Goal: Task Accomplishment & Management: Complete application form

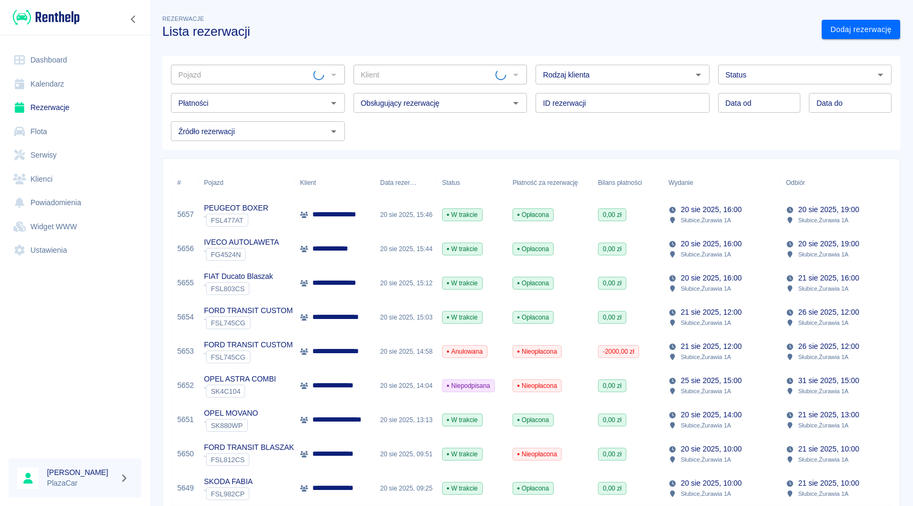
click at [283, 65] on div "Pojazd" at bounding box center [258, 75] width 174 height 20
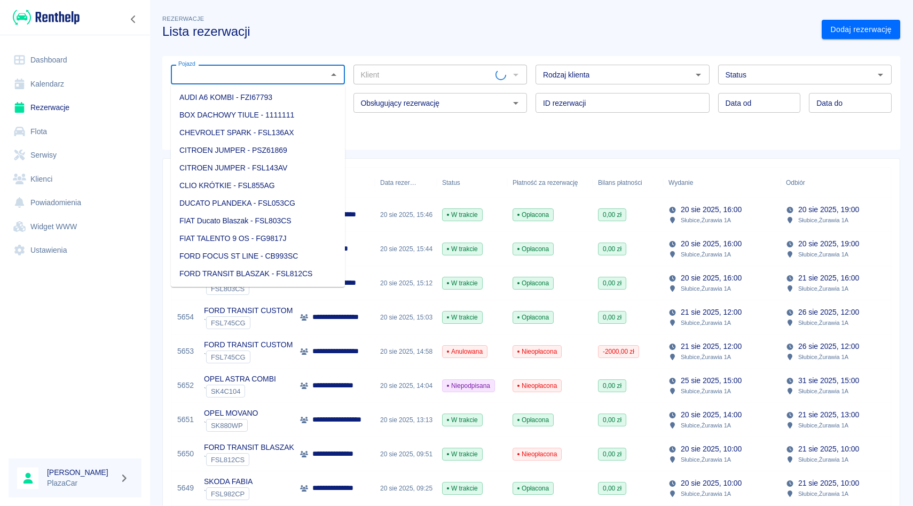
click at [283, 66] on div "Pojazd" at bounding box center [258, 75] width 174 height 20
click at [280, 71] on input "Pojazd" at bounding box center [249, 74] width 150 height 13
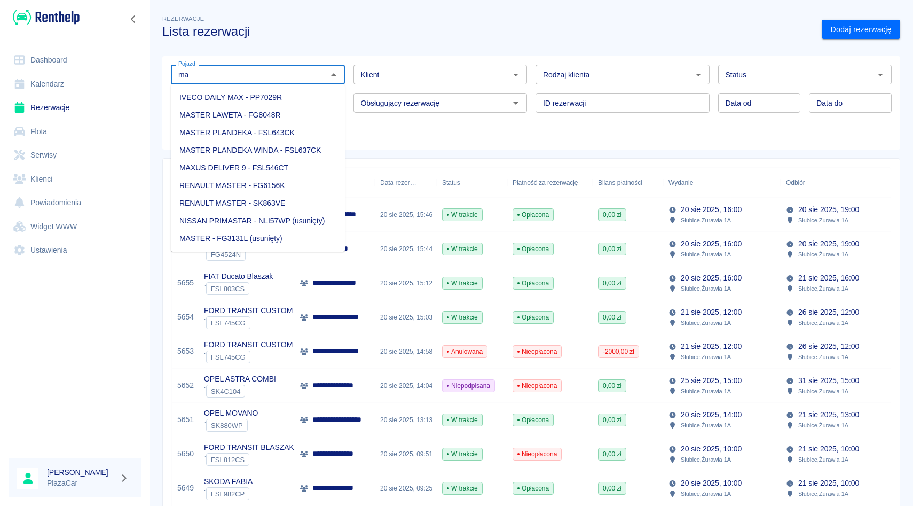
type input "m"
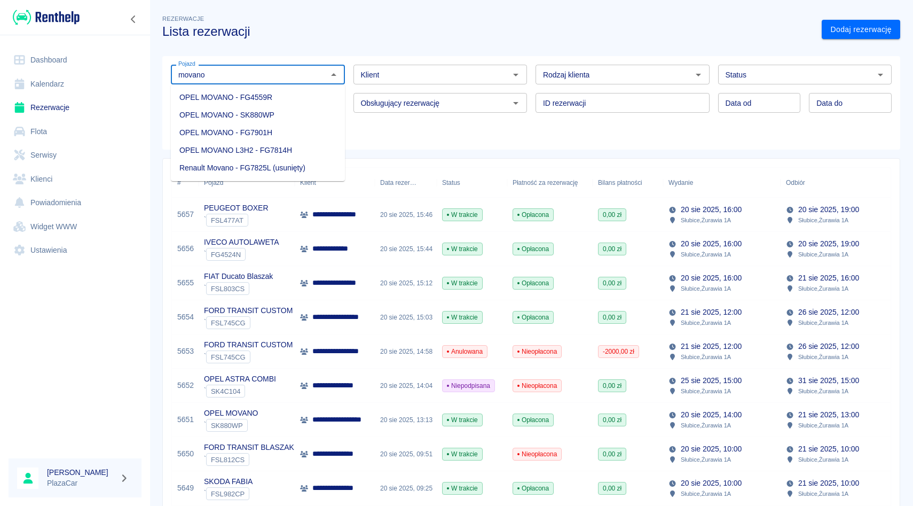
click at [308, 114] on li "OPEL MOVANO - SK880WP" at bounding box center [258, 115] width 174 height 18
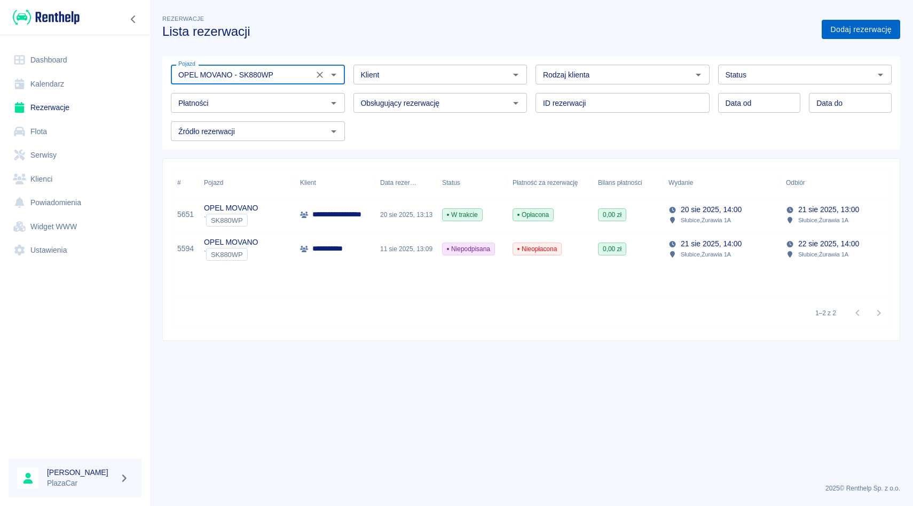
type input "OPEL MOVANO - SK880WP"
click at [869, 24] on link "Dodaj rezerwację" at bounding box center [861, 30] width 79 height 20
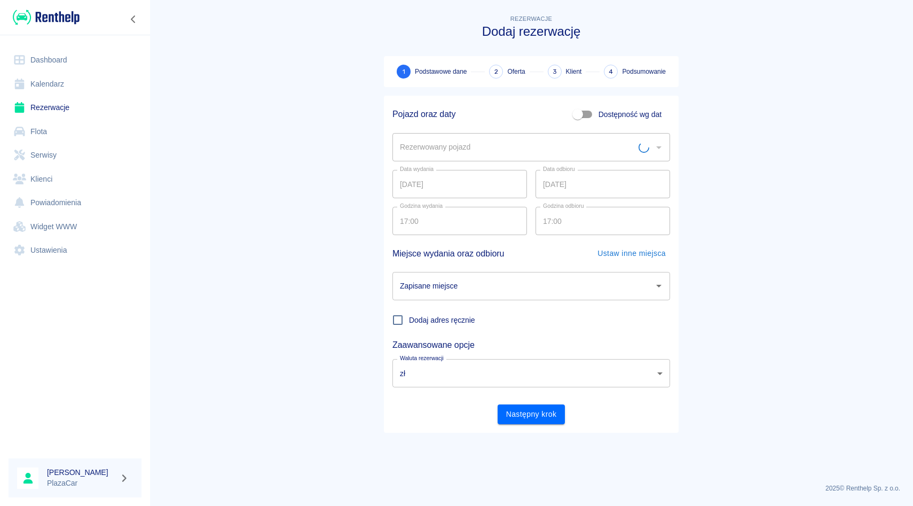
click at [453, 144] on input "Rezerwowany pojazd" at bounding box center [517, 147] width 241 height 19
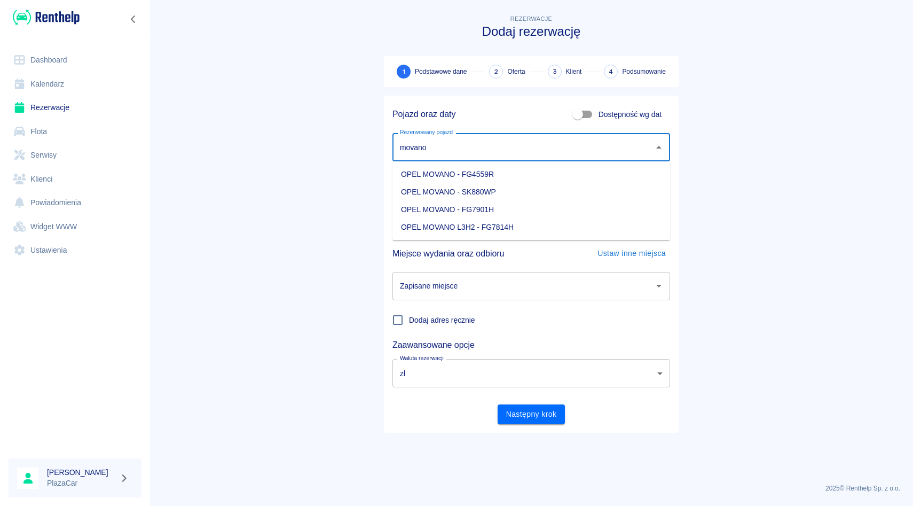
click at [440, 186] on li "OPEL MOVANO - SK880WP" at bounding box center [532, 192] width 278 height 18
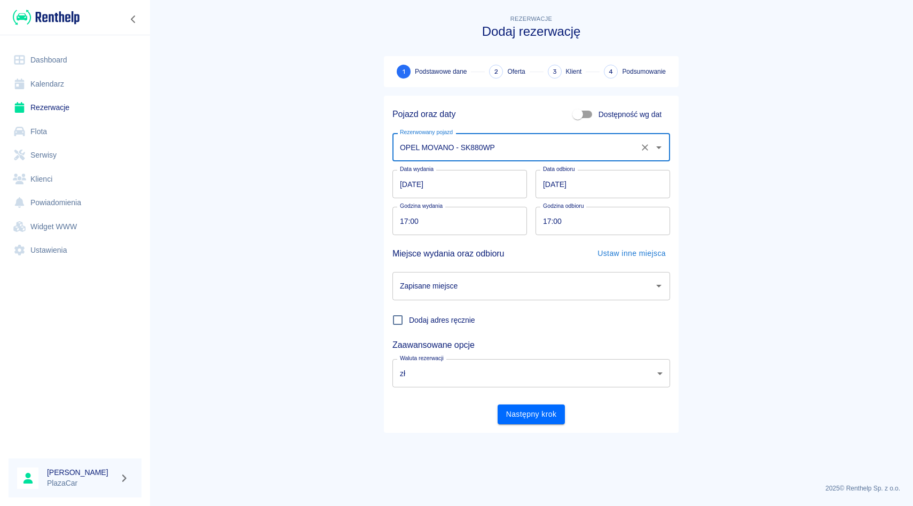
type input "OPEL MOVANO - SK880WP"
click at [462, 290] on input "Zapisane miejsce" at bounding box center [523, 286] width 252 height 19
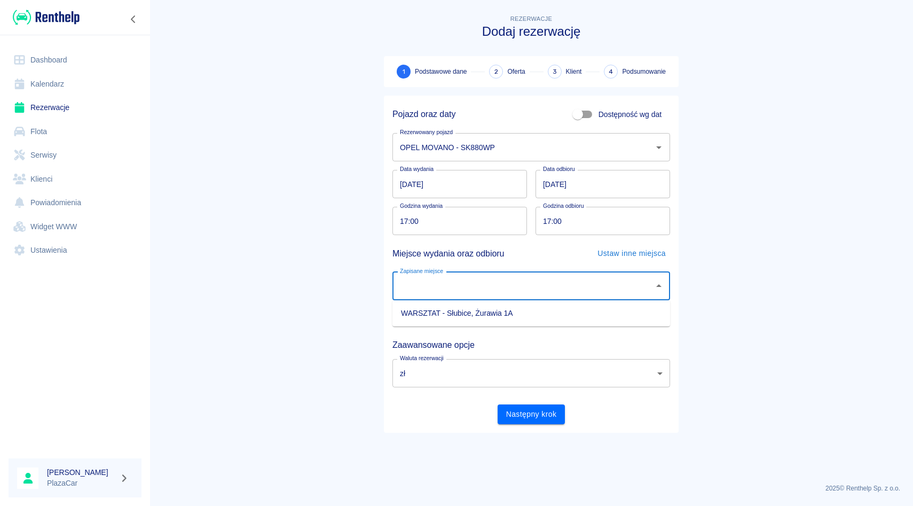
click at [457, 303] on ul "WARSZTAT - Słubice, Żurawia 1A" at bounding box center [532, 313] width 278 height 26
click at [454, 326] on ul "WARSZTAT - Słubice, Żurawia 1A" at bounding box center [532, 313] width 278 height 26
click at [455, 320] on li "WARSZTAT - Słubice, Żurawia 1A" at bounding box center [532, 313] width 278 height 18
type input "WARSZTAT - Słubice, Żurawia 1A"
click at [404, 189] on input "[DATE]" at bounding box center [460, 184] width 135 height 28
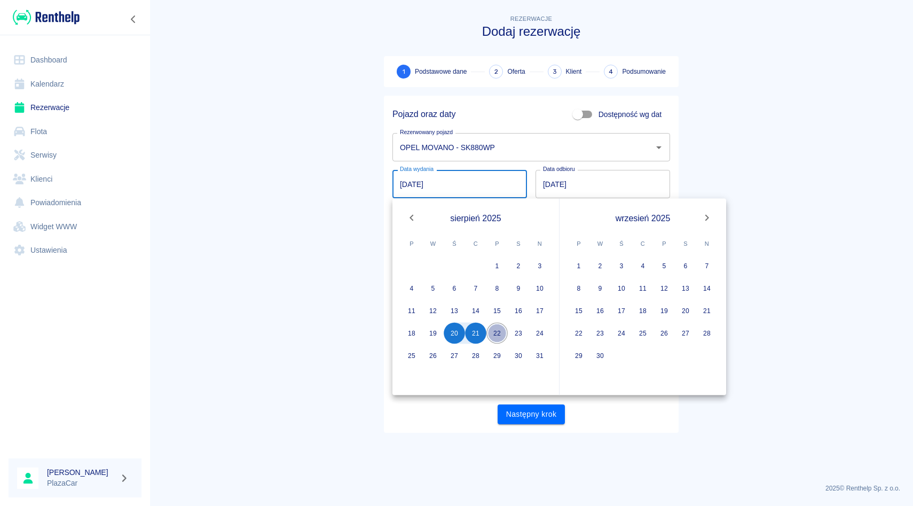
click at [497, 334] on button "22" at bounding box center [497, 333] width 21 height 21
type input "[DATE]"
type input "DD.MM.YYYY"
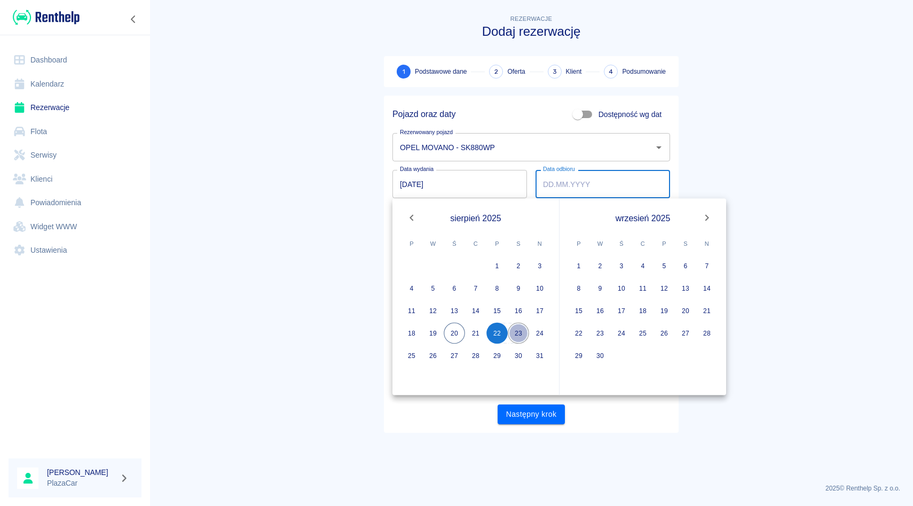
click at [517, 328] on button "23" at bounding box center [518, 333] width 21 height 21
type input "[DATE]"
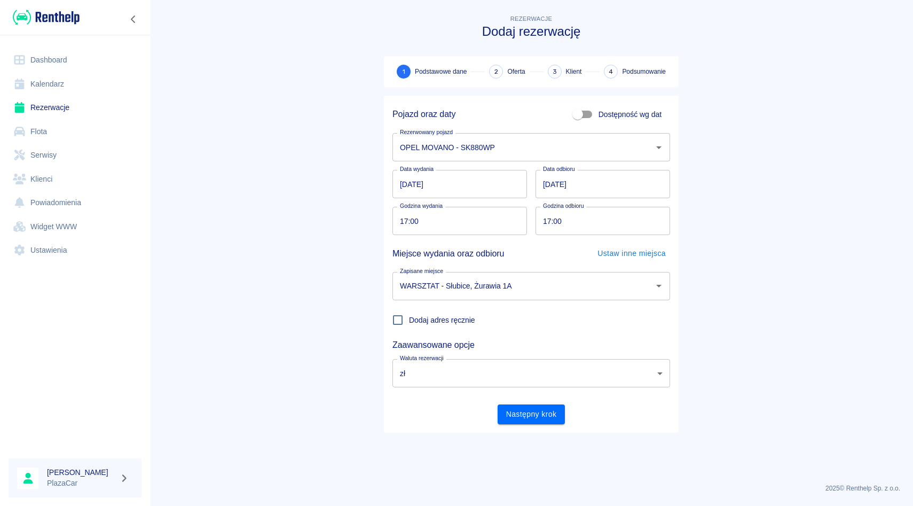
click at [403, 222] on input "17:00" at bounding box center [456, 221] width 127 height 28
type input "08:30"
click at [548, 221] on input "17:00" at bounding box center [599, 221] width 127 height 28
type input "08:30"
click at [720, 175] on main "Rezerwacje Dodaj rezerwację 1 Podstawowe dane 2 Oferta 3 Klient 4 Podsumowanie …" at bounding box center [532, 244] width 764 height 462
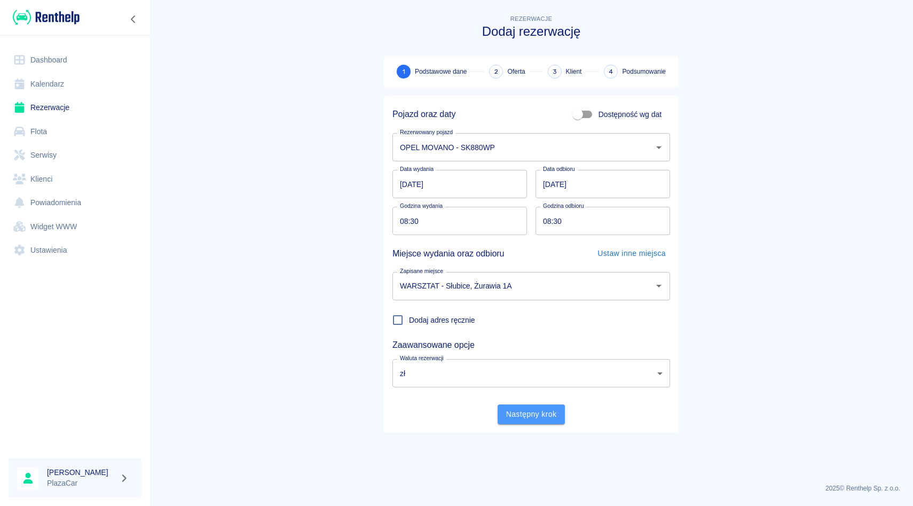
drag, startPoint x: 527, startPoint y: 416, endPoint x: 606, endPoint y: 440, distance: 82.5
click at [606, 440] on main "Rezerwacje Dodaj rezerwację 1 Podstawowe dane 2 Oferta 3 Klient 4 Podsumowanie …" at bounding box center [532, 244] width 764 height 462
click at [539, 403] on div "Następny krok" at bounding box center [527, 410] width 286 height 28
click at [525, 403] on div "Następny krok" at bounding box center [527, 410] width 286 height 28
click at [525, 408] on button "Następny krok" at bounding box center [532, 414] width 68 height 20
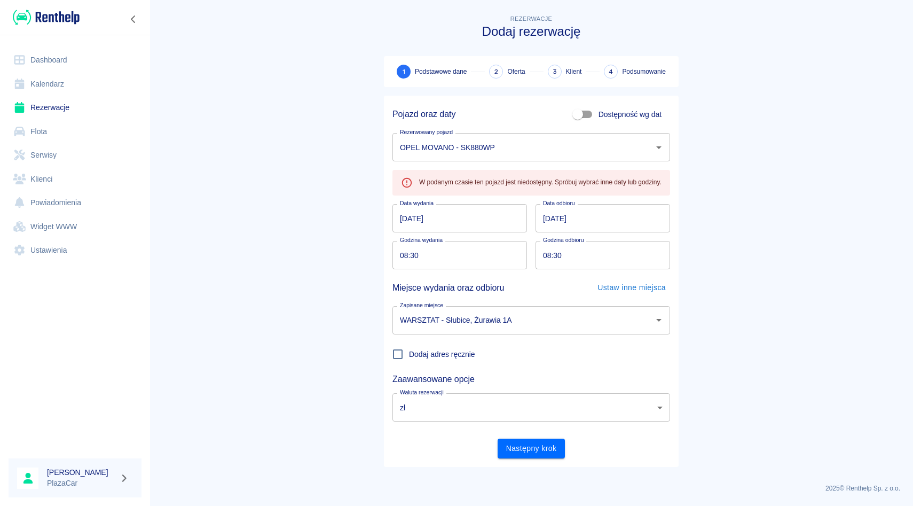
click at [52, 101] on link "Rezerwacje" at bounding box center [75, 108] width 133 height 24
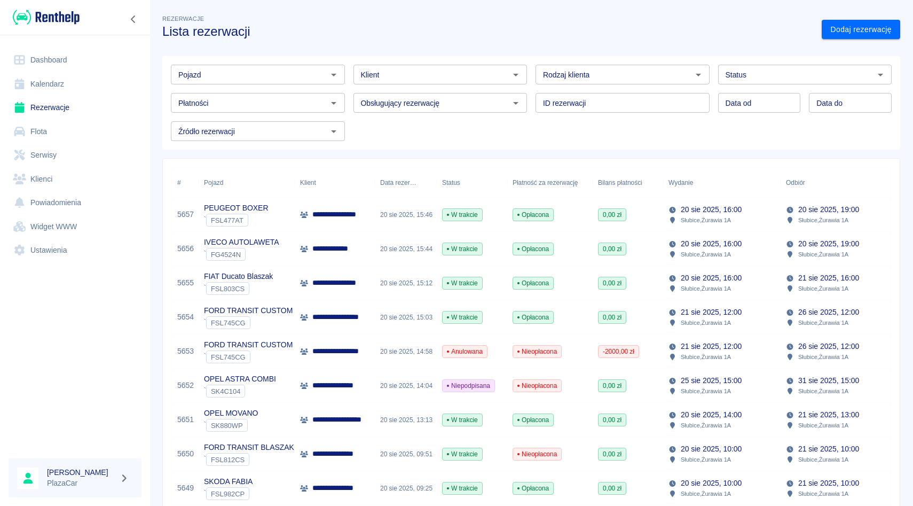
click at [278, 77] on input "Pojazd" at bounding box center [249, 74] width 150 height 13
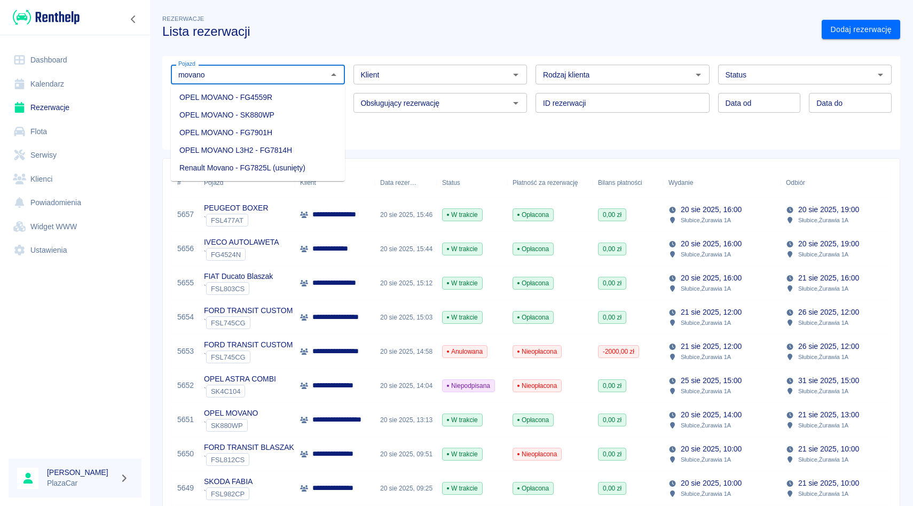
click at [266, 120] on li "OPEL MOVANO - SK880WP" at bounding box center [258, 115] width 174 height 18
type input "OPEL MOVANO - SK880WP"
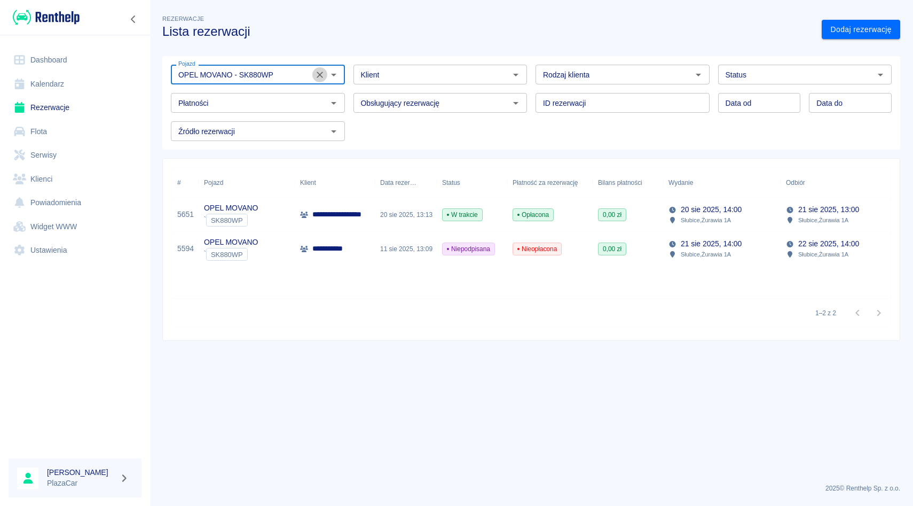
click at [320, 70] on icon "Wyczyść" at bounding box center [320, 74] width 11 height 11
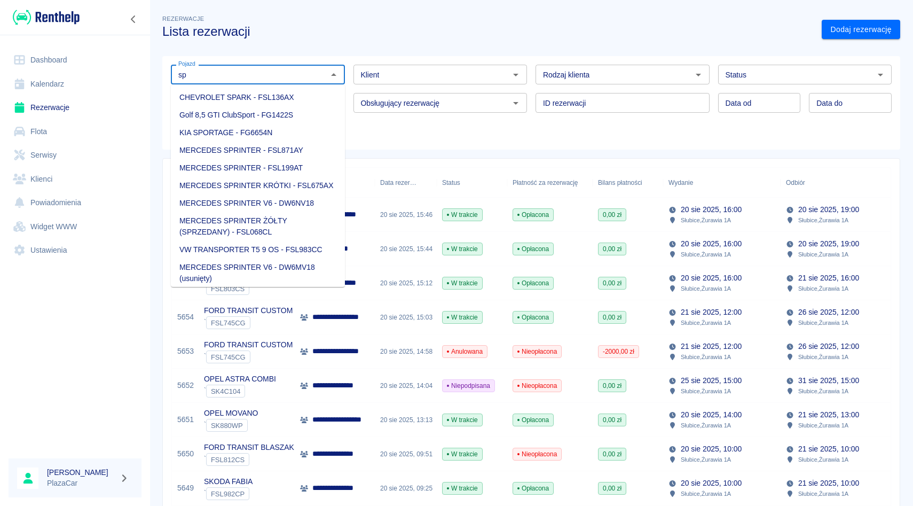
type input "s"
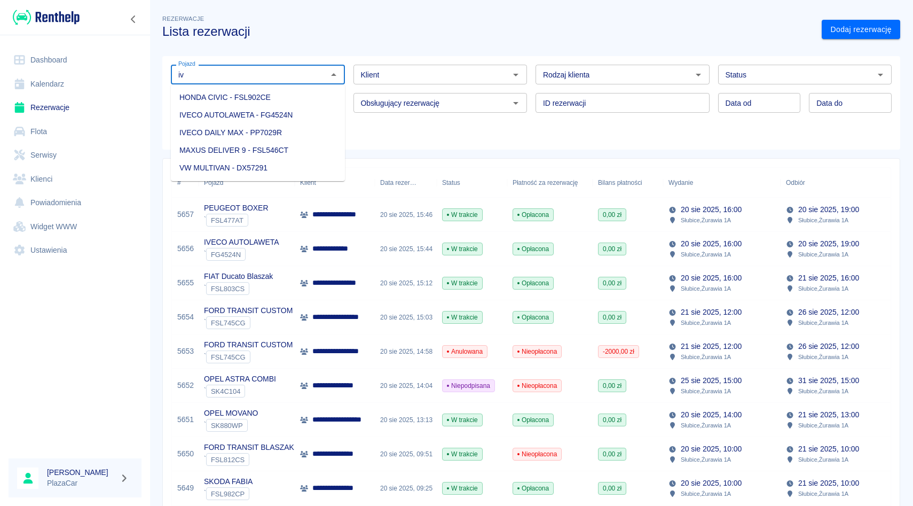
type input "i"
click at [288, 112] on li "OPEL MOVANO - SK880WP" at bounding box center [258, 115] width 174 height 18
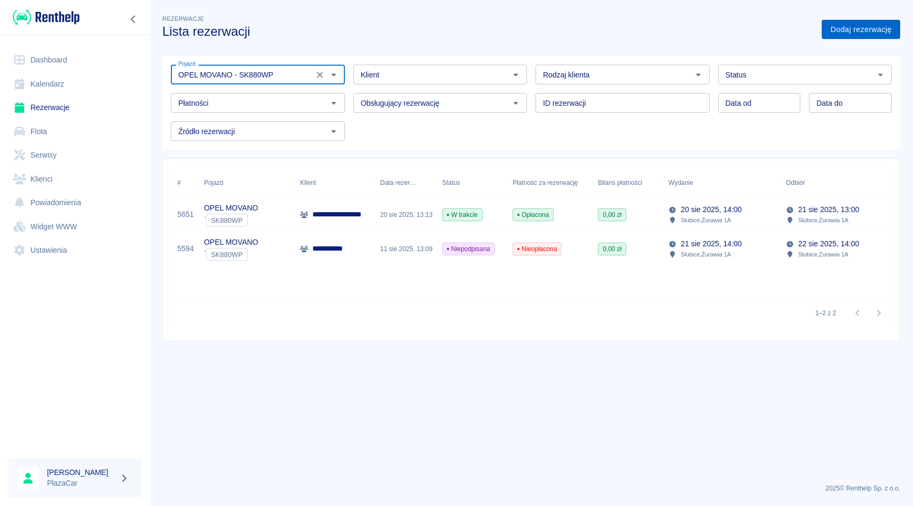
type input "OPEL MOVANO - SK880WP"
click at [843, 31] on link "Dodaj rezerwację" at bounding box center [861, 30] width 79 height 20
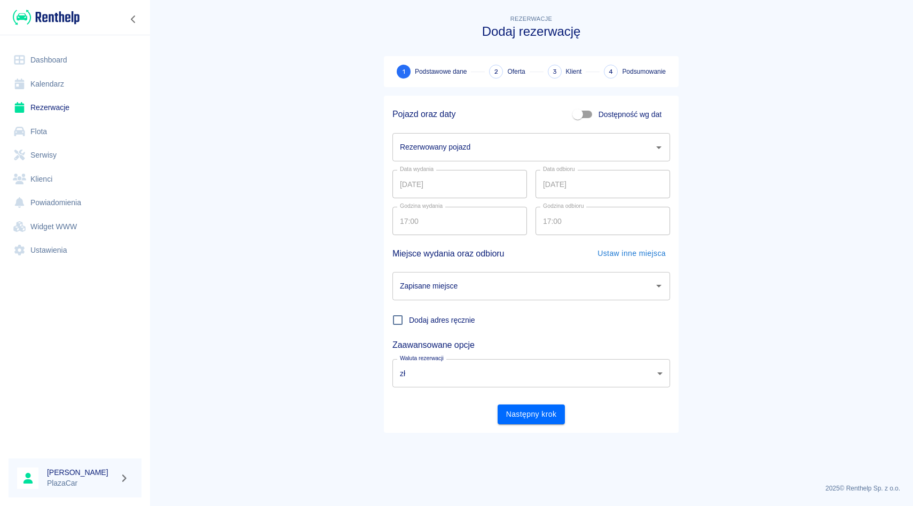
click at [505, 157] on div "Rezerwowany pojazd" at bounding box center [532, 147] width 278 height 28
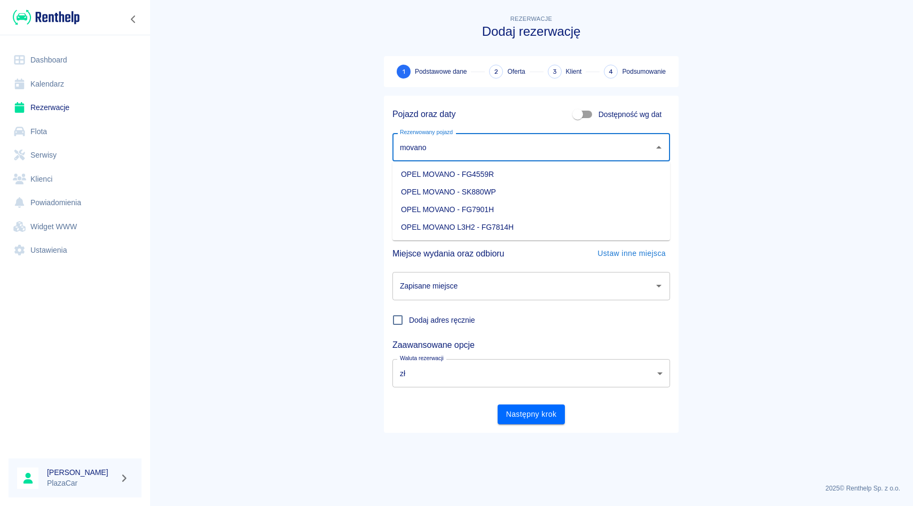
click at [492, 193] on li "OPEL MOVANO - SK880WP" at bounding box center [532, 192] width 278 height 18
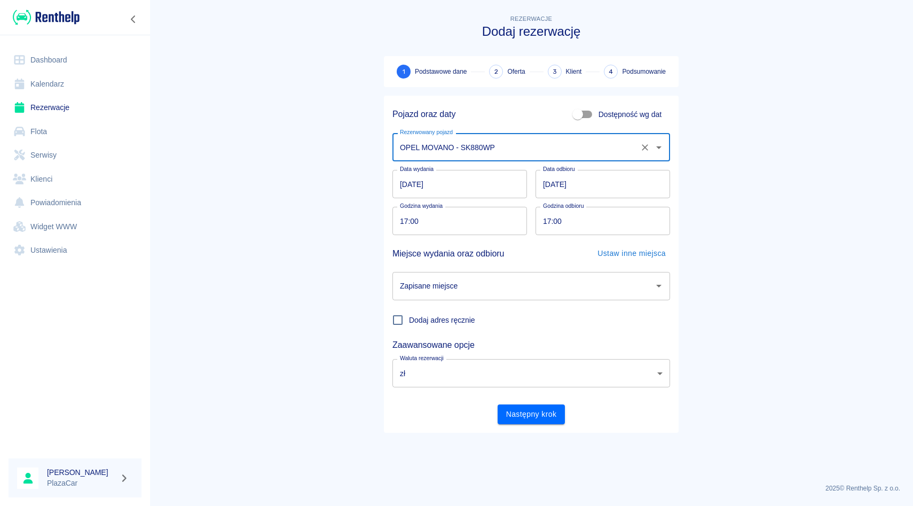
type input "OPEL MOVANO - SK880WP"
click at [405, 189] on input "[DATE]" at bounding box center [460, 184] width 135 height 28
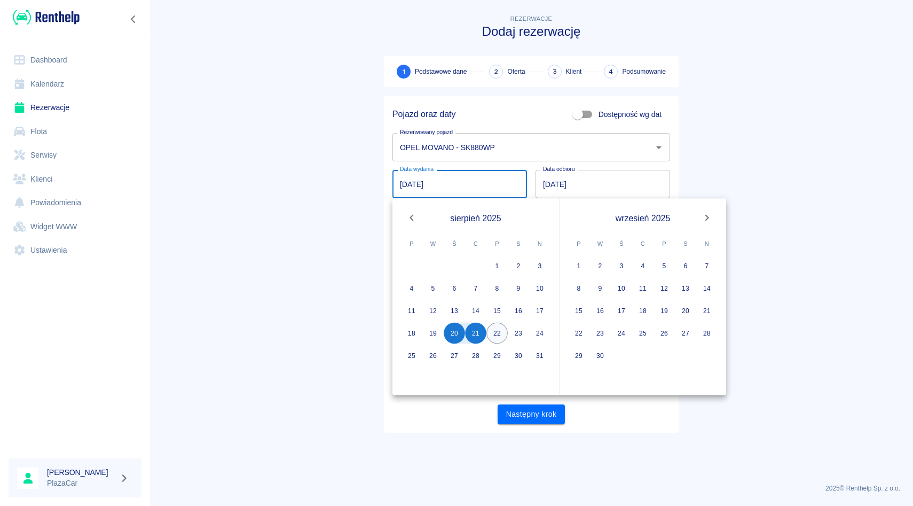
click at [492, 337] on button "22" at bounding box center [497, 333] width 21 height 21
type input "[DATE]"
type input "DD.MM.YYYY"
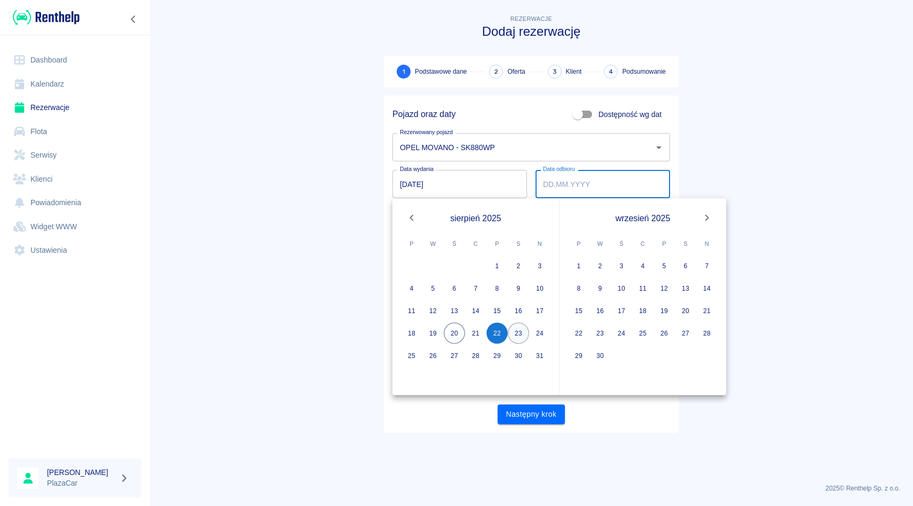
click at [511, 329] on button "23" at bounding box center [518, 333] width 21 height 21
type input "[DATE]"
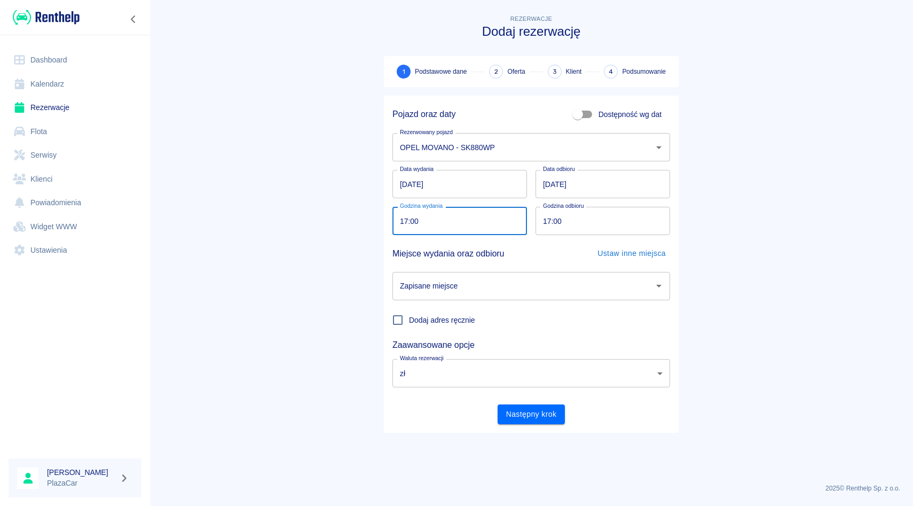
click at [404, 221] on input "17:00" at bounding box center [456, 221] width 127 height 28
type input "15:00"
click at [553, 225] on input "17:01" at bounding box center [599, 221] width 127 height 28
click at [545, 222] on input "17:15" at bounding box center [599, 221] width 127 height 28
click at [546, 219] on input "05:15" at bounding box center [599, 221] width 127 height 28
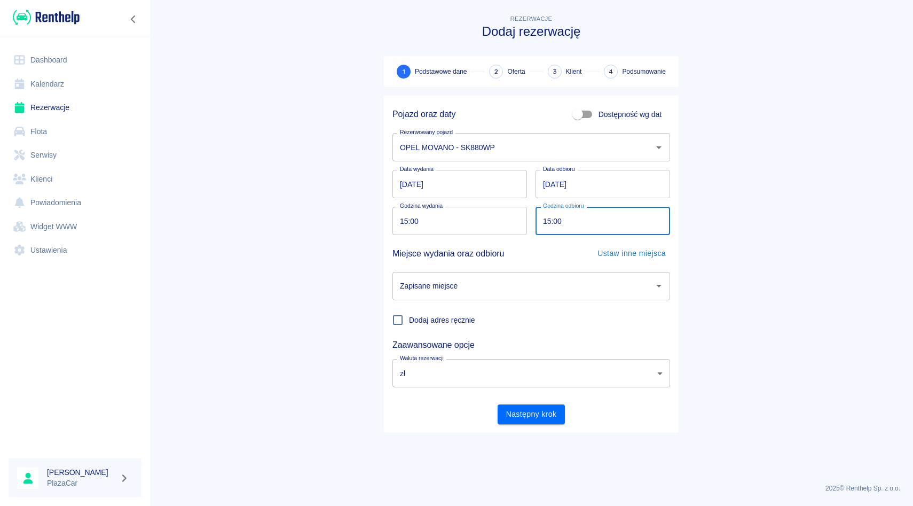
type input "15:00"
click at [825, 224] on main "Rezerwacje Dodaj rezerwację 1 Podstawowe dane 2 Oferta 3 Klient 4 Podsumowanie …" at bounding box center [532, 244] width 764 height 462
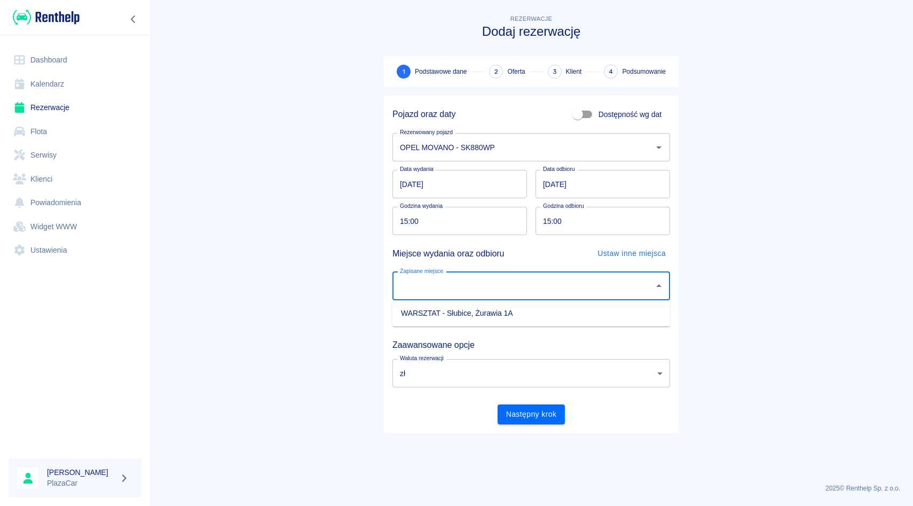
click at [441, 278] on div "Zapisane miejsce Zapisane miejsce" at bounding box center [532, 286] width 278 height 28
click at [441, 295] on div "Zapisane miejsce" at bounding box center [532, 286] width 278 height 28
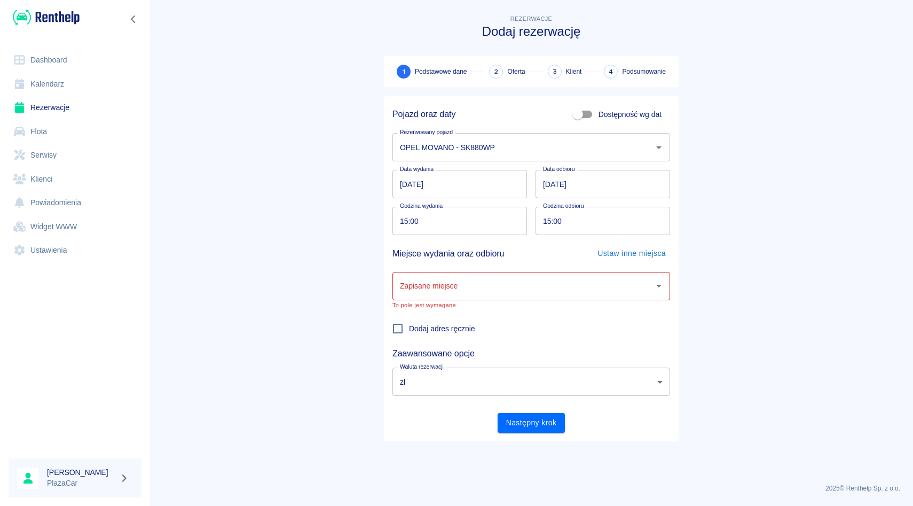
click at [441, 315] on div "Dodaj adres ręcznie" at bounding box center [527, 324] width 286 height 31
click at [448, 286] on input "Zapisane miejsce" at bounding box center [523, 286] width 252 height 19
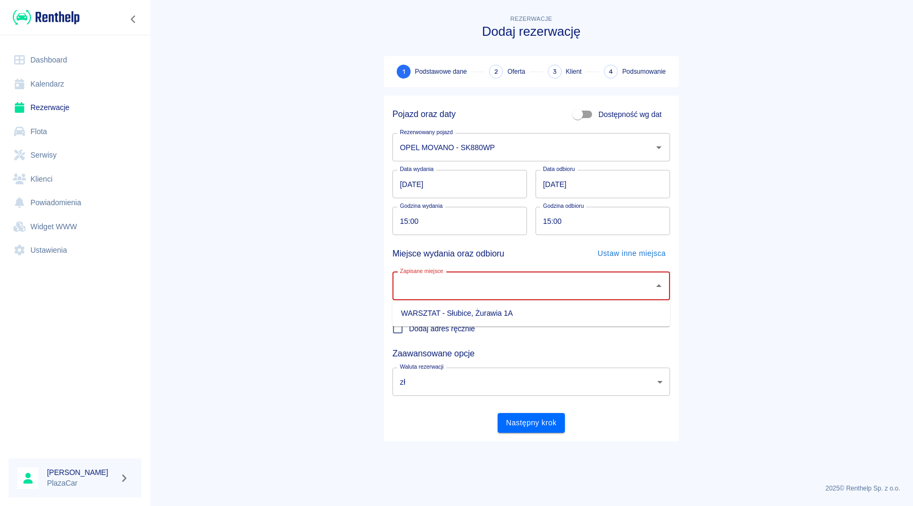
click at [448, 310] on li "WARSZTAT - Słubice, Żurawia 1A" at bounding box center [532, 313] width 278 height 18
type input "WARSZTAT - Słubice, Żurawia 1A"
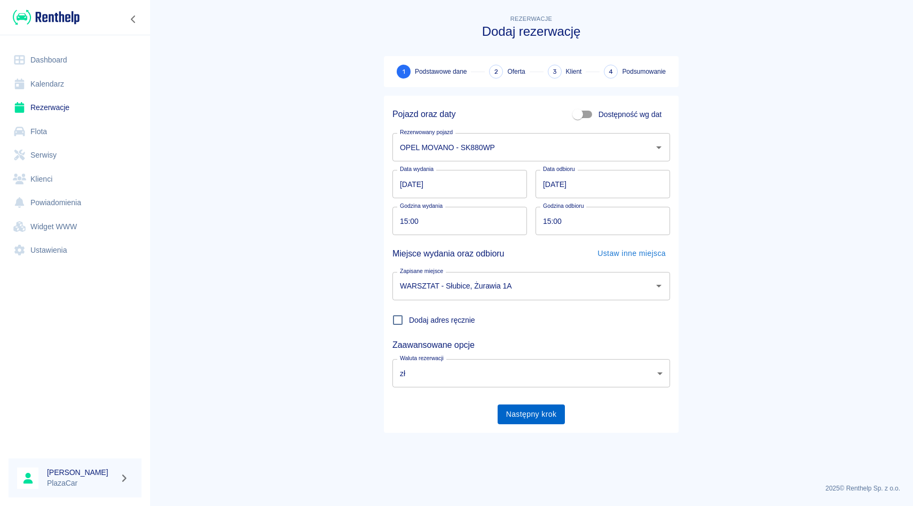
drag, startPoint x: 510, startPoint y: 399, endPoint x: 510, endPoint y: 405, distance: 5.9
click at [510, 399] on div "Następny krok" at bounding box center [527, 410] width 286 height 28
click at [510, 405] on button "Następny krok" at bounding box center [532, 414] width 68 height 20
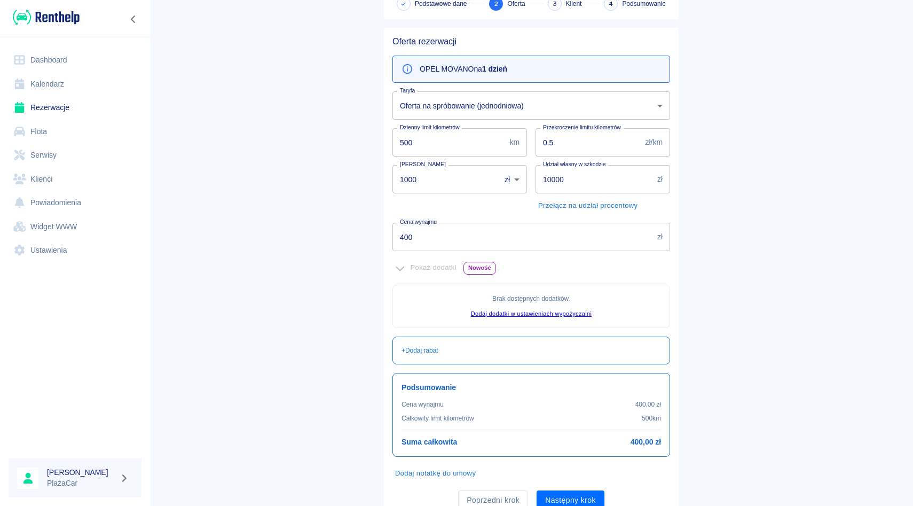
scroll to position [80, 0]
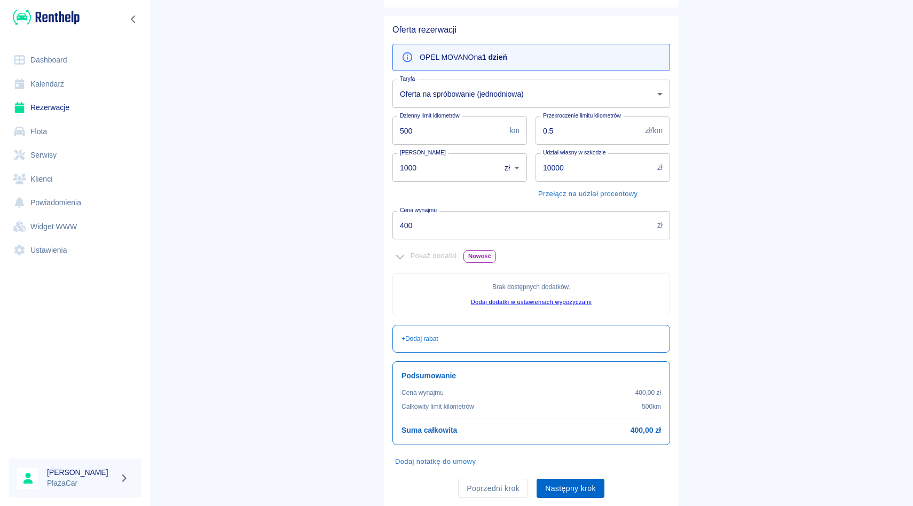
click at [548, 481] on button "Następny krok" at bounding box center [571, 488] width 68 height 20
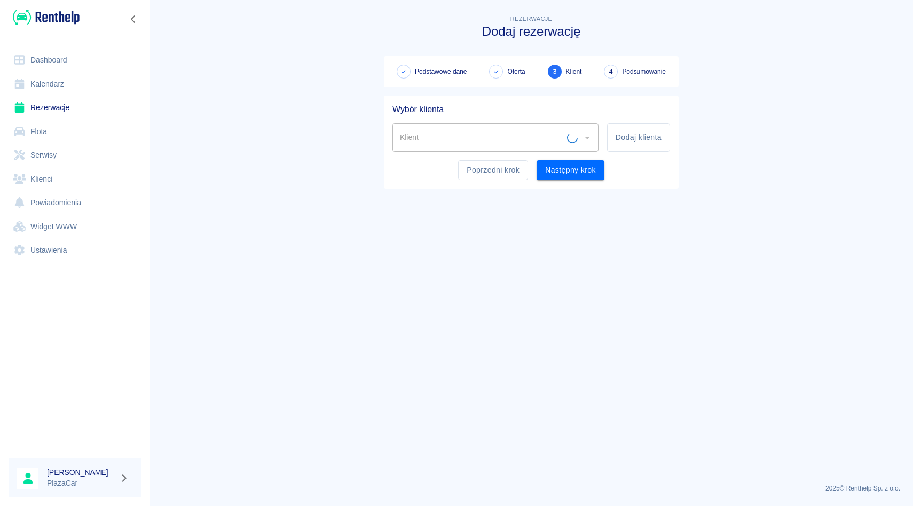
scroll to position [0, 0]
click at [495, 125] on div "Klient" at bounding box center [496, 137] width 206 height 28
click at [495, 126] on div "Klient" at bounding box center [496, 137] width 206 height 28
click at [492, 126] on div "Klient" at bounding box center [496, 137] width 206 height 28
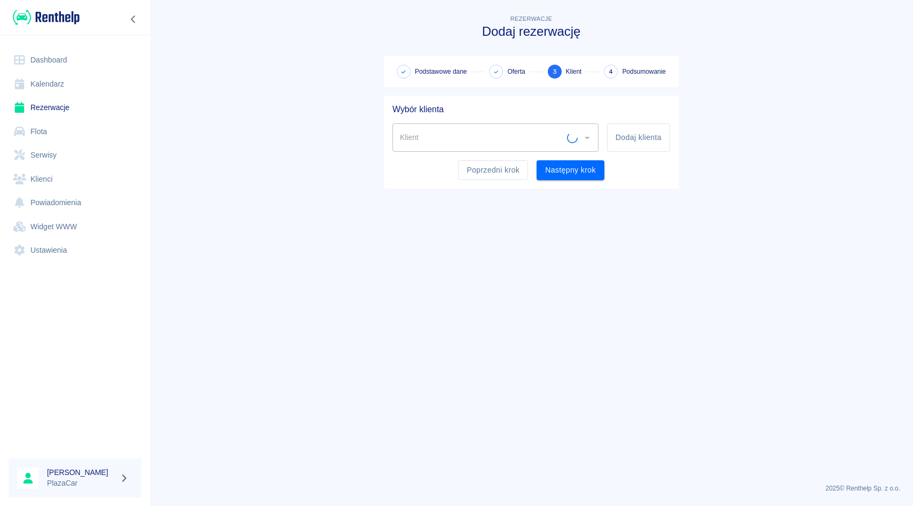
click at [492, 126] on div "Klient" at bounding box center [496, 137] width 206 height 28
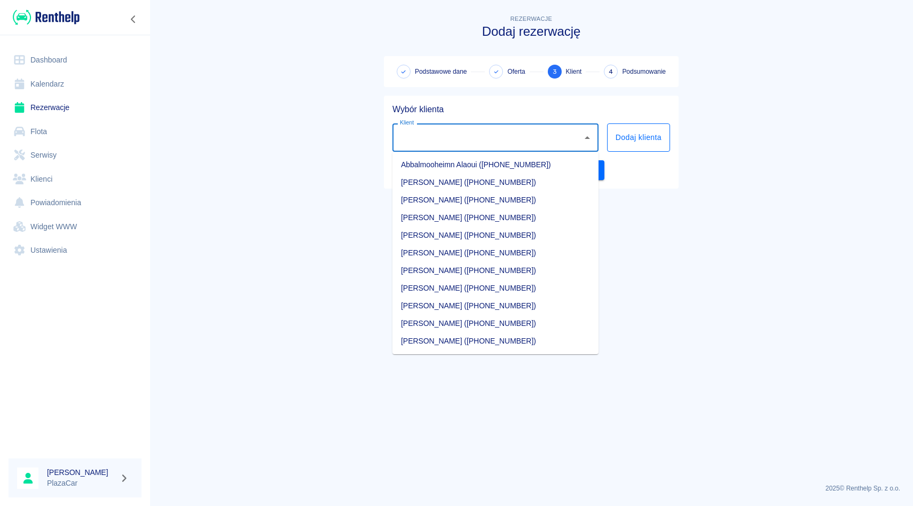
click at [642, 132] on button "Dodaj klienta" at bounding box center [638, 137] width 63 height 28
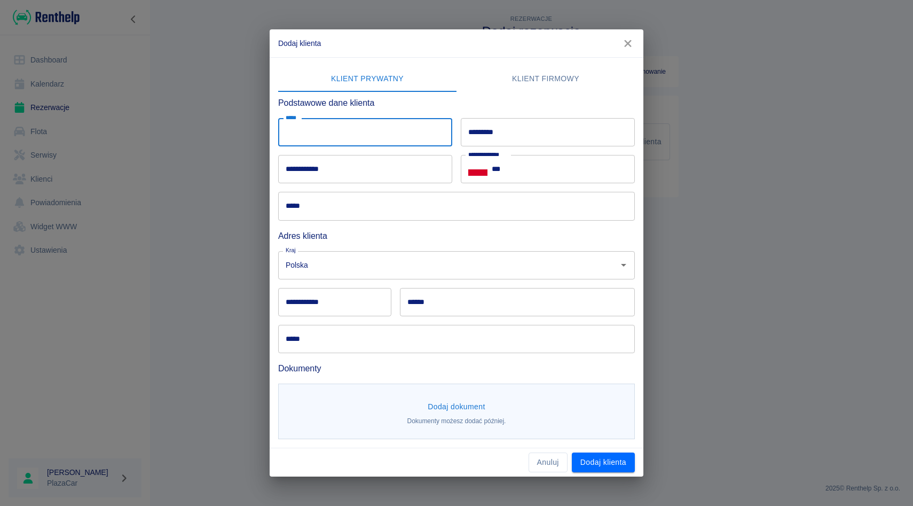
click at [349, 132] on input "*****" at bounding box center [365, 132] width 174 height 28
type input "*****"
click at [491, 135] on input "*********" at bounding box center [548, 132] width 174 height 28
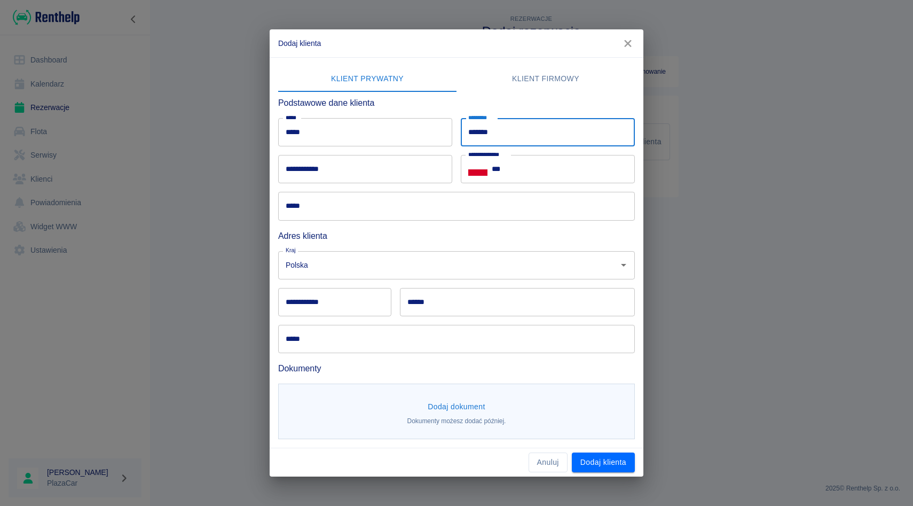
type input "*******"
click at [530, 166] on input "***" at bounding box center [563, 169] width 143 height 28
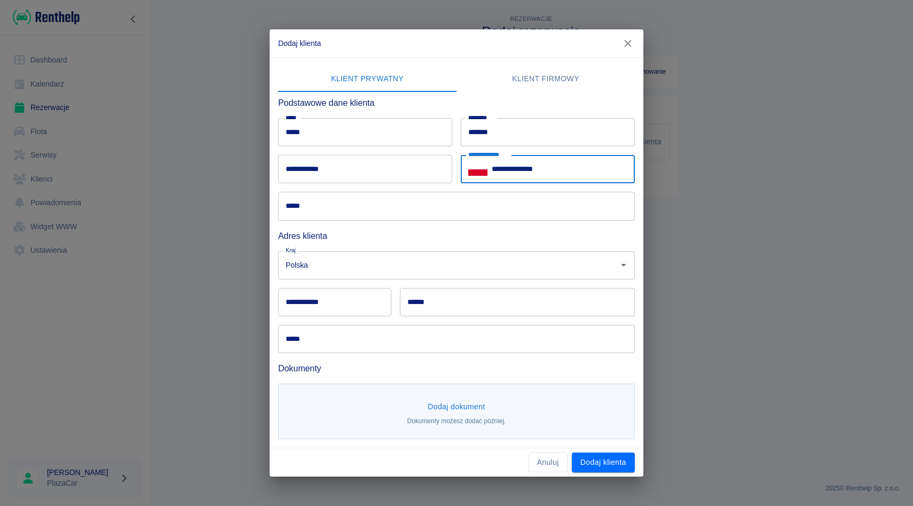
type input "**********"
click at [397, 160] on input "**********" at bounding box center [365, 169] width 174 height 28
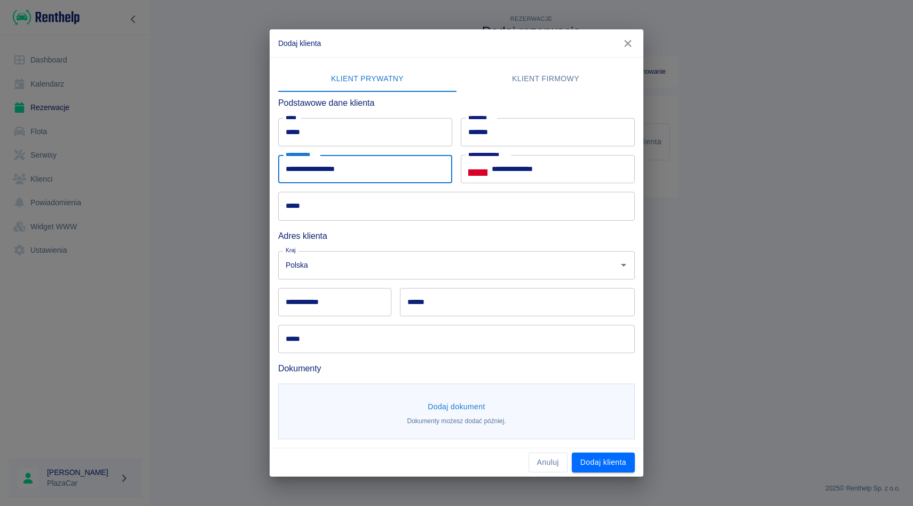
type input "**********"
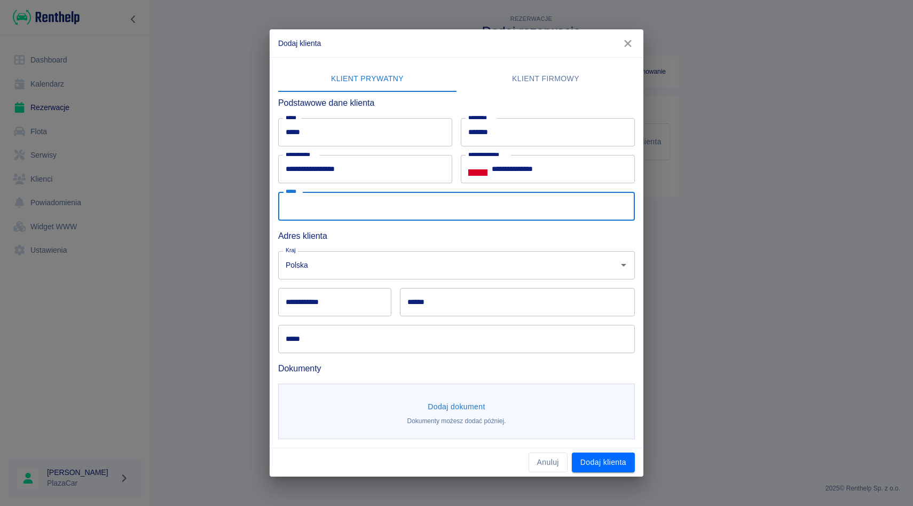
click at [365, 200] on input "*****" at bounding box center [456, 206] width 357 height 28
type input "**********"
click at [343, 302] on input "**********" at bounding box center [334, 302] width 113 height 28
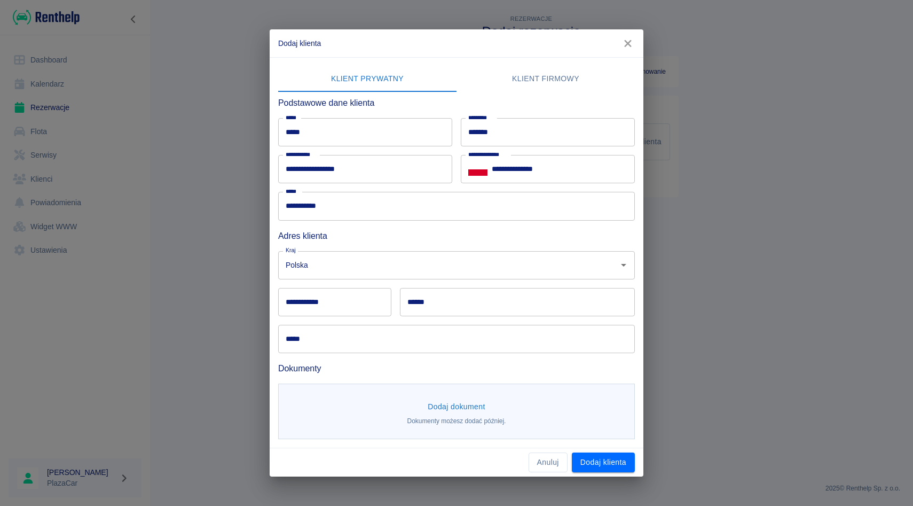
click at [335, 323] on div "***** *****" at bounding box center [452, 334] width 365 height 37
click at [355, 375] on div "Dodaj dokument Dokumenty możesz dodać później." at bounding box center [452, 407] width 365 height 65
click at [355, 348] on input "*****" at bounding box center [456, 339] width 357 height 28
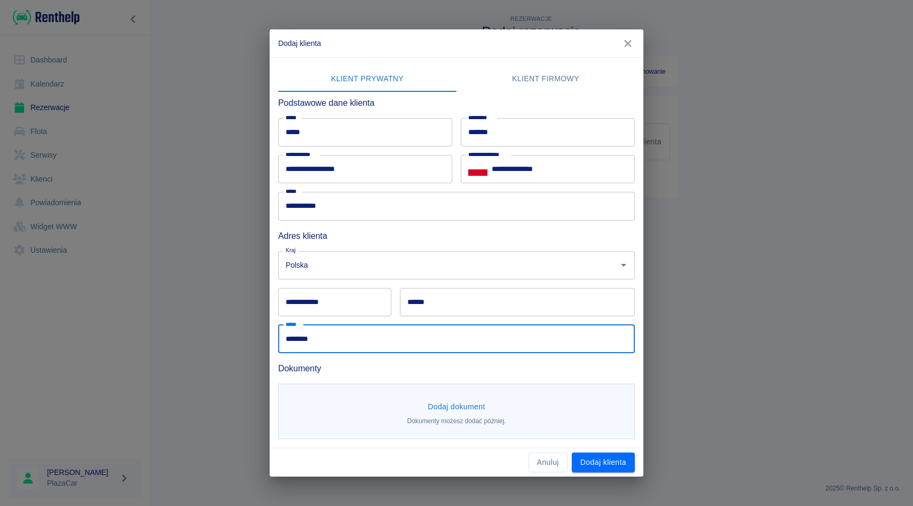
type input "********"
click at [321, 313] on input "**********" at bounding box center [334, 302] width 113 height 28
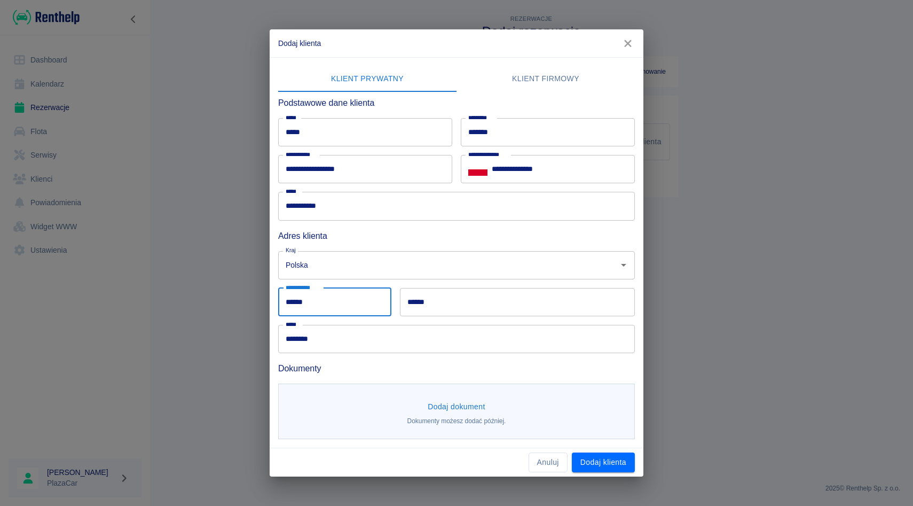
type input "******"
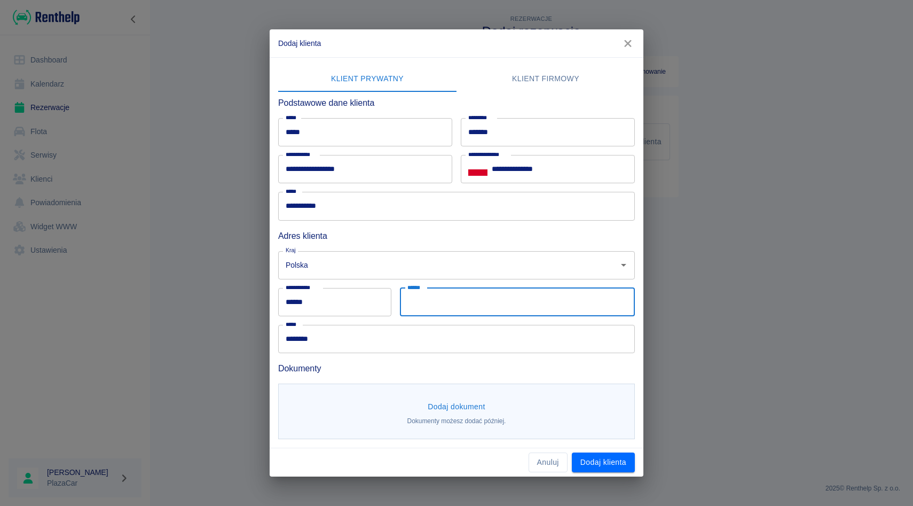
click at [462, 312] on input "******" at bounding box center [517, 302] width 235 height 28
type input "*******"
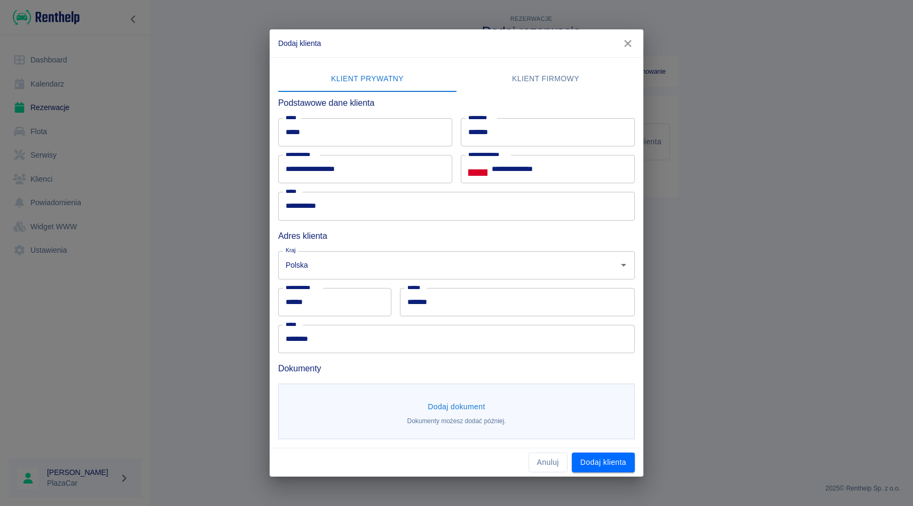
click at [368, 383] on div "Dodaj dokument Dokumenty możesz dodać później." at bounding box center [456, 411] width 357 height 56
click at [444, 397] on button "Dodaj dokument" at bounding box center [456, 407] width 66 height 20
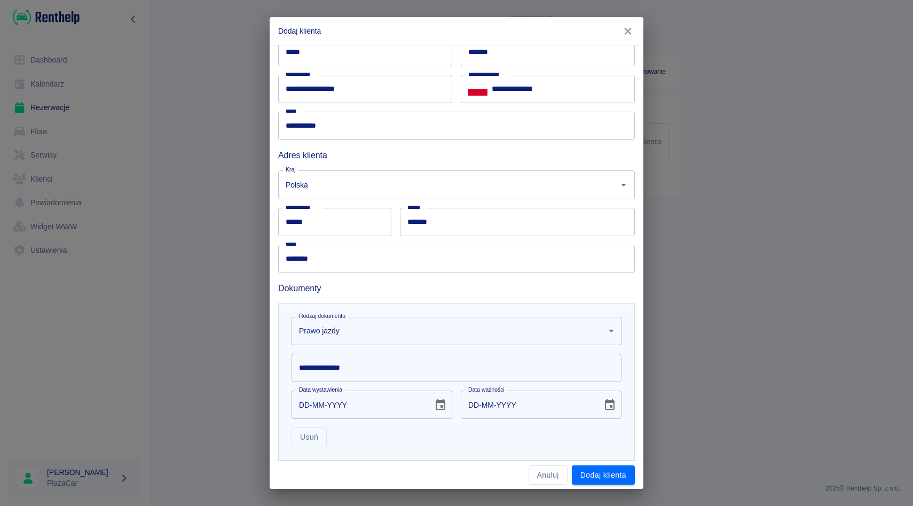
scroll to position [131, 0]
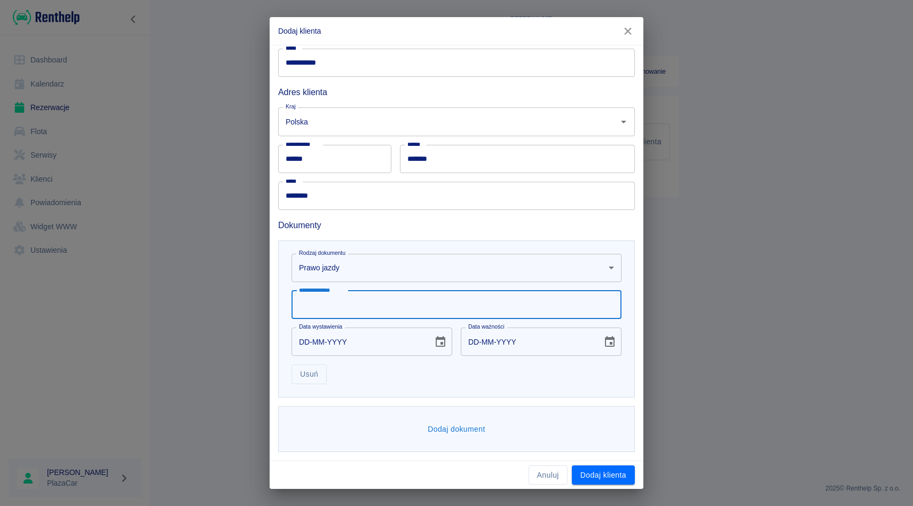
click at [383, 306] on input "**********" at bounding box center [457, 305] width 330 height 28
type input "**********"
click at [305, 339] on input "DD-MM-YYYY" at bounding box center [359, 341] width 134 height 28
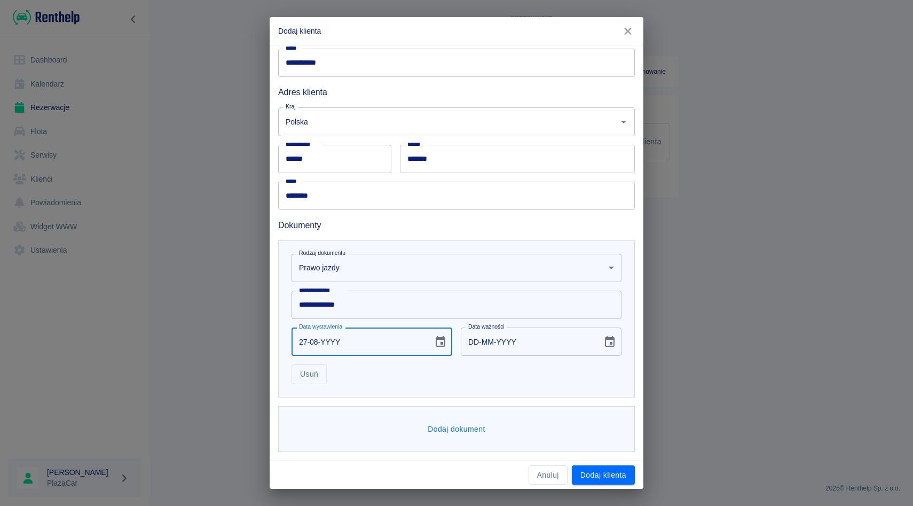
type input "27-08-0002"
type input "27-08-0012"
type input "27-08-0020"
type input "27-08-0030"
type input "27-08-0200"
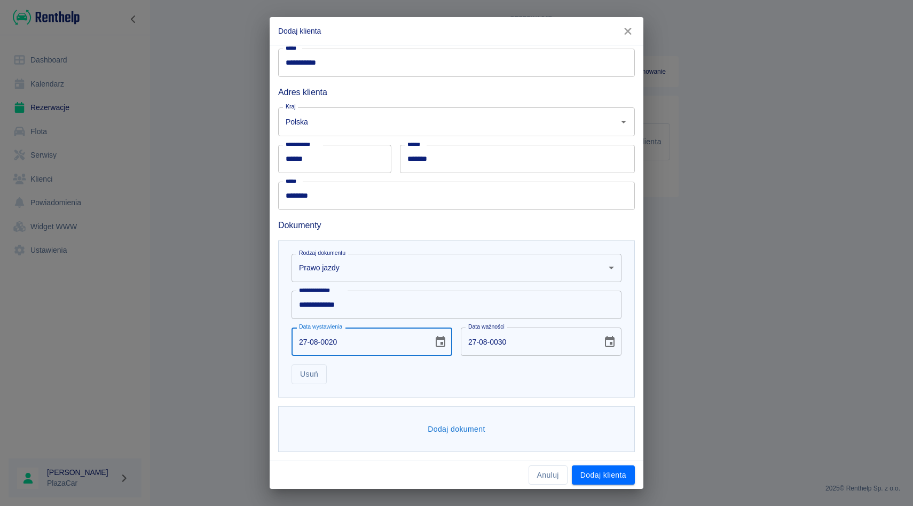
type input "27-08-0210"
type input "[DATE]"
click at [472, 339] on input "[DATE]" at bounding box center [528, 341] width 134 height 28
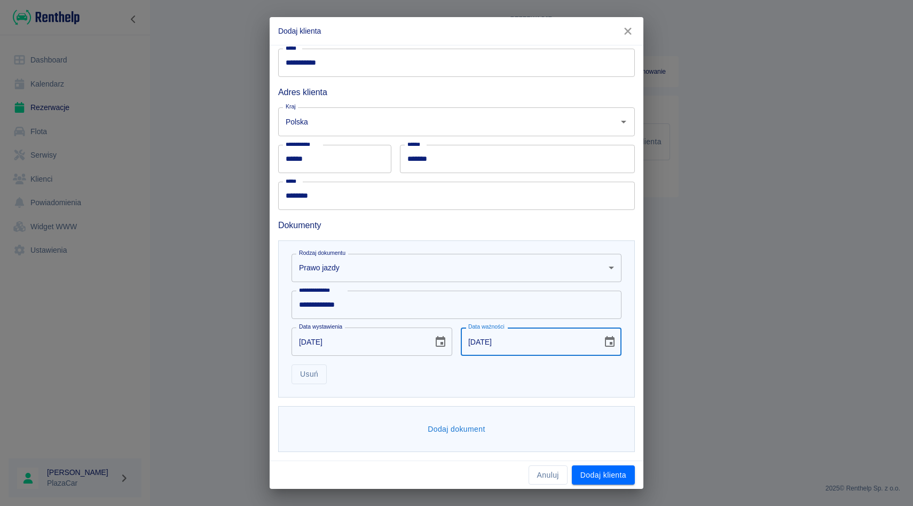
click at [495, 339] on input "[DATE]" at bounding box center [528, 341] width 134 height 28
type input "[DATE]"
click at [476, 391] on div "**********" at bounding box center [456, 318] width 357 height 157
click at [462, 430] on button "Dodaj dokument" at bounding box center [456, 429] width 66 height 20
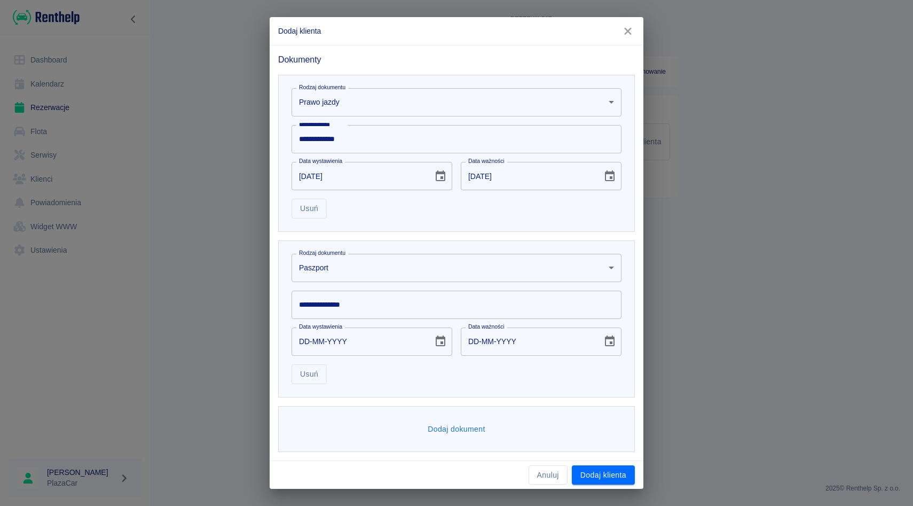
click at [363, 284] on div "**********" at bounding box center [452, 300] width 339 height 37
click at [363, 276] on body "**********" at bounding box center [456, 253] width 913 height 506
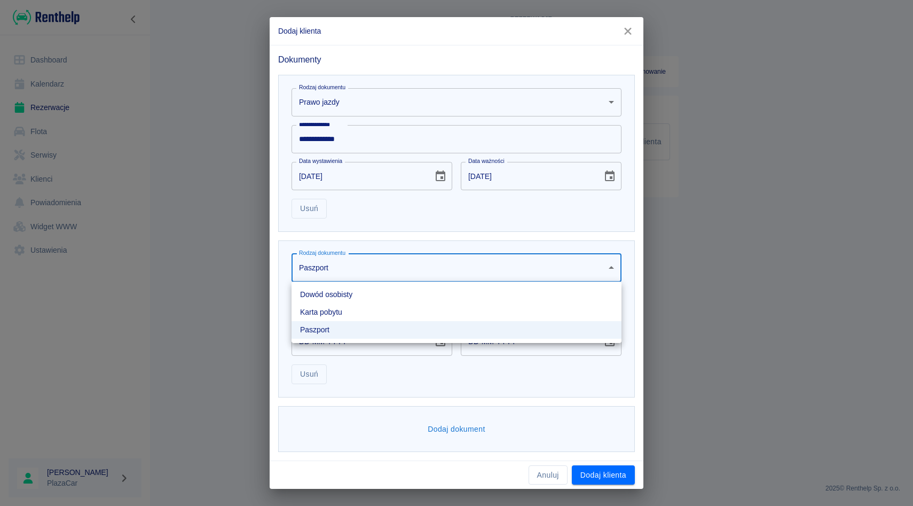
click at [351, 297] on li "Dowód osobisty" at bounding box center [457, 295] width 330 height 18
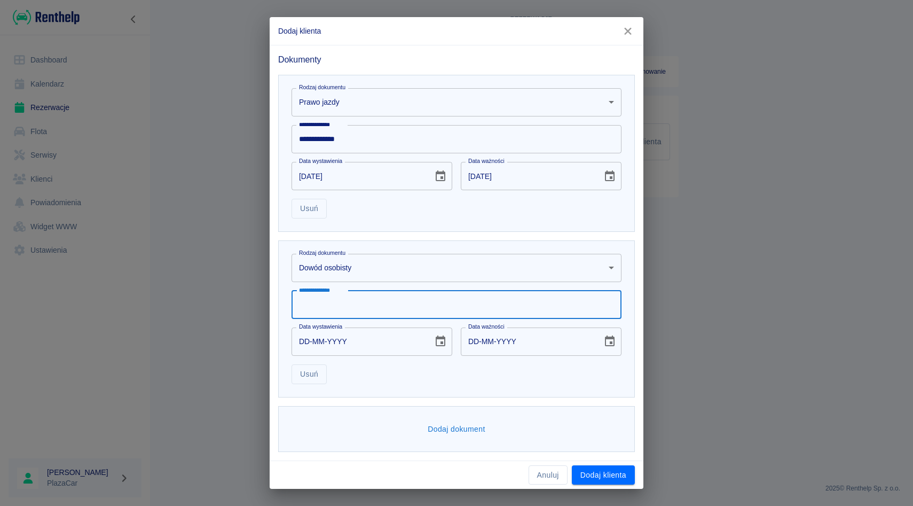
click at [350, 300] on input "**********" at bounding box center [457, 305] width 330 height 28
type input "**********"
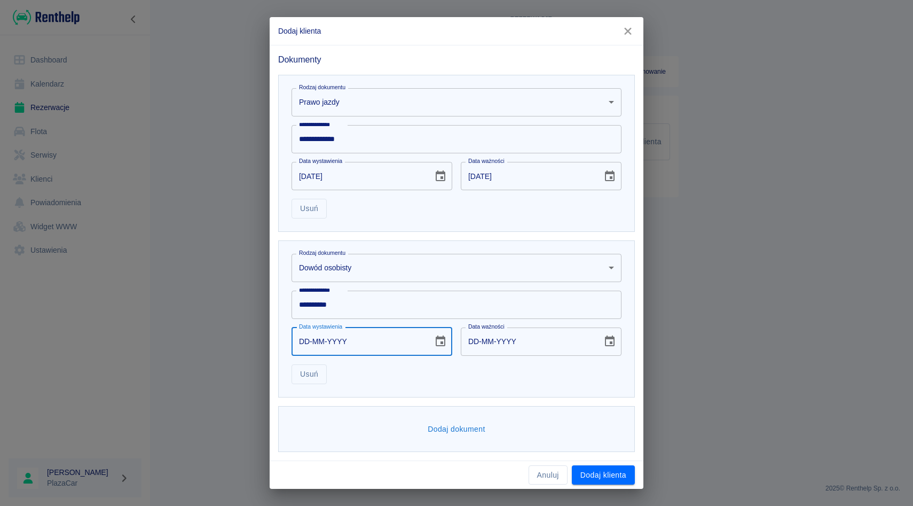
click at [299, 340] on input "DD-MM-YYYY" at bounding box center [359, 341] width 134 height 28
type input "29-09-0002"
type input "29-09-0012"
type input "29-09-0020"
type input "29-09-0030"
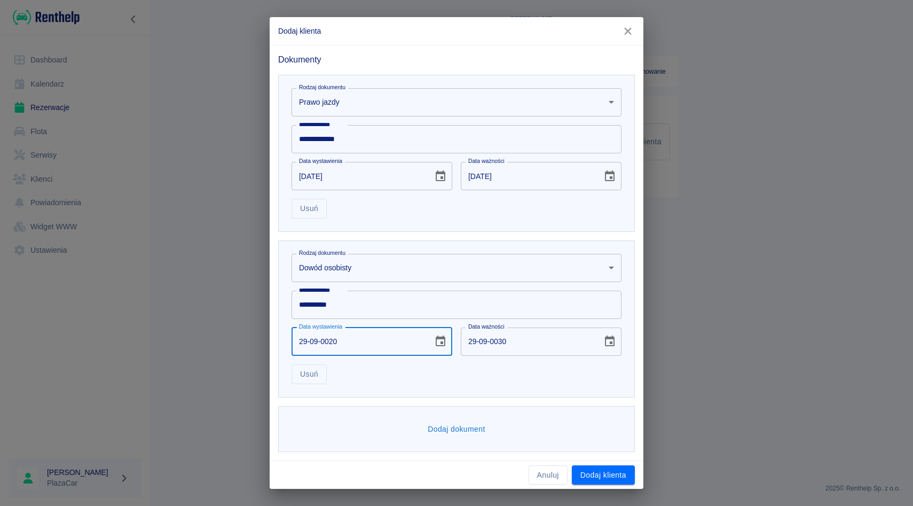
type input "29-09-0201"
type input "29-09-0211"
type input "[DATE]"
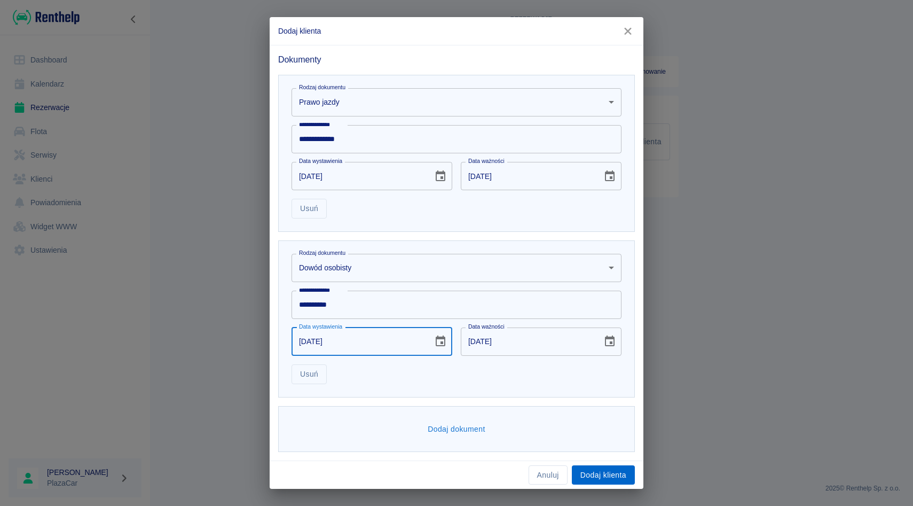
click at [612, 470] on button "Dodaj klienta" at bounding box center [603, 475] width 63 height 20
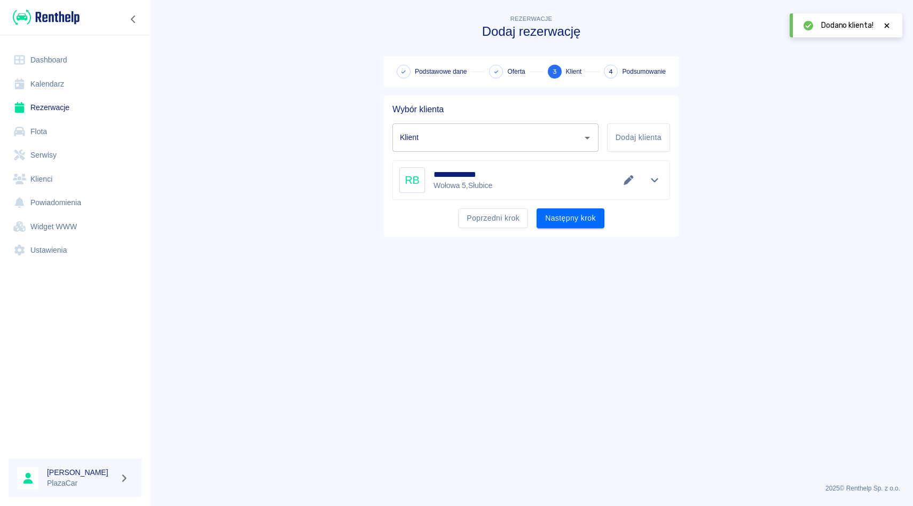
type input "[PERSON_NAME] ([PHONE_NUMBER])"
click at [573, 230] on div "**********" at bounding box center [531, 166] width 295 height 141
click at [570, 224] on button "Następny krok" at bounding box center [571, 218] width 68 height 20
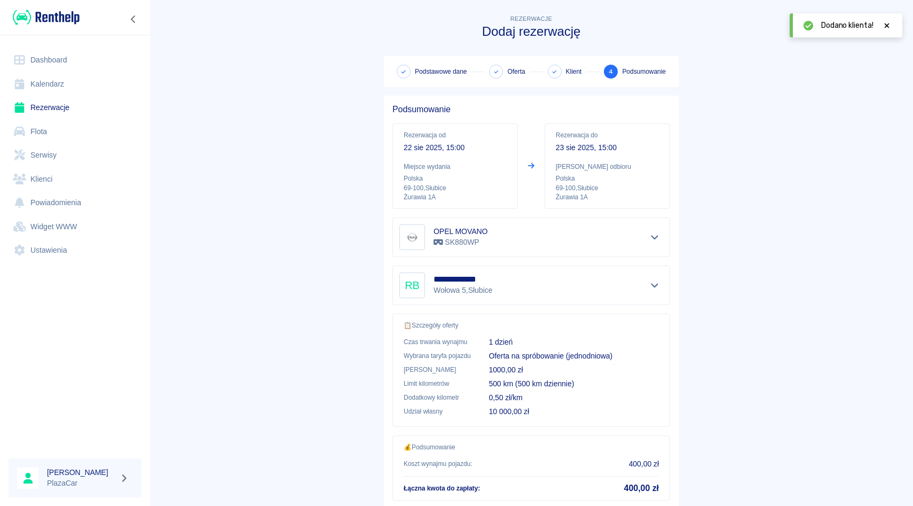
scroll to position [70, 0]
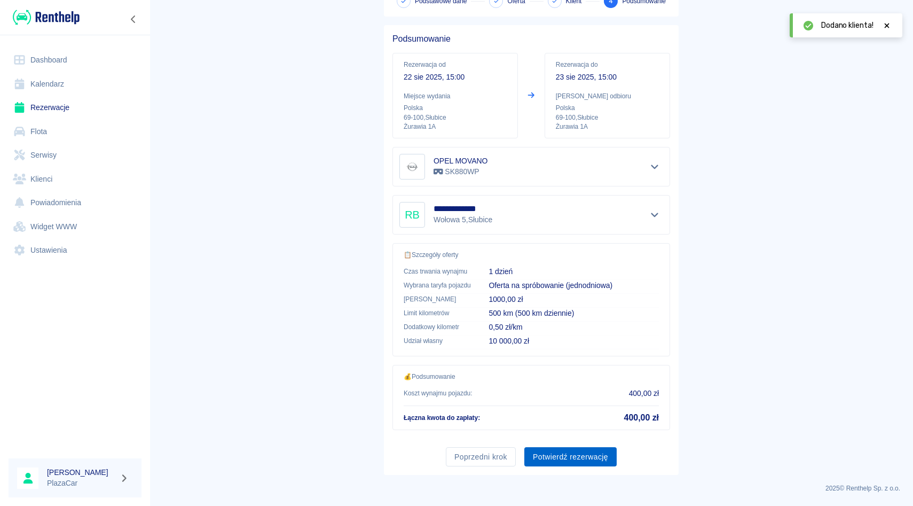
click at [555, 451] on button "Potwierdź rezerwację" at bounding box center [570, 457] width 92 height 20
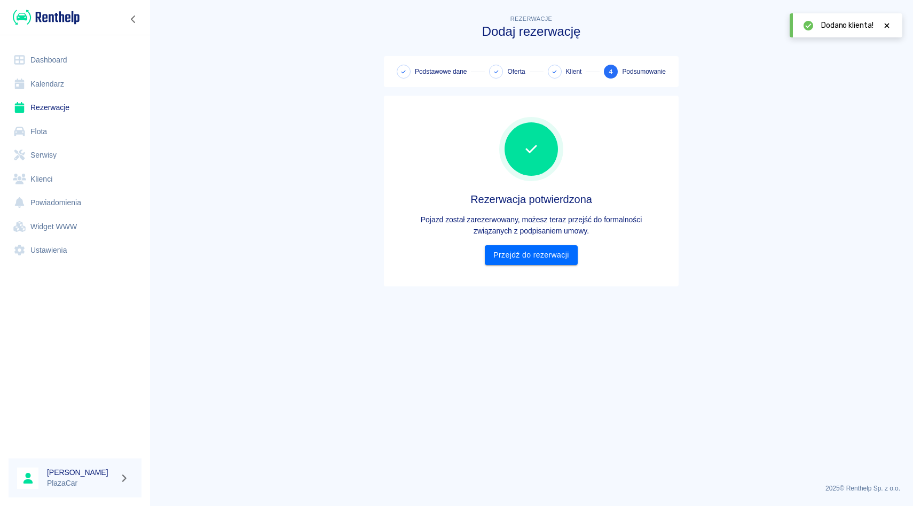
scroll to position [0, 0]
click at [539, 267] on div "Rezerwacja potwierdzona Pojazd został zarezerwowany, możesz teraz przejść do fo…" at bounding box center [532, 191] width 278 height 174
click at [543, 253] on link "Przejdź do rezerwacji" at bounding box center [531, 255] width 92 height 20
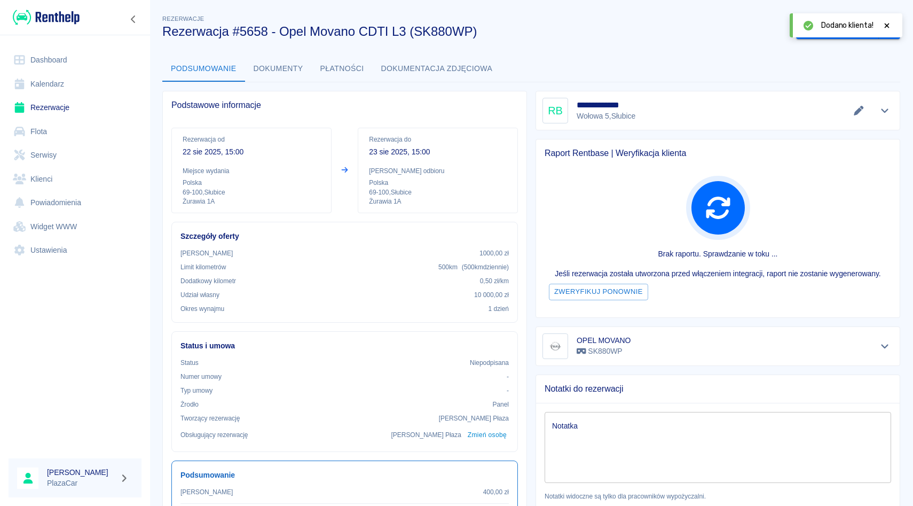
click at [890, 23] on icon at bounding box center [887, 25] width 10 height 7
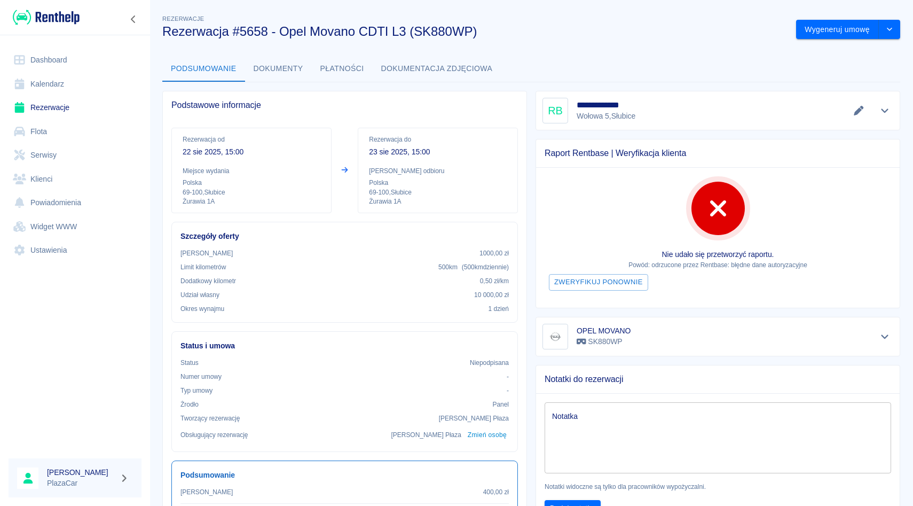
click at [883, 101] on div "**********" at bounding box center [718, 111] width 351 height 26
click at [883, 104] on button "Pokaż szczegóły" at bounding box center [885, 110] width 18 height 15
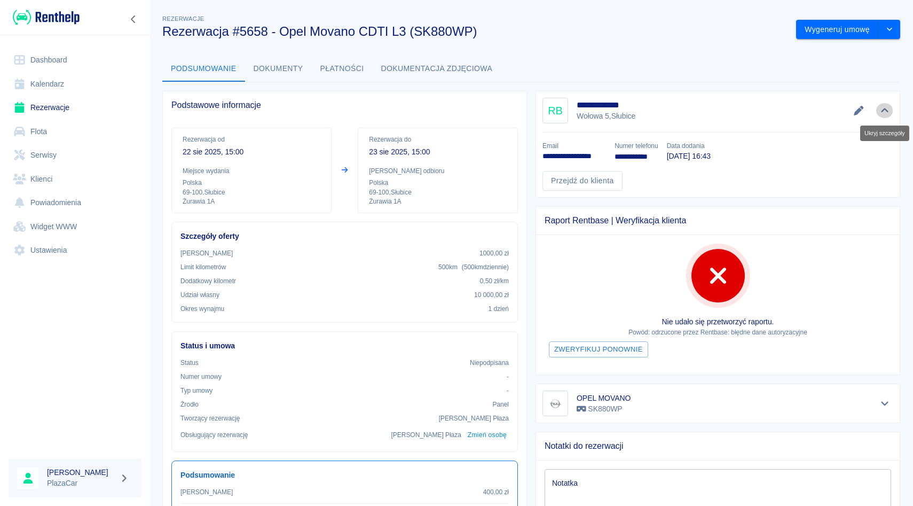
click at [883, 104] on button "Ukryj szczegóły" at bounding box center [885, 110] width 18 height 15
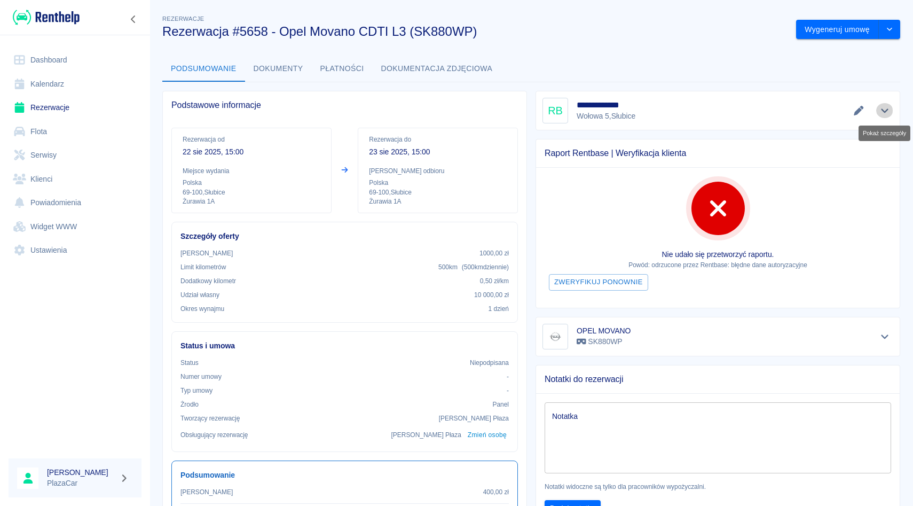
click at [888, 115] on button "Pokaż szczegóły" at bounding box center [885, 110] width 18 height 15
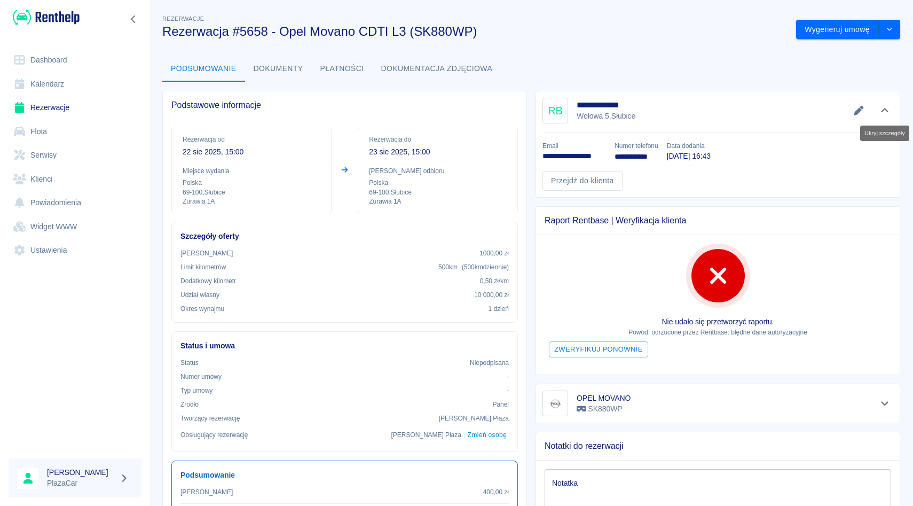
click at [888, 115] on button "Ukryj szczegóły" at bounding box center [885, 110] width 18 height 15
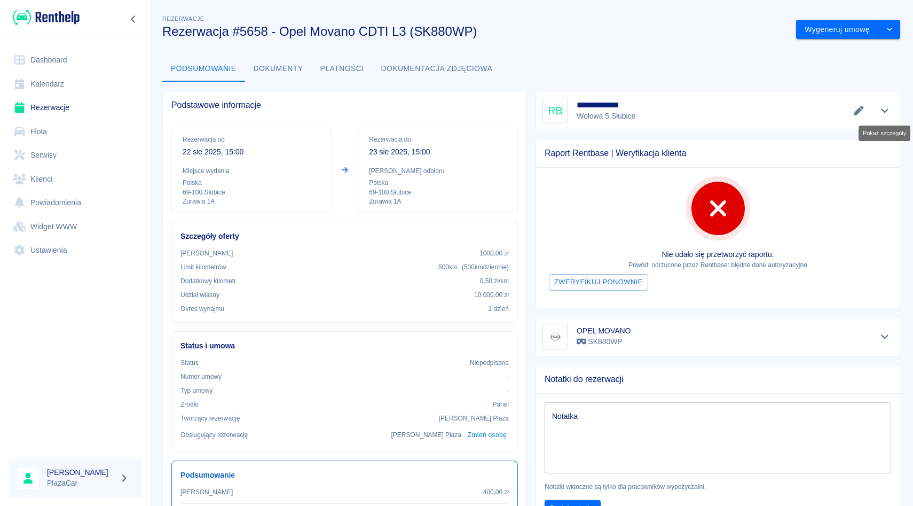
click at [885, 117] on body "Używamy plików Cookies, by zapewnić Ci najlepsze możliwe doświadczenie. Aby dow…" at bounding box center [456, 253] width 913 height 506
click at [885, 117] on button "Pokaż szczegóły" at bounding box center [885, 110] width 18 height 15
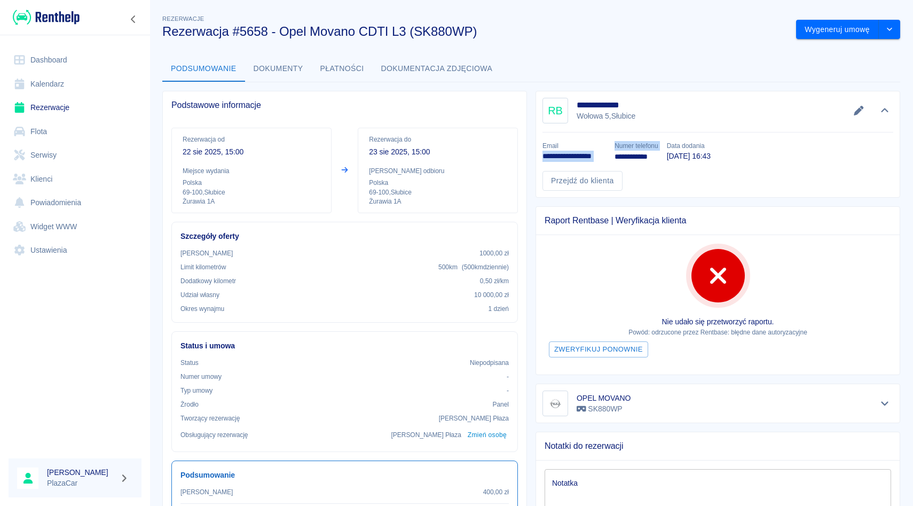
drag, startPoint x: 542, startPoint y: 154, endPoint x: 605, endPoint y: 158, distance: 63.1
click at [606, 158] on div "**********" at bounding box center [570, 147] width 72 height 30
click at [605, 158] on p "**********" at bounding box center [575, 156] width 64 height 11
click at [290, 65] on button "Dokumenty" at bounding box center [278, 69] width 67 height 26
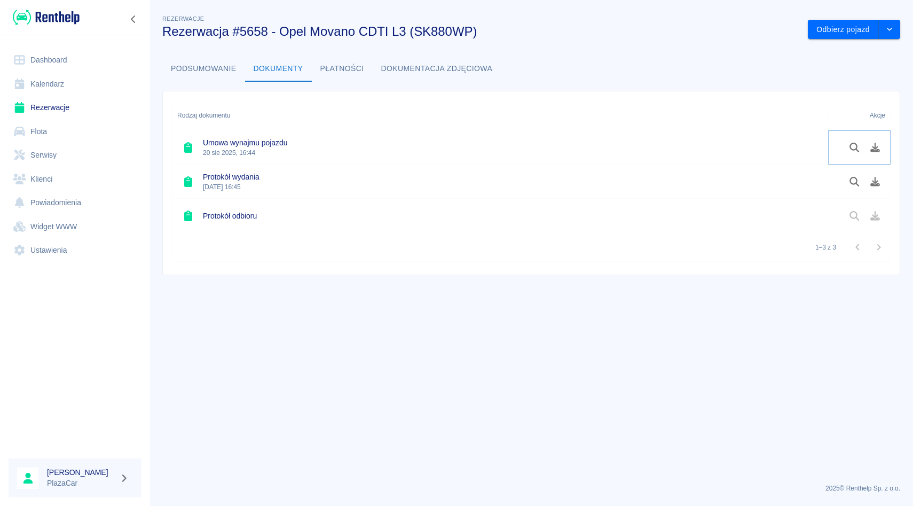
click at [874, 145] on icon "Pobierz dokument" at bounding box center [875, 148] width 12 height 10
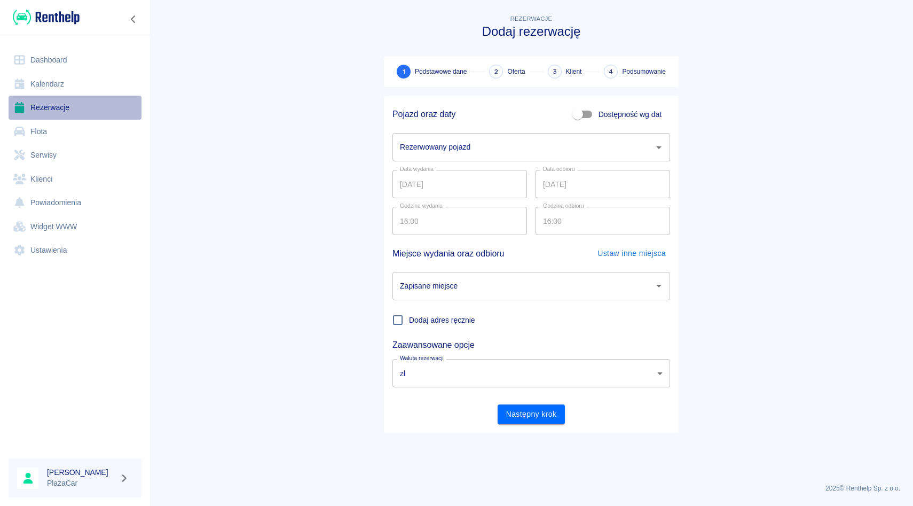
click at [89, 111] on link "Rezerwacje" at bounding box center [75, 108] width 133 height 24
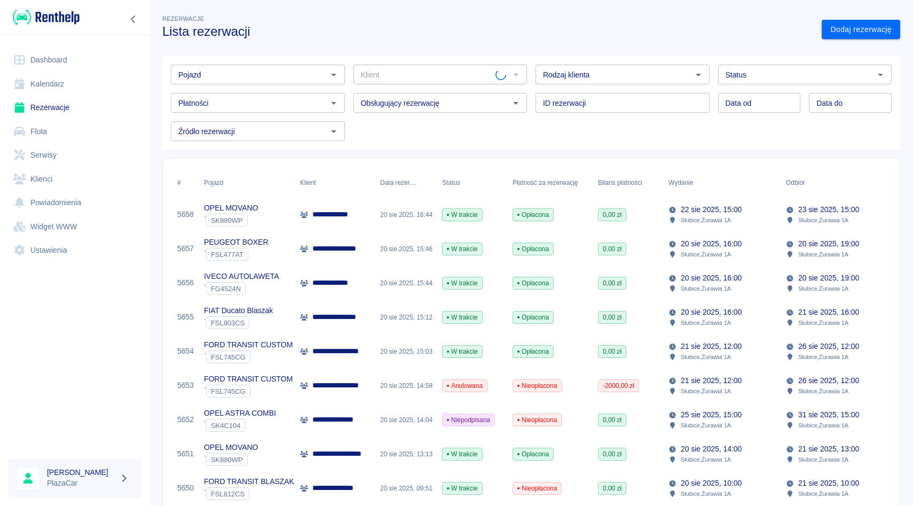
click at [250, 83] on div "Pojazd" at bounding box center [258, 75] width 174 height 20
click at [264, 100] on li "KIA SPORTAGE - FG6654N" at bounding box center [258, 98] width 174 height 18
type input "KIA SPORTAGE - FG6654N"
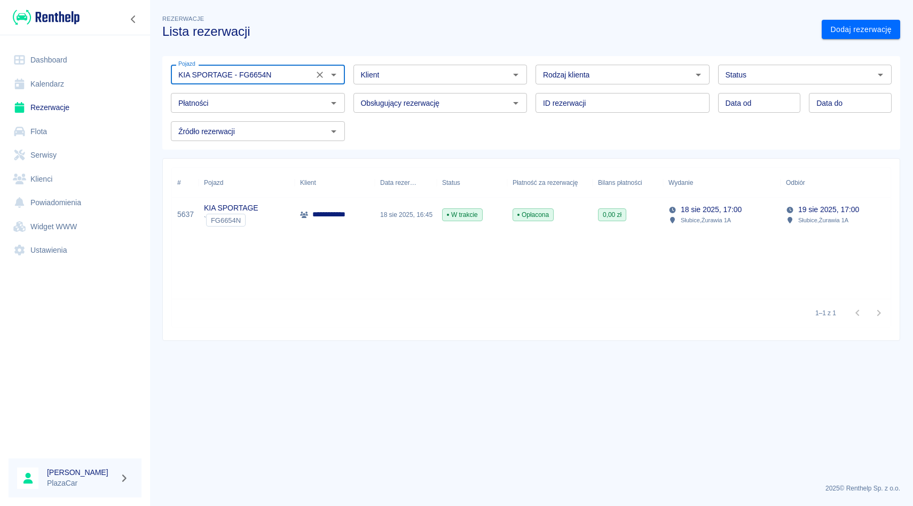
click at [320, 80] on icon "Wyczyść" at bounding box center [320, 74] width 11 height 11
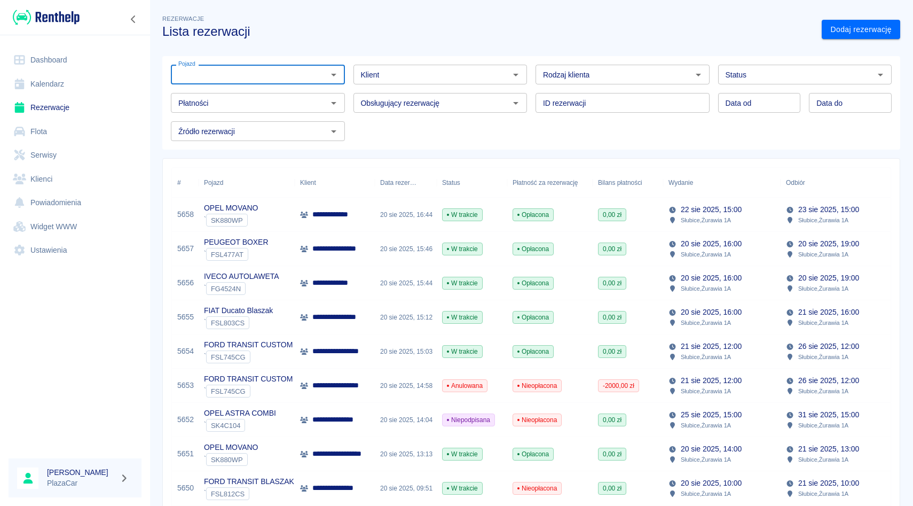
click at [355, 88] on div "Obsługujący rezerwację Obsługujący rezerwację" at bounding box center [436, 98] width 183 height 28
click at [533, 91] on div "ID rezerwacji ID rezerwacji" at bounding box center [618, 98] width 183 height 28
click at [345, 84] on div "Obsługujący rezerwację Obsługujący rezerwację" at bounding box center [436, 98] width 183 height 28
click at [342, 88] on div "Płatności Płatności" at bounding box center [253, 98] width 183 height 28
click at [830, 28] on link "Dodaj rezerwację" at bounding box center [861, 30] width 79 height 20
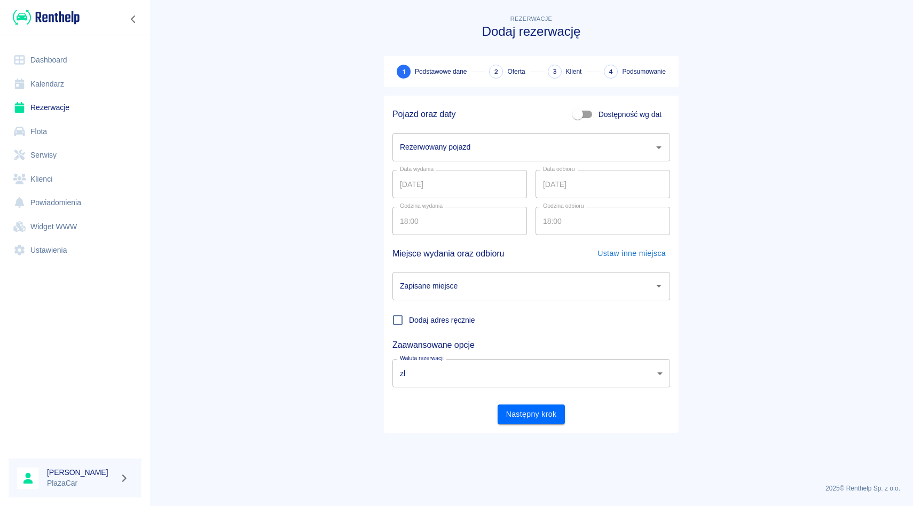
click at [467, 137] on div "Rezerwowany pojazd" at bounding box center [532, 147] width 278 height 28
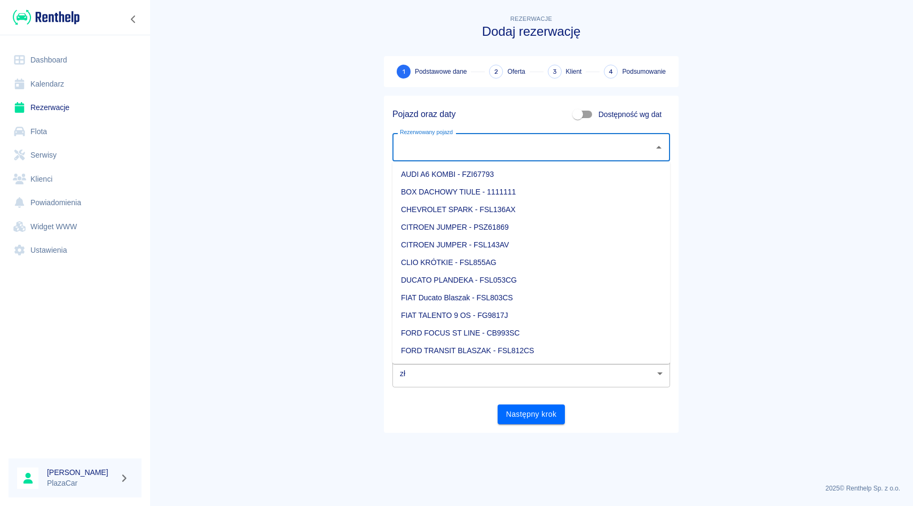
click at [0, 111] on div "Dashboard Kalendarz Rezerwacje Flota Serwisy Klienci Powiadomienia Widget WWW U…" at bounding box center [75, 155] width 150 height 240
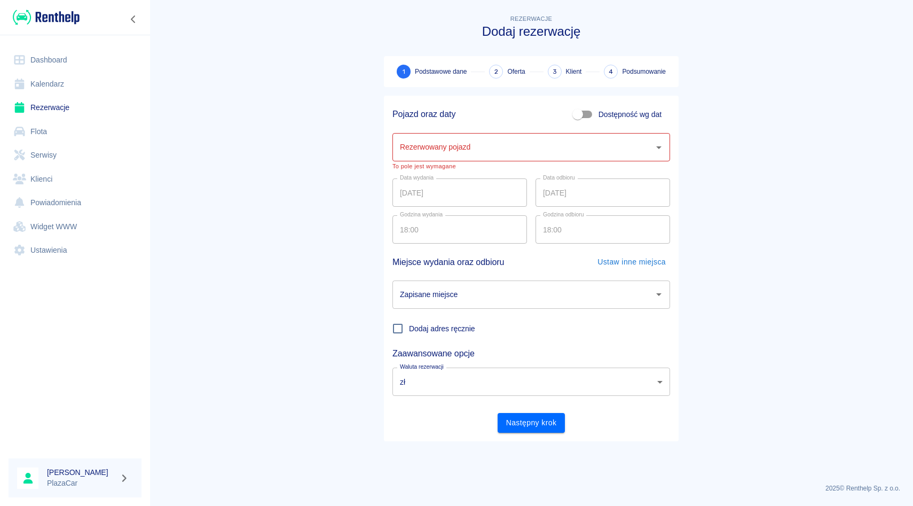
click at [37, 110] on link "Rezerwacje" at bounding box center [75, 108] width 133 height 24
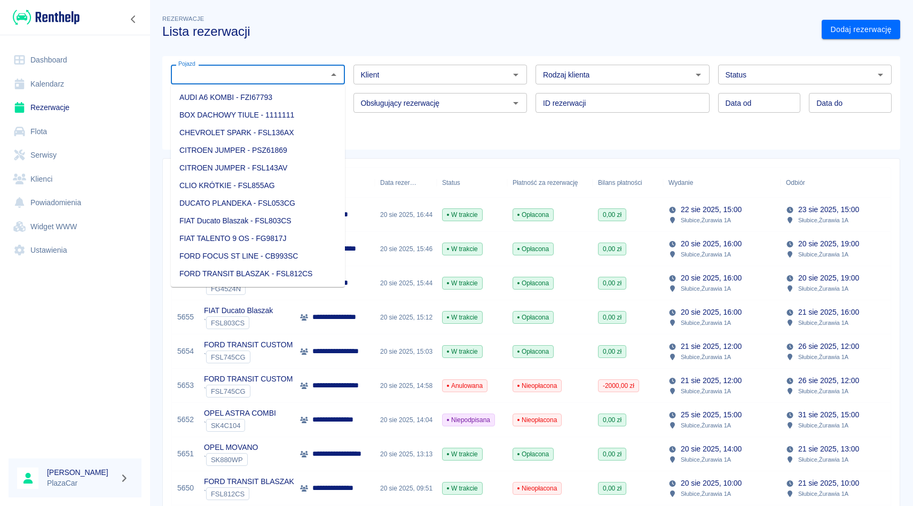
click at [266, 76] on input "Pojazd" at bounding box center [249, 74] width 150 height 13
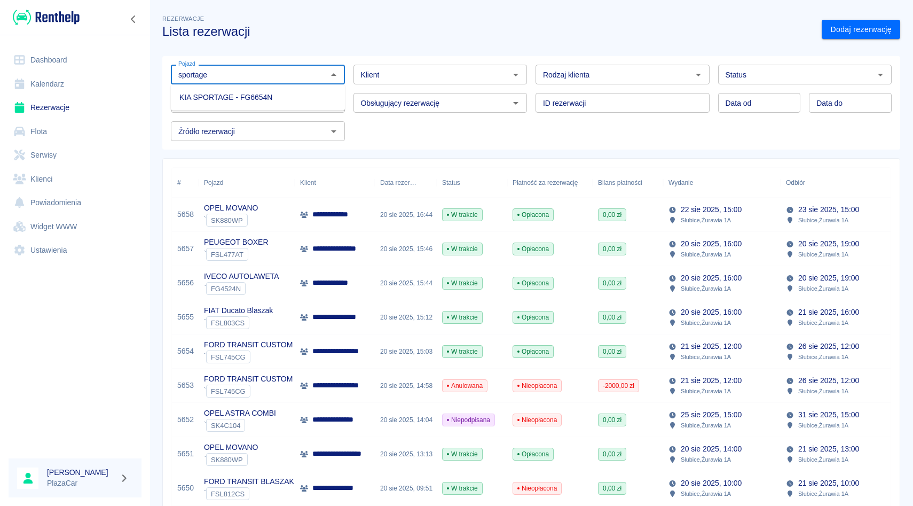
click at [256, 97] on li "KIA SPORTAGE - FG6654N" at bounding box center [258, 98] width 174 height 18
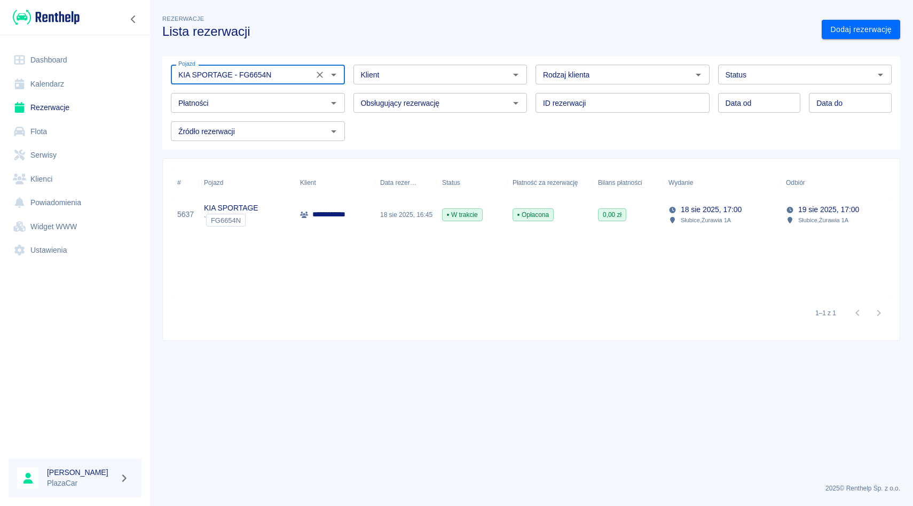
type input "KIA SPORTAGE - FG6654N"
click at [313, 225] on div "**********" at bounding box center [335, 215] width 80 height 34
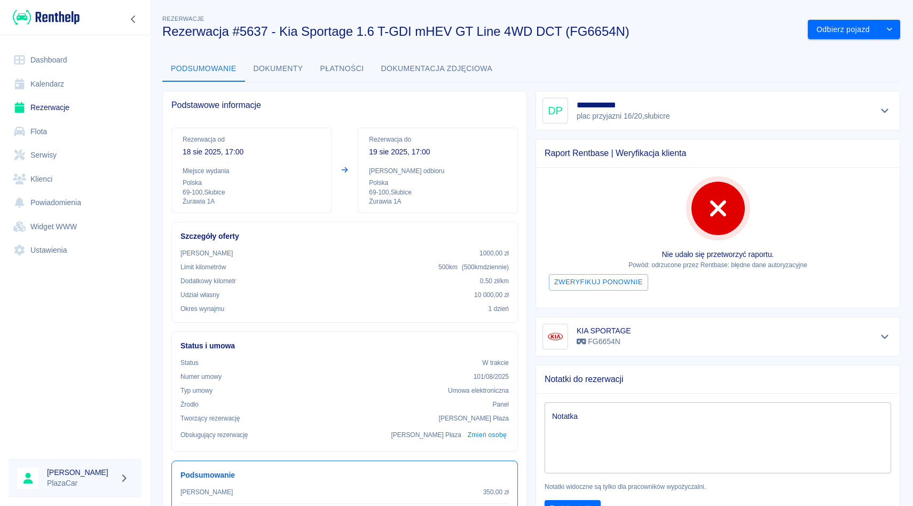
click at [894, 107] on div "**********" at bounding box center [718, 111] width 365 height 40
click at [892, 108] on button "Pokaż szczegóły" at bounding box center [885, 110] width 18 height 15
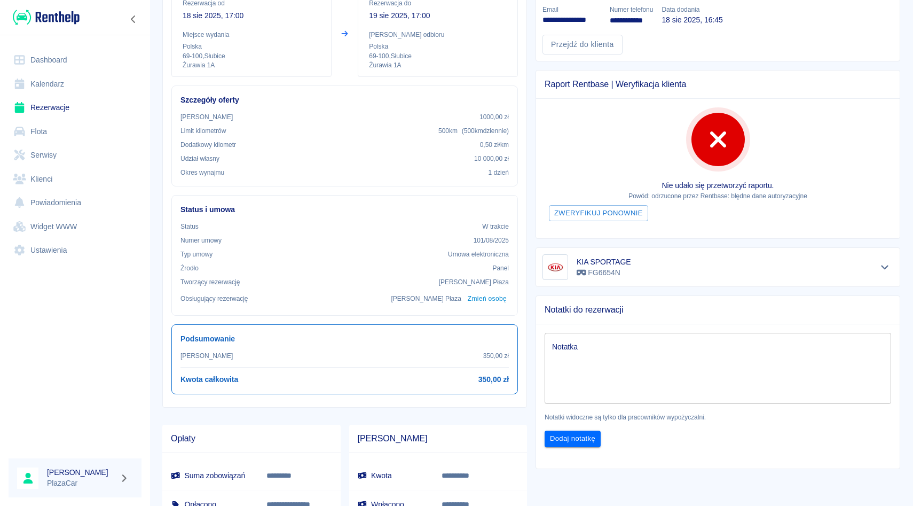
scroll to position [137, 0]
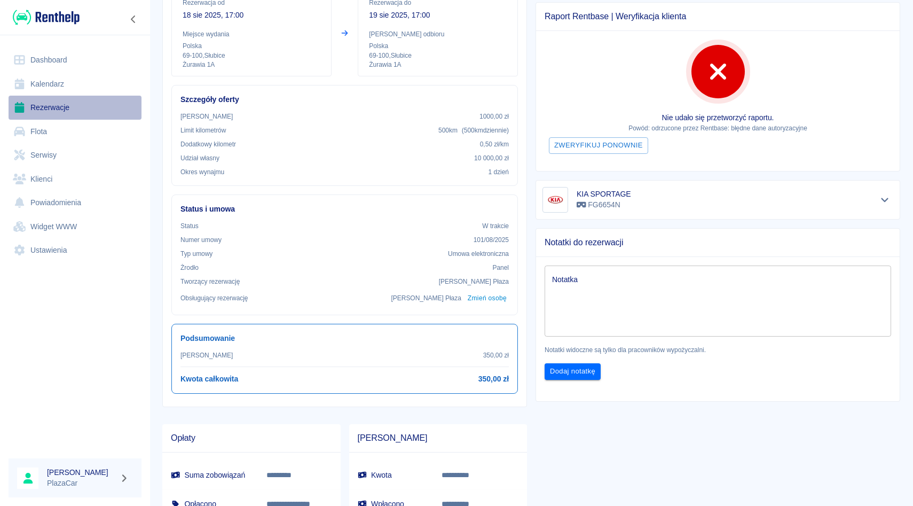
click at [79, 110] on link "Rezerwacje" at bounding box center [75, 108] width 133 height 24
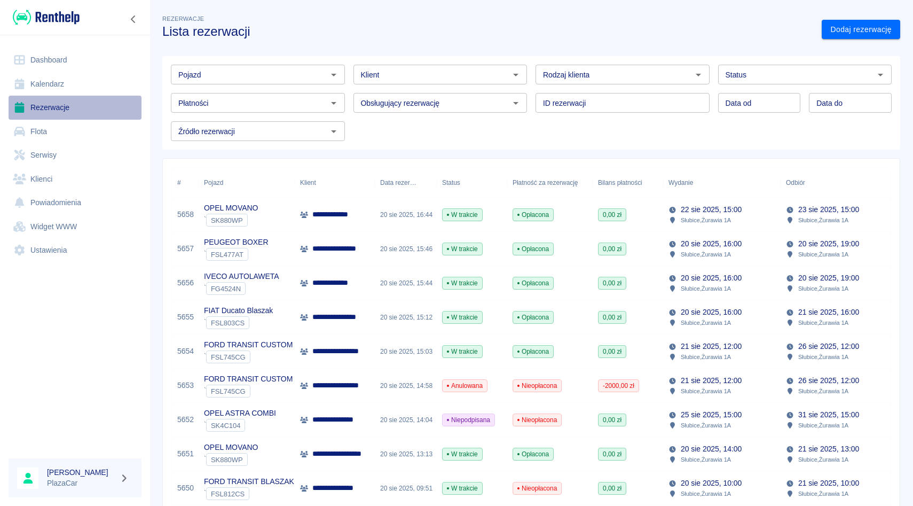
click at [89, 99] on link "Rezerwacje" at bounding box center [75, 108] width 133 height 24
click at [201, 62] on div "Pojazd Pojazd" at bounding box center [253, 70] width 183 height 28
click at [201, 67] on div "Pojazd" at bounding box center [258, 75] width 174 height 20
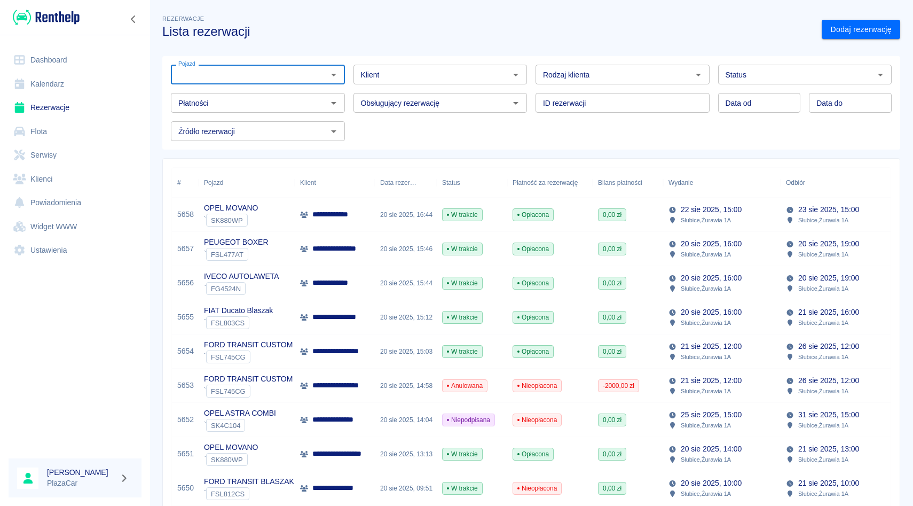
click at [391, 68] on input "Klient" at bounding box center [432, 74] width 150 height 13
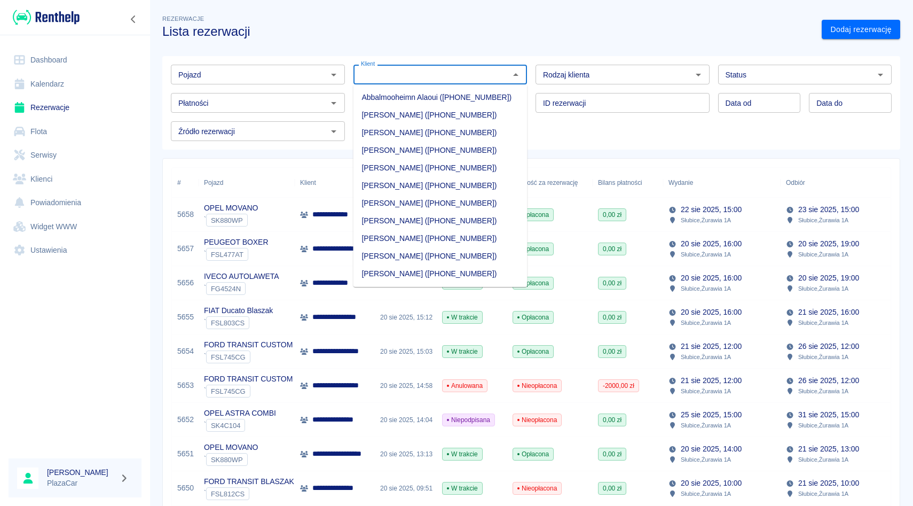
click at [305, 72] on input "Pojazd" at bounding box center [249, 74] width 150 height 13
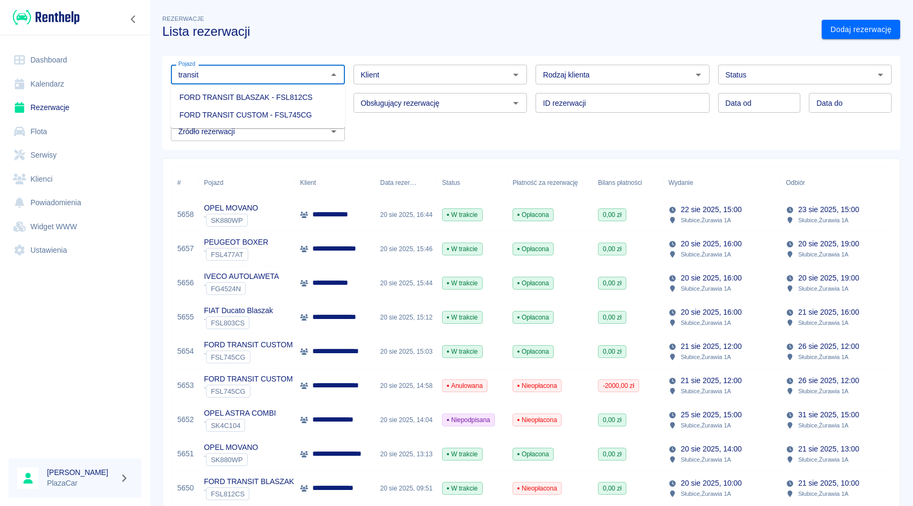
drag, startPoint x: 289, startPoint y: 104, endPoint x: 288, endPoint y: 114, distance: 10.2
click at [288, 115] on ul "FORD TRANSIT BLASZAK - FSL812CS FORD TRANSIT CUSTOM - FSL745CG" at bounding box center [258, 106] width 174 height 44
click at [288, 114] on li "FORD TRANSIT CUSTOM - FSL745CG" at bounding box center [258, 115] width 174 height 18
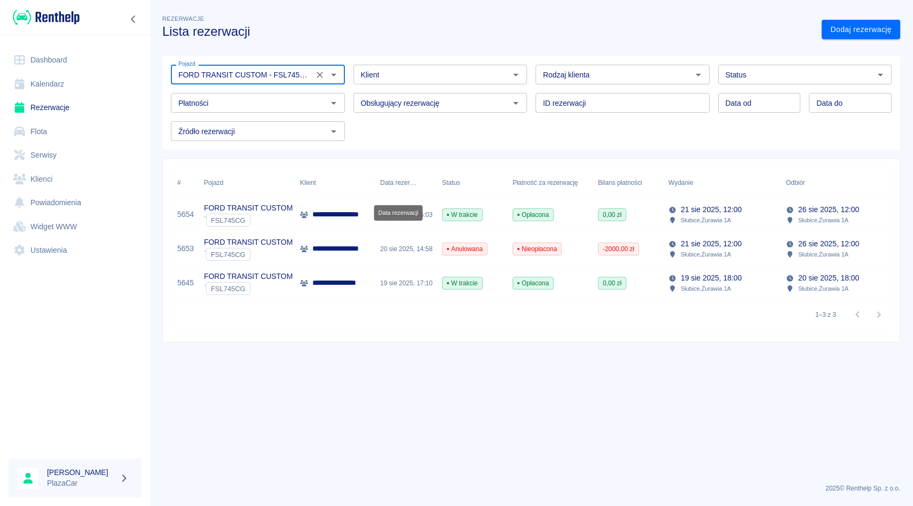
type input "FORD TRANSIT CUSTOM - FSL745CG"
click at [408, 214] on div "Data rezerwacji" at bounding box center [398, 212] width 49 height 15
click at [362, 298] on div "**********" at bounding box center [335, 283] width 80 height 34
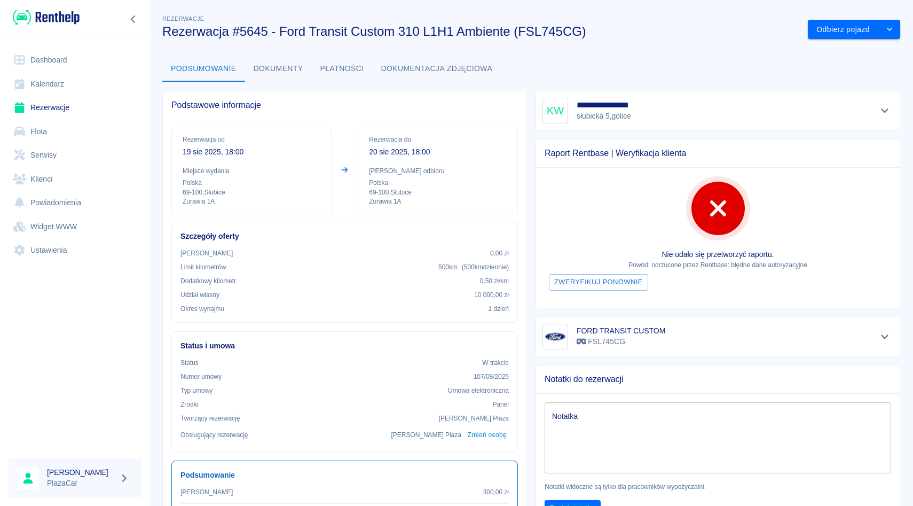
click at [856, 17] on div "Odbierz pojazd" at bounding box center [849, 25] width 101 height 28
click at [845, 29] on button "Odbierz pojazd" at bounding box center [843, 30] width 71 height 20
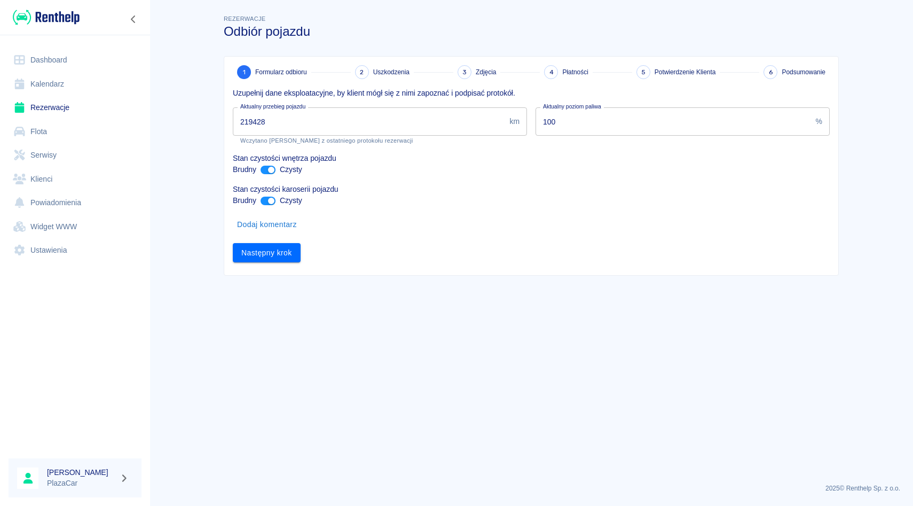
click at [276, 241] on div "Następny krok" at bounding box center [527, 248] width 606 height 28
click at [279, 248] on button "Następny krok" at bounding box center [267, 253] width 68 height 20
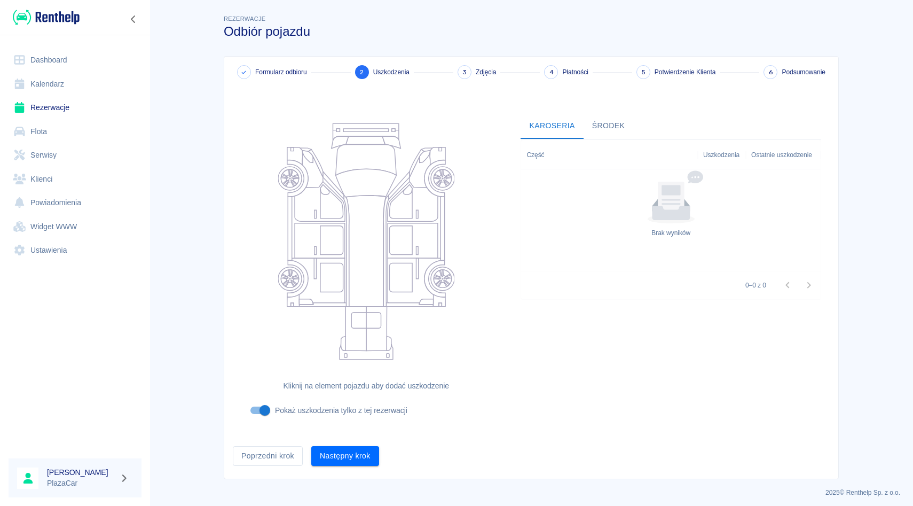
click at [333, 466] on div "Formularz odbioru 2 Uszkodzenia 3 Zdjęcia 4 Płatności 5 Potwierdzenie Klienta 6…" at bounding box center [531, 268] width 614 height 422
click at [337, 451] on button "Następny krok" at bounding box center [345, 456] width 68 height 20
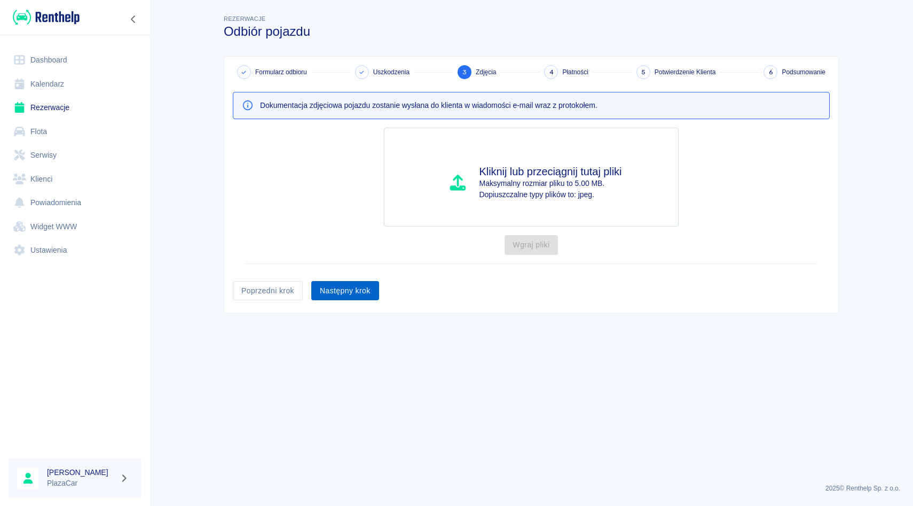
click at [364, 296] on button "Następny krok" at bounding box center [345, 291] width 68 height 20
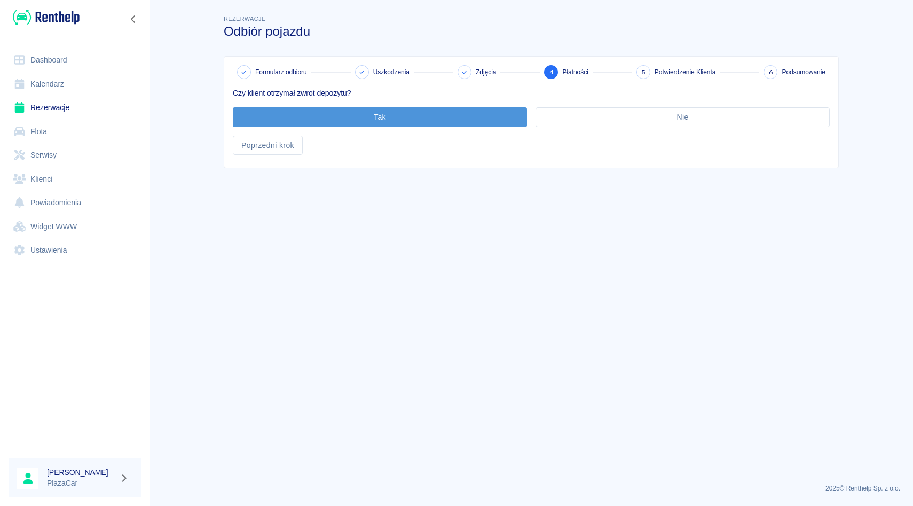
click at [371, 124] on button "Tak" at bounding box center [380, 117] width 294 height 20
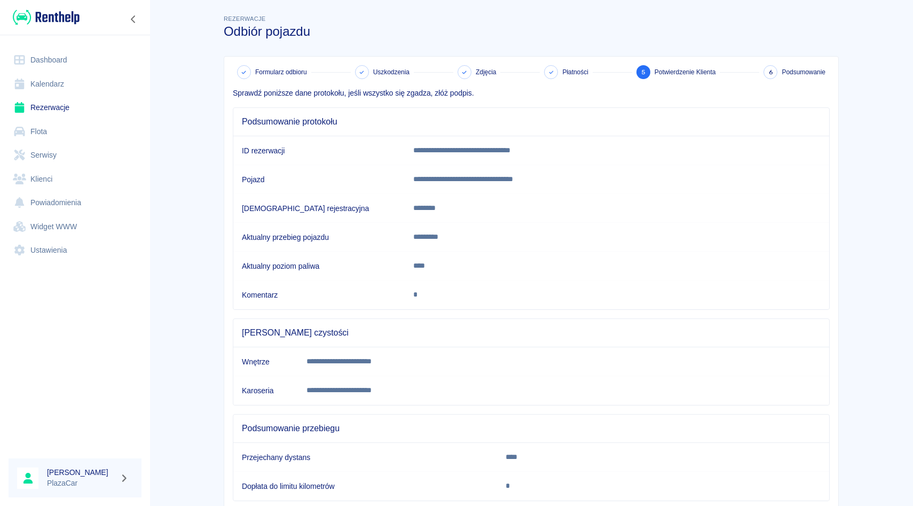
scroll to position [67, 0]
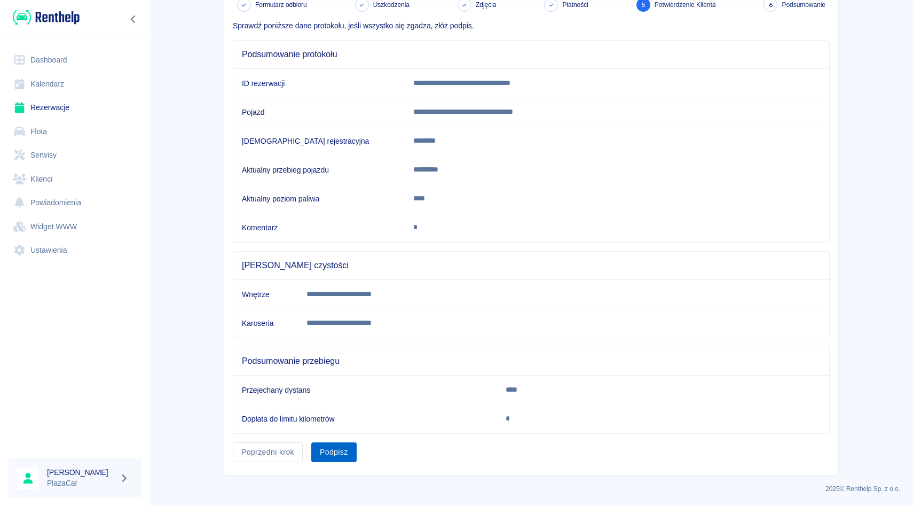
click at [328, 448] on button "Podpisz" at bounding box center [333, 452] width 45 height 20
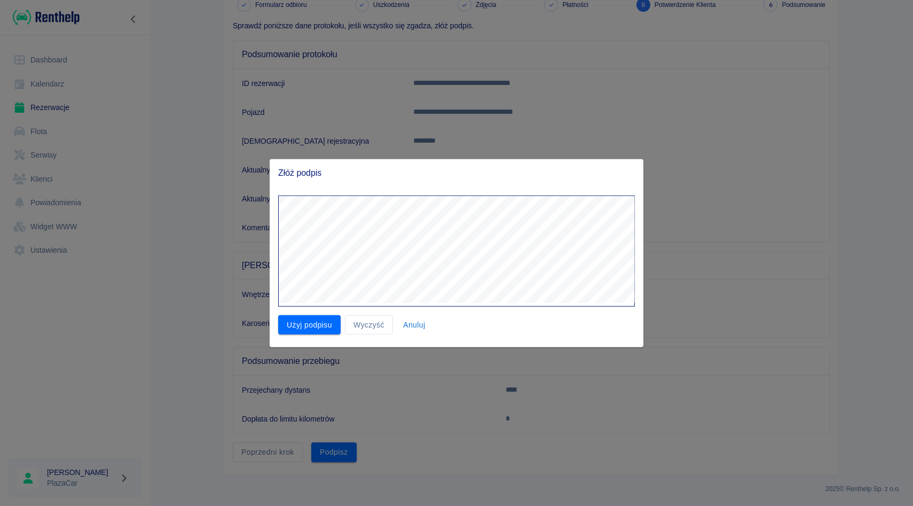
click at [770, 199] on div "Złóż podpis Użyj podpisu Wyczyść Anuluj" at bounding box center [456, 253] width 913 height 506
click at [303, 323] on button "Użyj podpisu" at bounding box center [309, 325] width 62 height 20
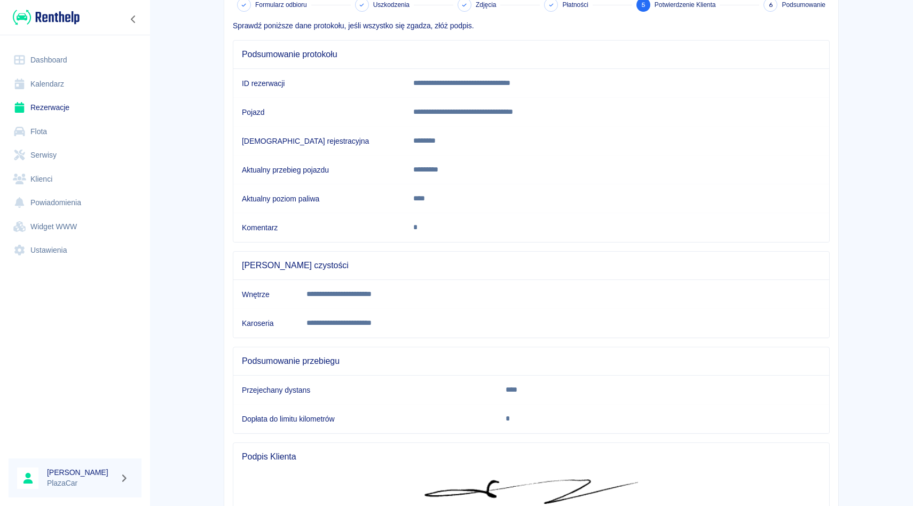
scroll to position [179, 0]
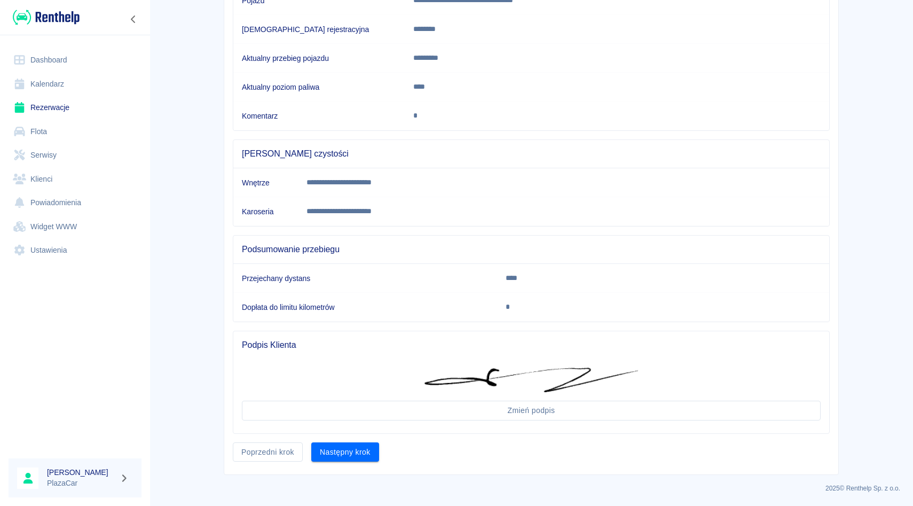
click at [342, 463] on div "**********" at bounding box center [531, 176] width 614 height 597
click at [344, 460] on button "Następny krok" at bounding box center [345, 452] width 68 height 20
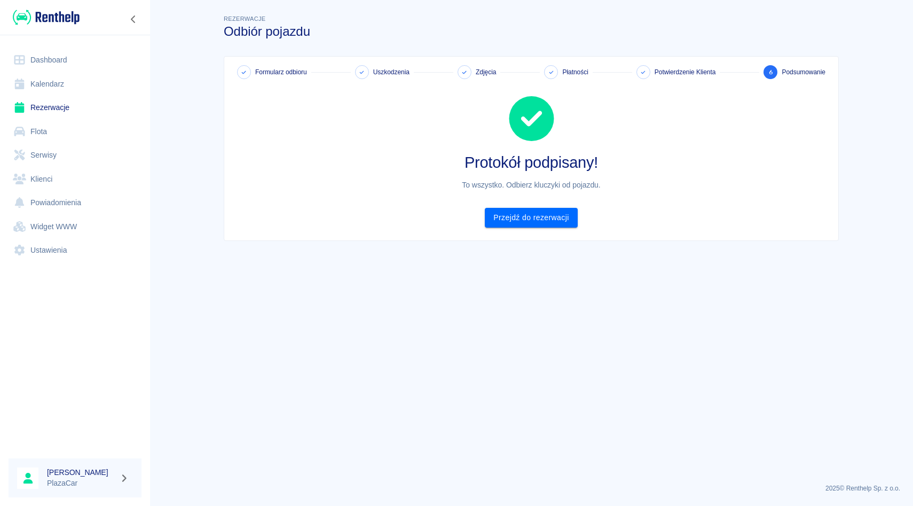
click at [80, 109] on link "Rezerwacje" at bounding box center [75, 108] width 133 height 24
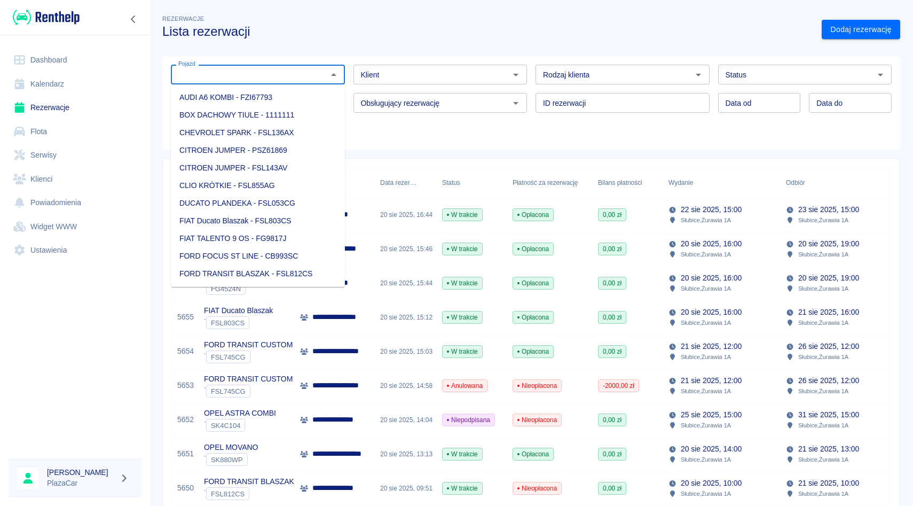
click at [254, 75] on input "Pojazd" at bounding box center [249, 74] width 150 height 13
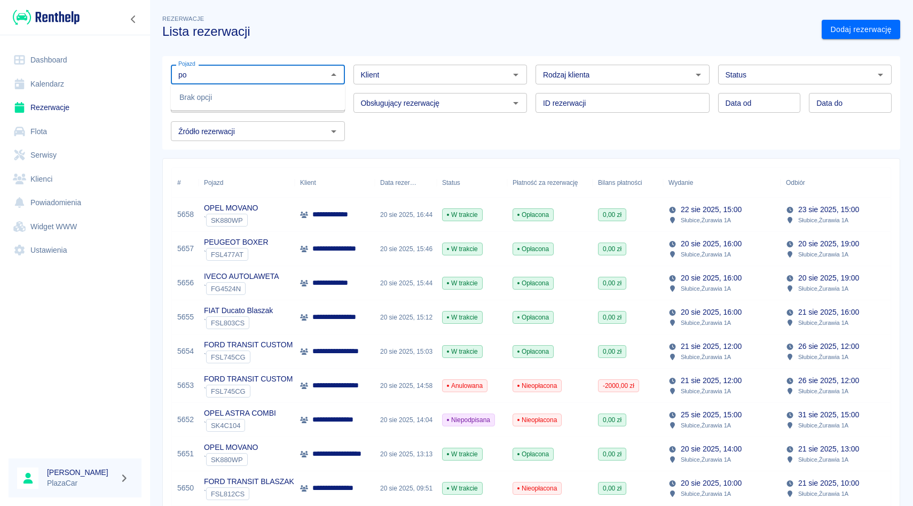
type input "p"
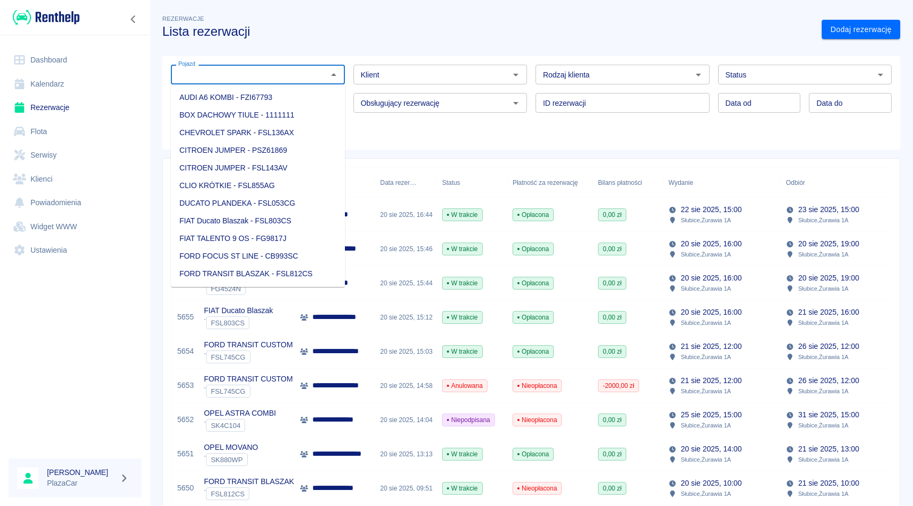
click at [413, 66] on div "Klient" at bounding box center [441, 75] width 174 height 20
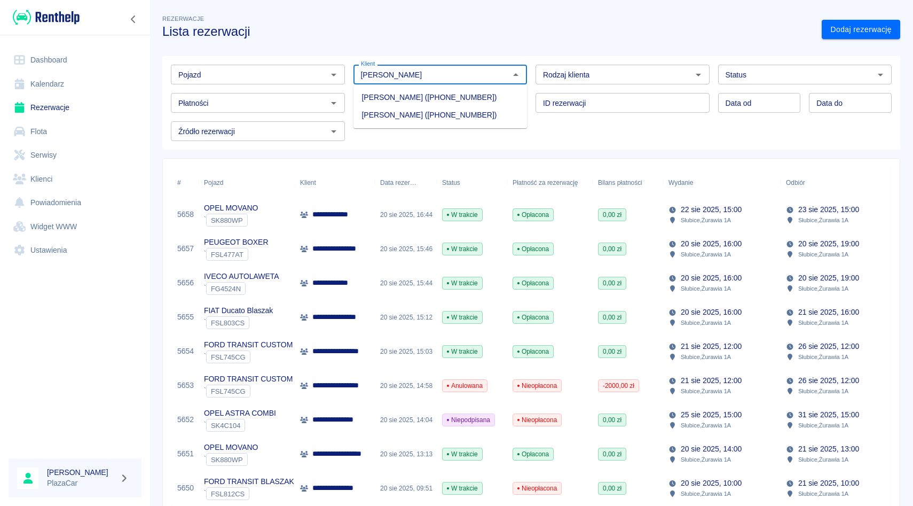
type input "zborowski"
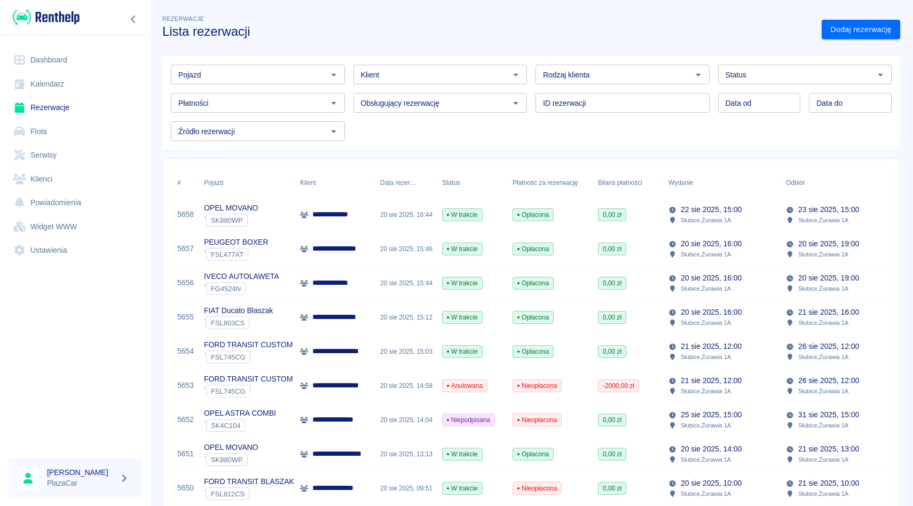
click at [529, 87] on div "ID rezerwacji ID rezerwacji" at bounding box center [618, 98] width 183 height 28
click at [437, 65] on div "Klient" at bounding box center [441, 75] width 174 height 20
click at [460, 21] on div "Rezerwacje Lista rezerwacji" at bounding box center [484, 21] width 660 height 35
click at [402, 80] on input "Klient" at bounding box center [432, 74] width 150 height 13
click at [409, 36] on h3 "Lista rezerwacji" at bounding box center [487, 31] width 651 height 15
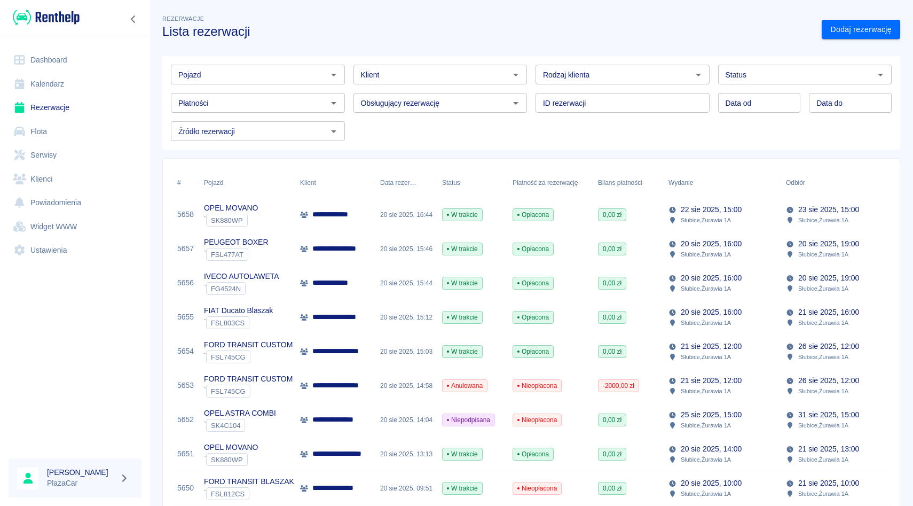
click at [375, 81] on div "Klient" at bounding box center [441, 75] width 174 height 20
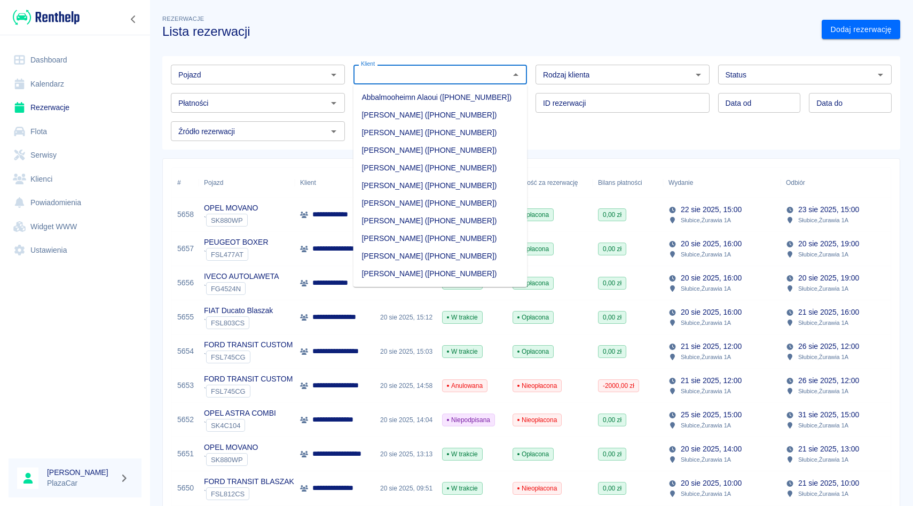
click at [348, 70] on div "Klient Klient" at bounding box center [436, 70] width 183 height 28
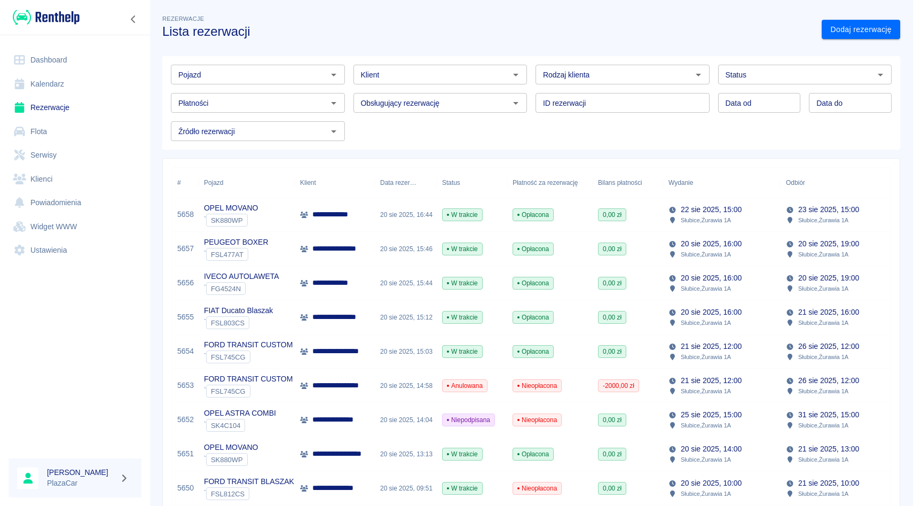
click at [302, 70] on input "Pojazd" at bounding box center [249, 74] width 150 height 13
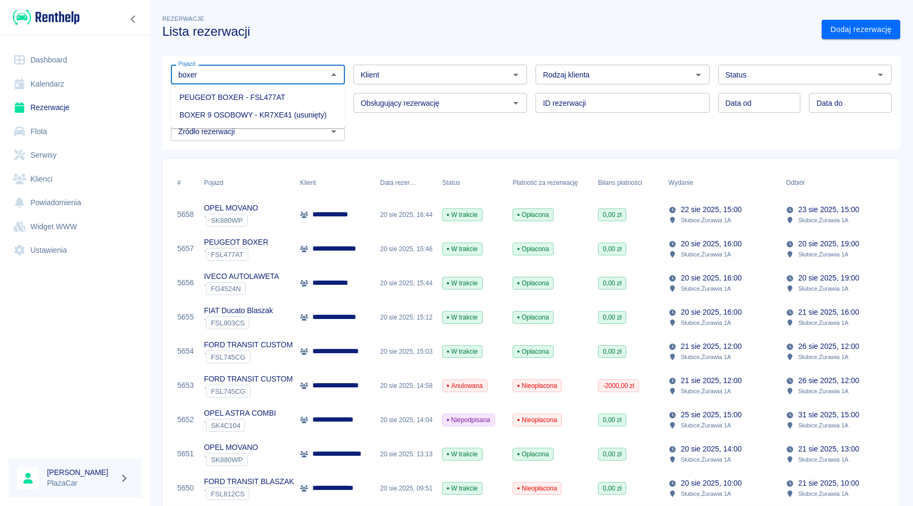
click at [281, 94] on li "PEUGEOT BOXER - FSL477AT" at bounding box center [258, 98] width 174 height 18
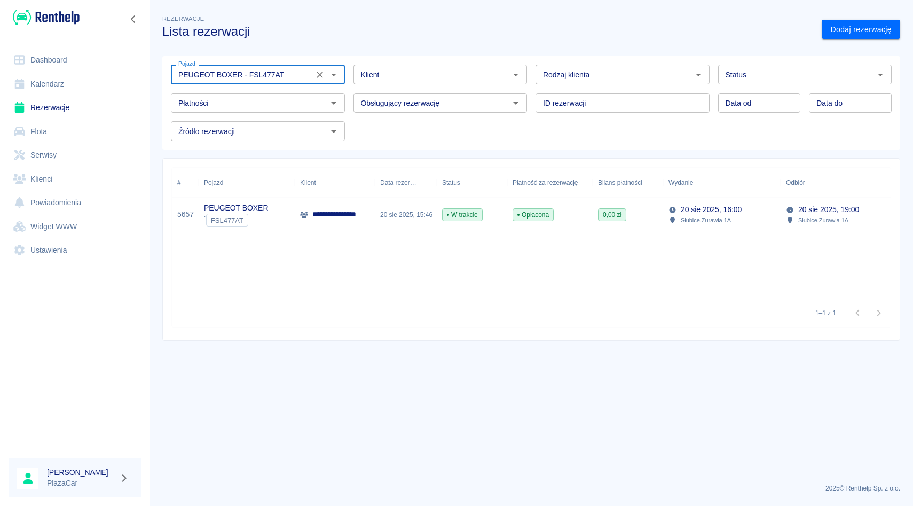
type input "PEUGEOT BOXER - FSL477AT"
click at [484, 203] on div "W trakcie" at bounding box center [472, 215] width 70 height 34
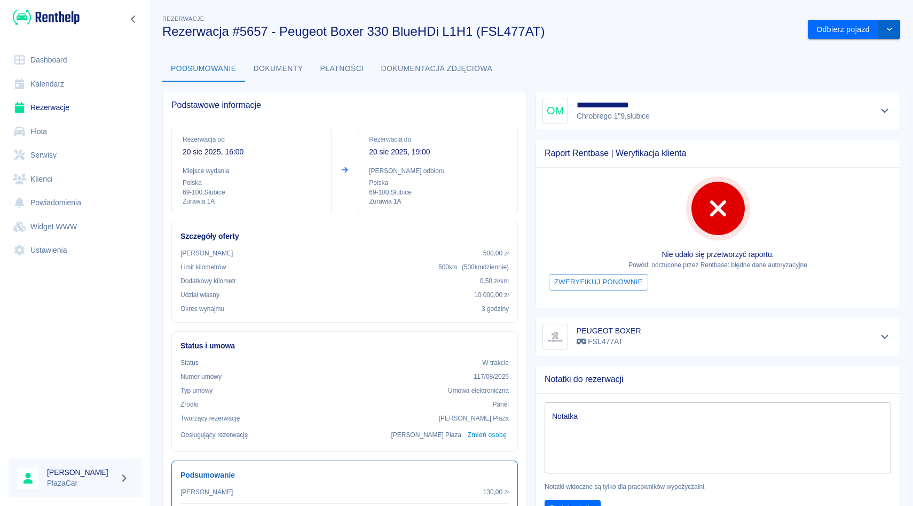
click at [891, 32] on icon "drop-down" at bounding box center [889, 29] width 9 height 7
drag, startPoint x: 890, startPoint y: 27, endPoint x: 876, endPoint y: 27, distance: 13.4
click at [890, 27] on icon "drop-down" at bounding box center [889, 29] width 9 height 7
click at [839, 25] on button "Odbierz pojazd" at bounding box center [843, 30] width 71 height 20
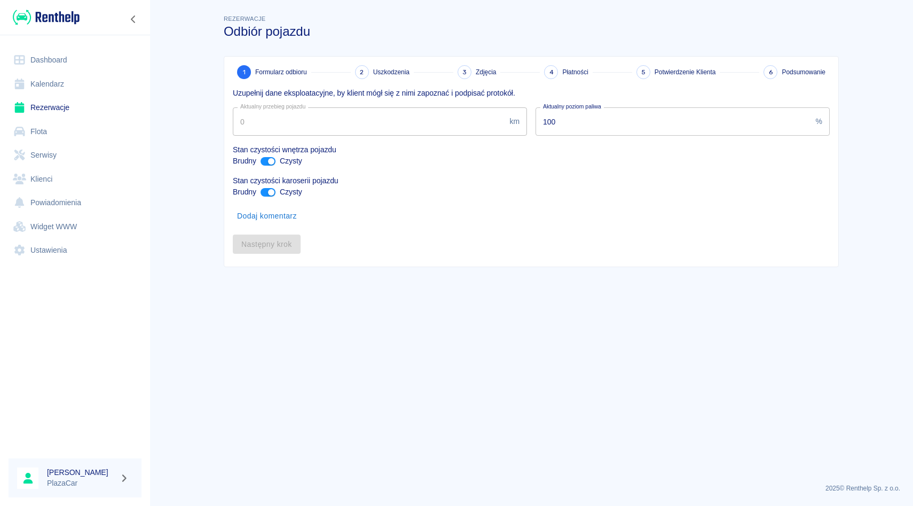
type input "274999"
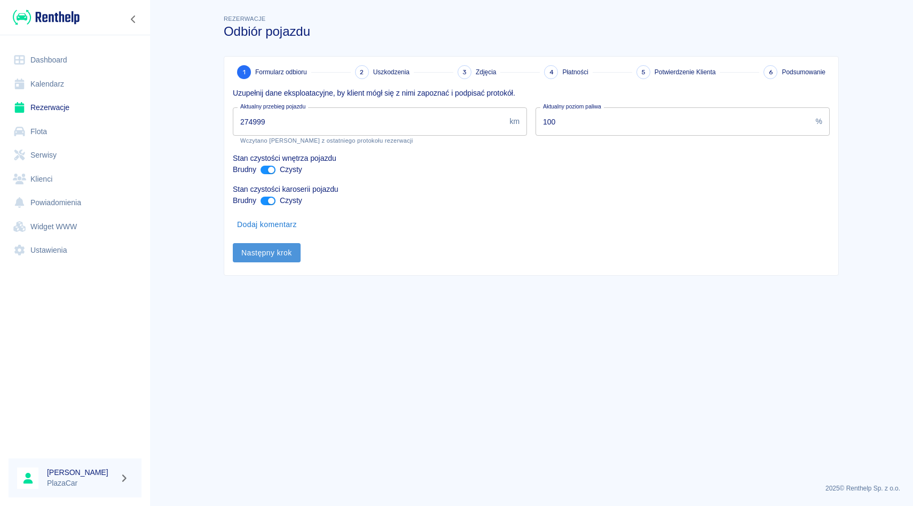
click at [277, 254] on button "Następny krok" at bounding box center [267, 253] width 68 height 20
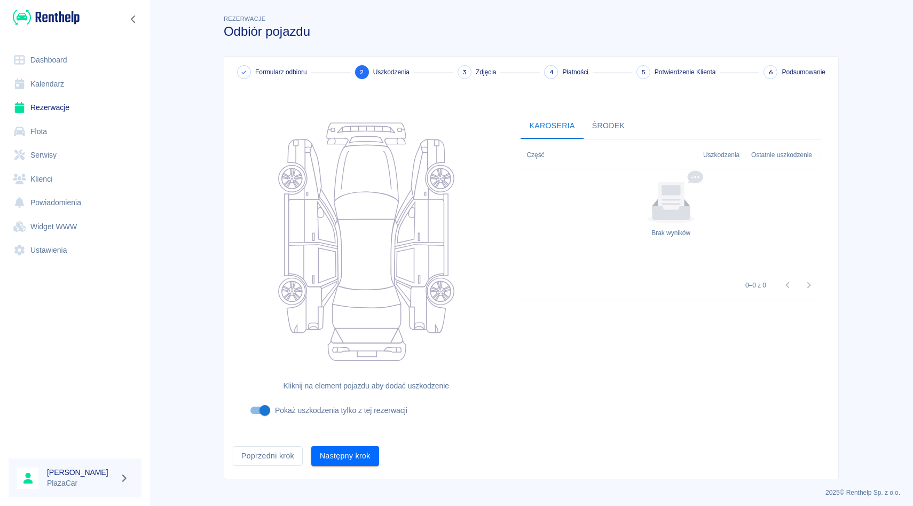
scroll to position [4, 0]
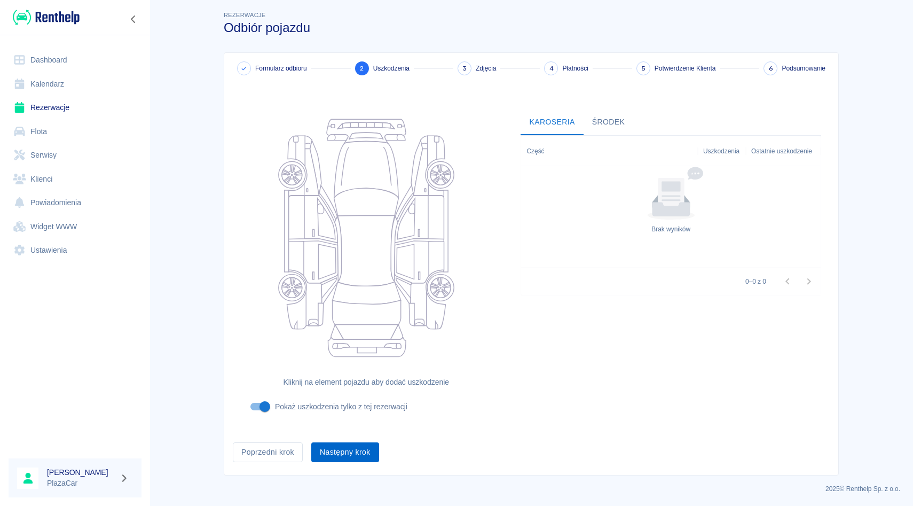
click at [341, 448] on button "Następny krok" at bounding box center [345, 452] width 68 height 20
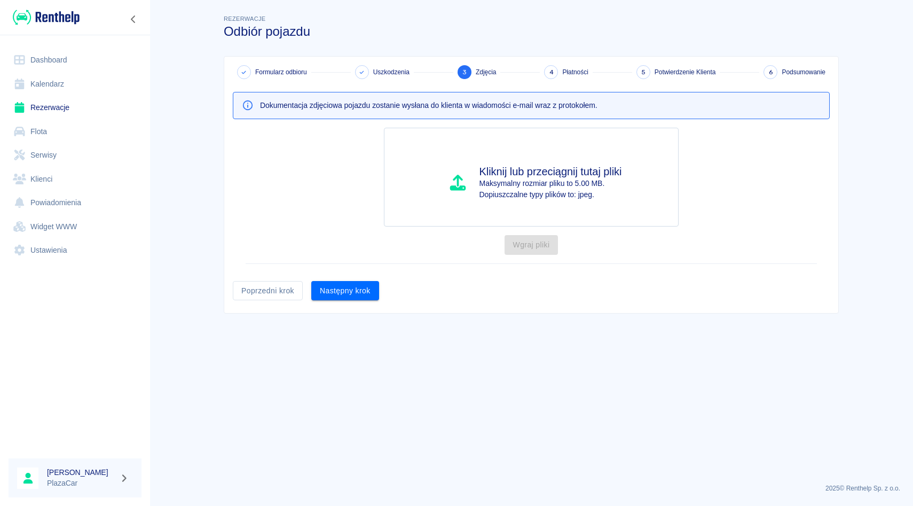
click at [359, 302] on div "Formularz odbioru Uszkodzenia 3 Zdjęcia 4 Płatności 5 Potwierdzenie Klienta 6 P…" at bounding box center [531, 185] width 614 height 256
click at [359, 290] on button "Następny krok" at bounding box center [345, 291] width 68 height 20
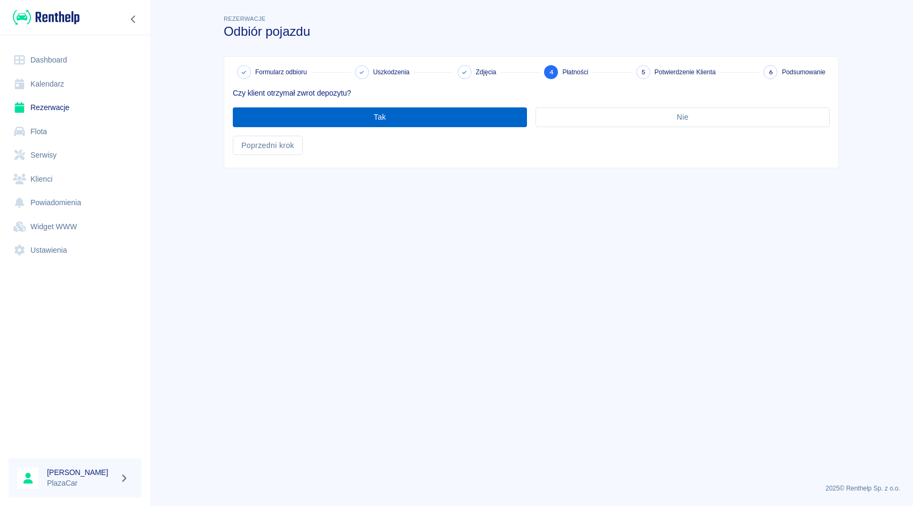
click at [335, 109] on button "Tak" at bounding box center [380, 117] width 294 height 20
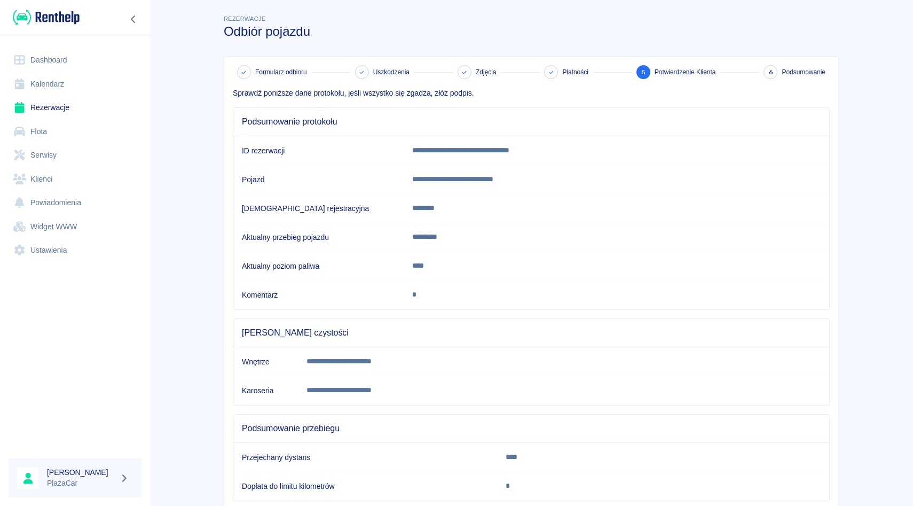
scroll to position [67, 0]
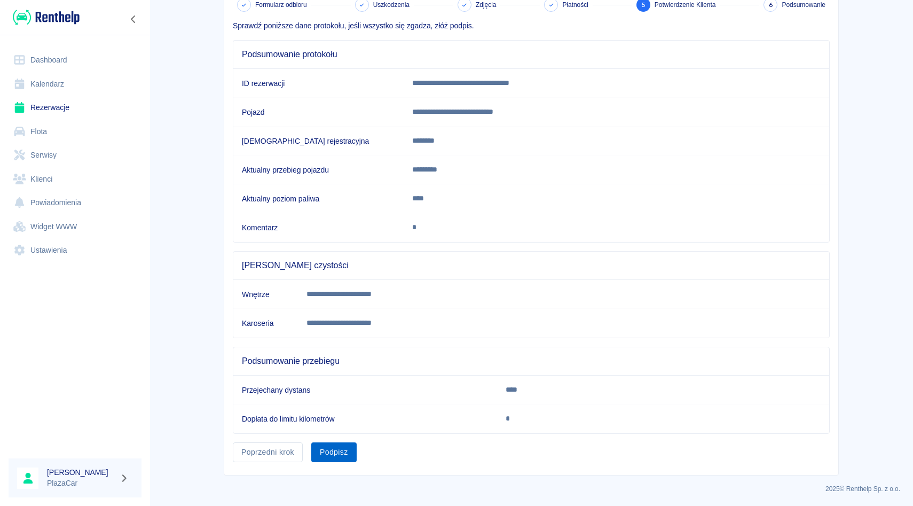
click at [342, 457] on button "Podpisz" at bounding box center [333, 452] width 45 height 20
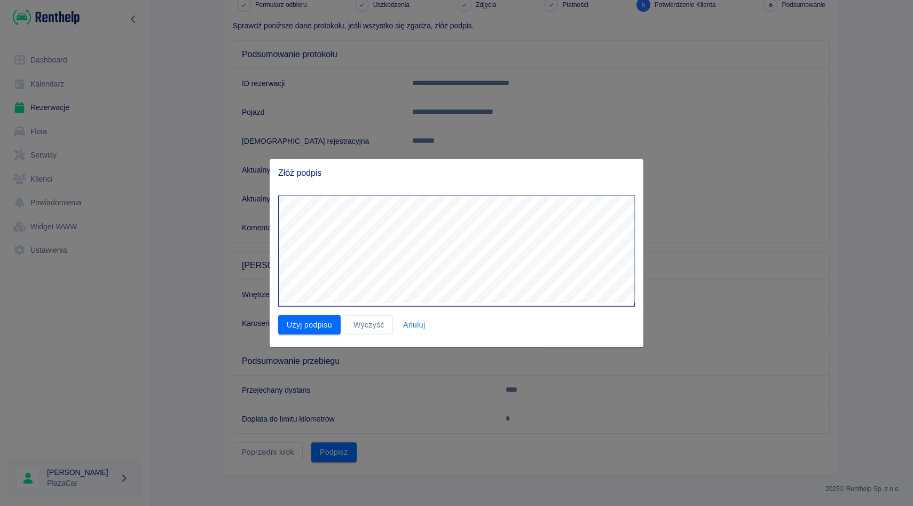
click at [833, 132] on div "Złóż podpis Użyj podpisu Wyczyść Anuluj" at bounding box center [456, 253] width 913 height 506
click at [374, 326] on button "Wyczyść" at bounding box center [369, 325] width 48 height 20
click at [356, 321] on button "Wyczyść" at bounding box center [369, 325] width 48 height 20
click at [613, 62] on div "Złóż podpis Użyj podpisu Wyczyść Anuluj" at bounding box center [456, 253] width 913 height 506
click at [372, 314] on div "Użyj podpisu Wyczyść Anuluj" at bounding box center [452, 320] width 365 height 28
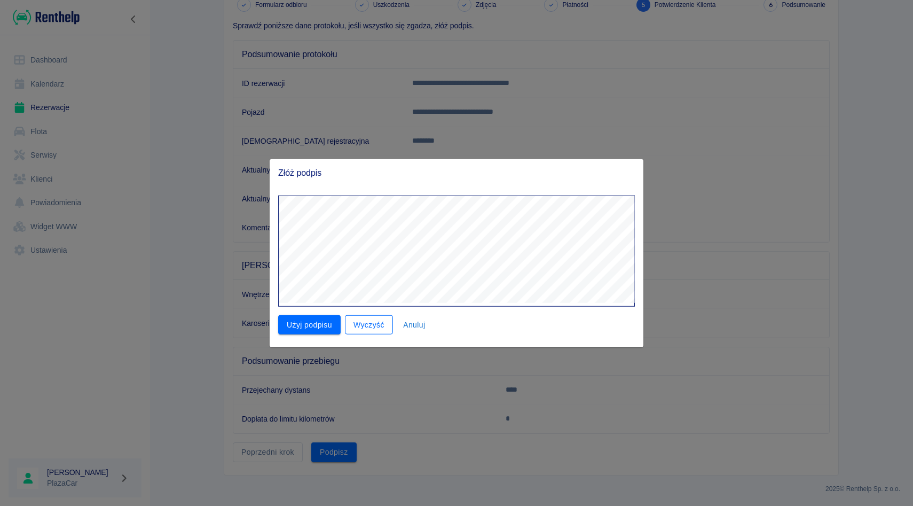
click at [372, 321] on button "Wyczyść" at bounding box center [369, 325] width 48 height 20
click at [366, 328] on button "Wyczyść" at bounding box center [369, 325] width 48 height 20
click at [561, 178] on div "Złóż podpis Użyj podpisu Wyczyść Anuluj" at bounding box center [457, 253] width 374 height 189
click at [365, 338] on div "Użyj podpisu Wyczyść Anuluj" at bounding box center [457, 266] width 374 height 161
click at [365, 331] on button "Wyczyść" at bounding box center [369, 325] width 48 height 20
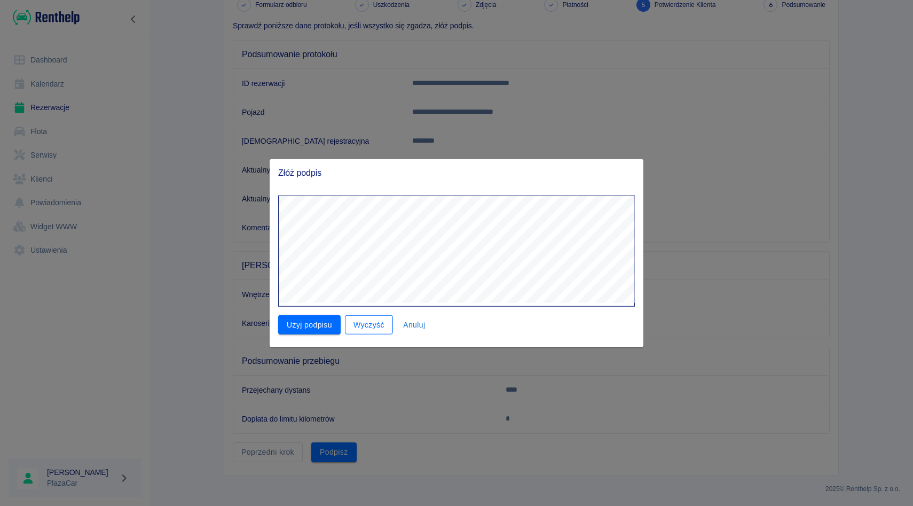
click at [363, 322] on button "Wyczyść" at bounding box center [369, 325] width 48 height 20
click at [665, 194] on div "Złóż podpis Użyj podpisu Wyczyść Anuluj" at bounding box center [456, 253] width 913 height 506
click at [324, 327] on button "Użyj podpisu" at bounding box center [309, 325] width 62 height 20
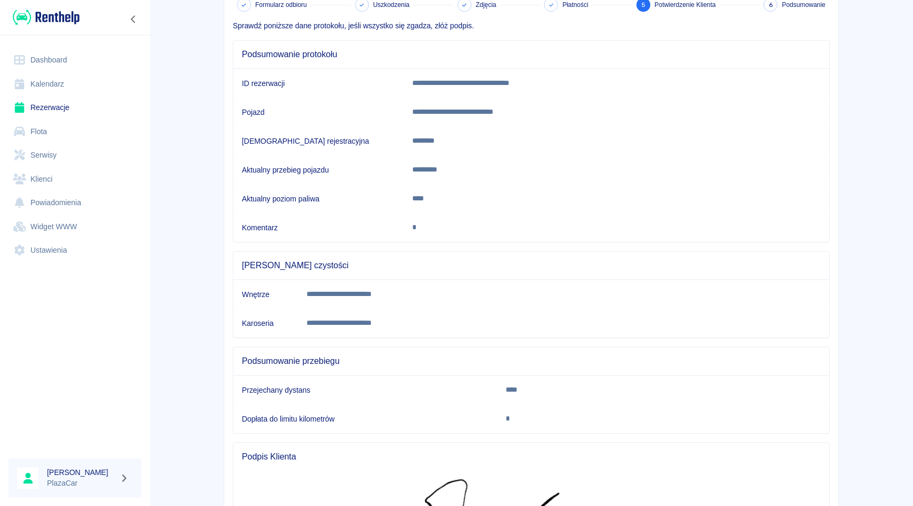
scroll to position [259, 0]
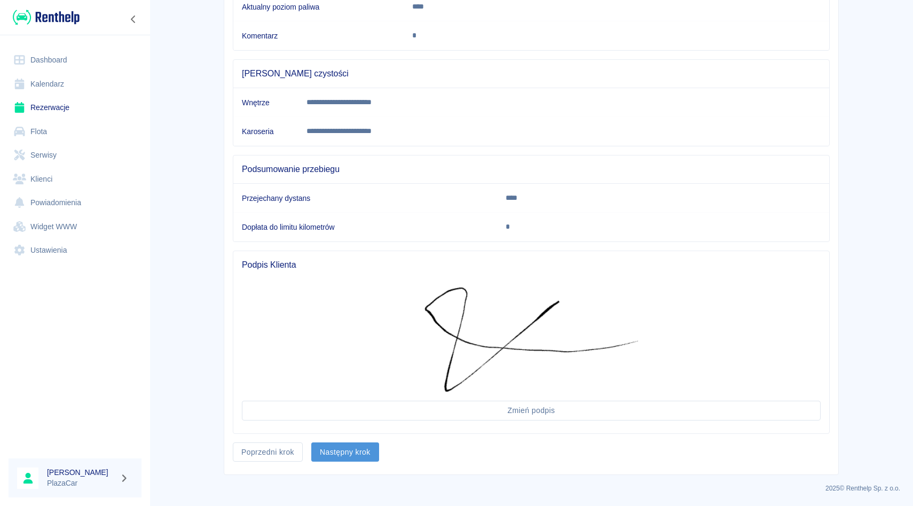
click at [342, 452] on button "Następny krok" at bounding box center [345, 452] width 68 height 20
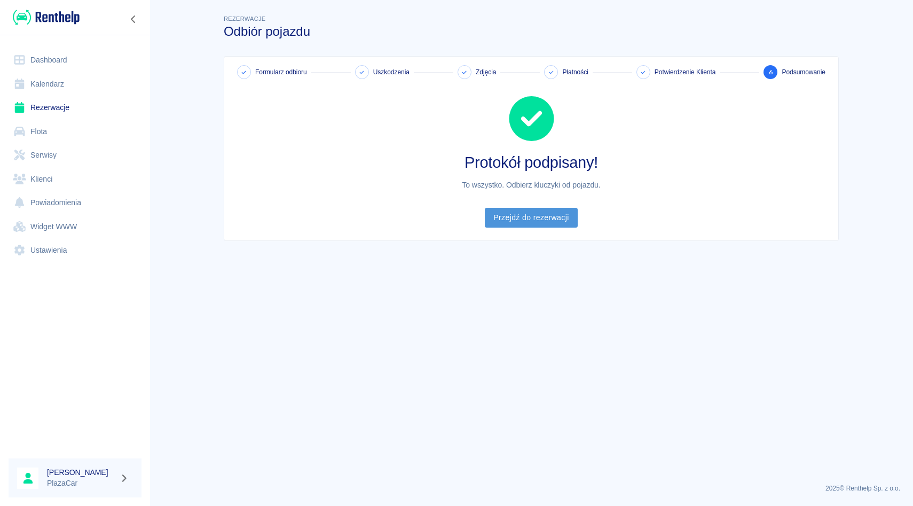
click at [498, 223] on link "Przejdź do rezerwacji" at bounding box center [531, 218] width 92 height 20
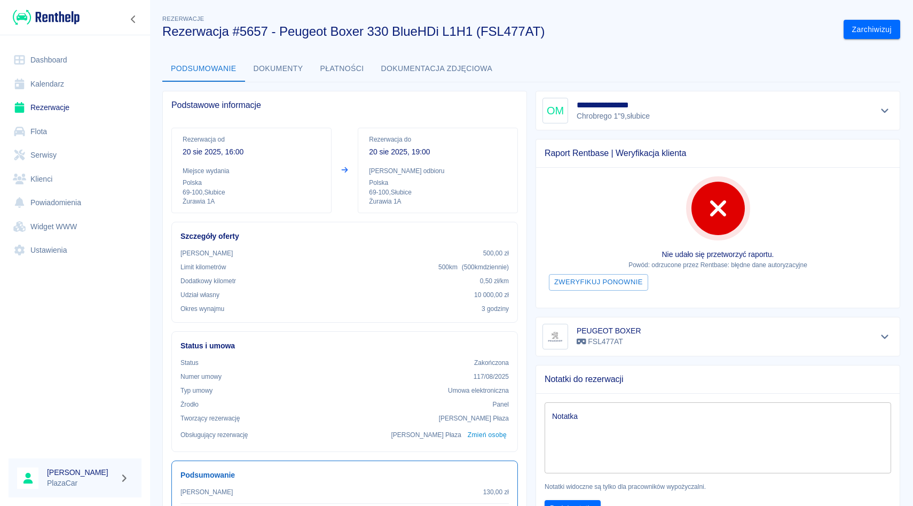
click at [74, 104] on link "Rezerwacje" at bounding box center [75, 108] width 133 height 24
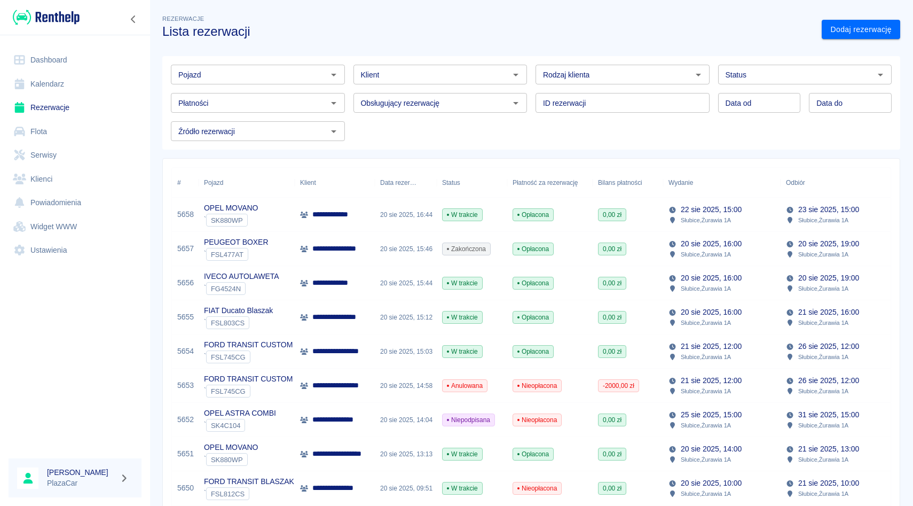
click at [530, 87] on div "ID rezerwacji ID rezerwacji" at bounding box center [618, 98] width 183 height 28
click at [450, 247] on span "Zakończona" at bounding box center [467, 249] width 48 height 10
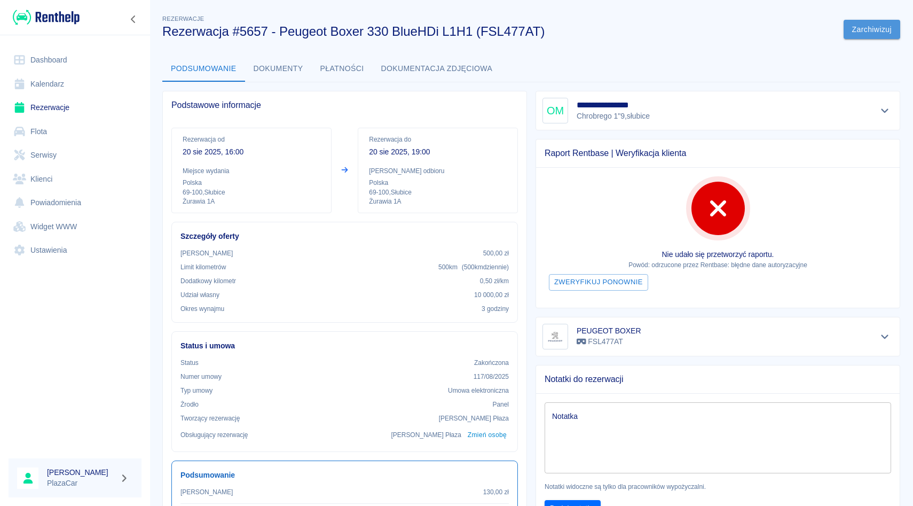
click at [844, 33] on button "Zarchiwizuj" at bounding box center [872, 30] width 57 height 20
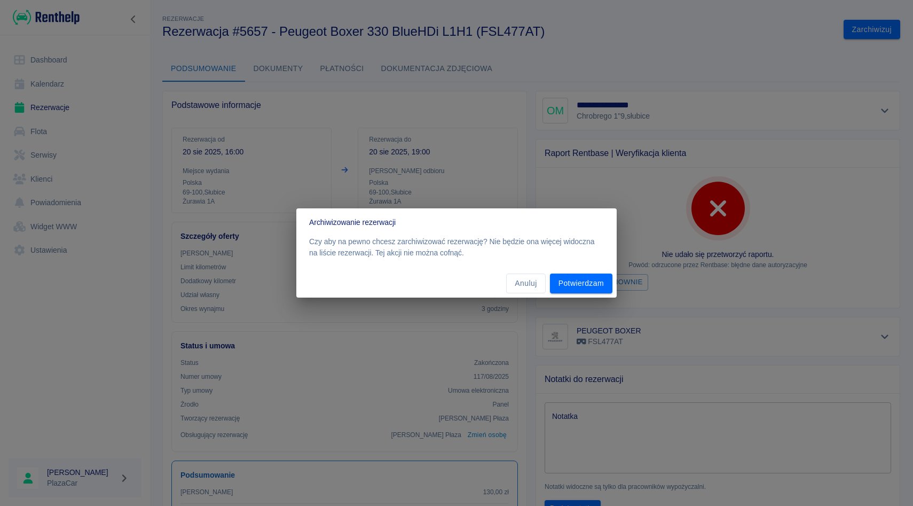
click at [613, 283] on div "Anuluj Potwierdzam" at bounding box center [456, 283] width 320 height 28
click at [603, 283] on button "Potwierdzam" at bounding box center [581, 283] width 62 height 20
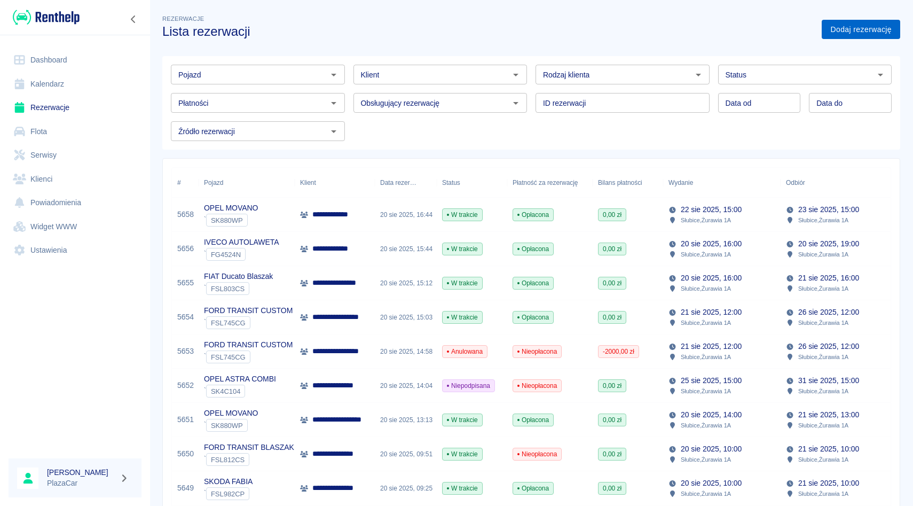
click at [846, 28] on link "Dodaj rezerwację" at bounding box center [861, 30] width 79 height 20
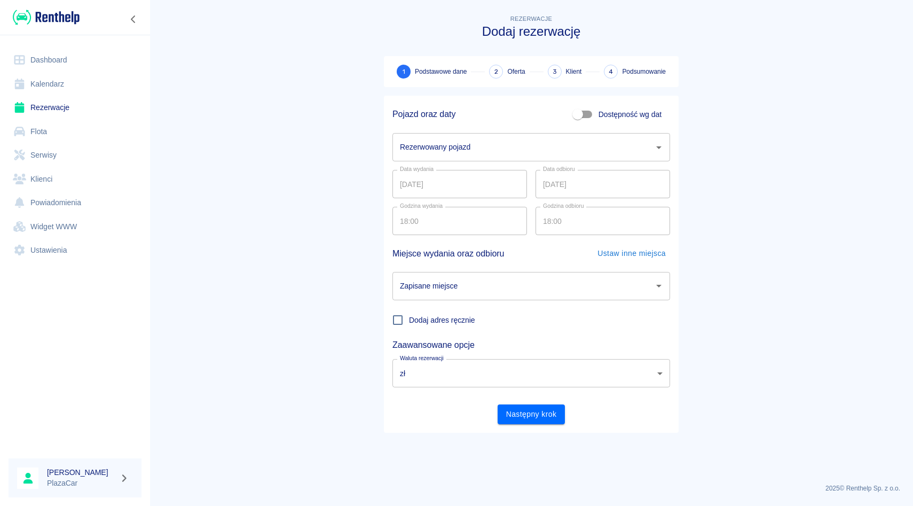
click at [407, 151] on input "Rezerwowany pojazd" at bounding box center [523, 147] width 252 height 19
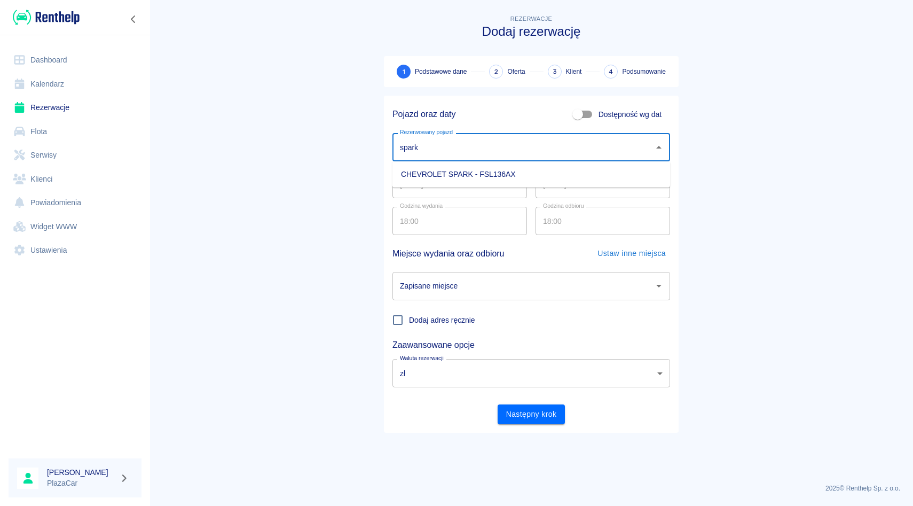
click at [402, 174] on li "CHEVROLET SPARK - FSL136AX" at bounding box center [532, 175] width 278 height 18
type input "CHEVROLET SPARK - FSL136AX"
click at [445, 287] on input "Zapisane miejsce" at bounding box center [523, 286] width 252 height 19
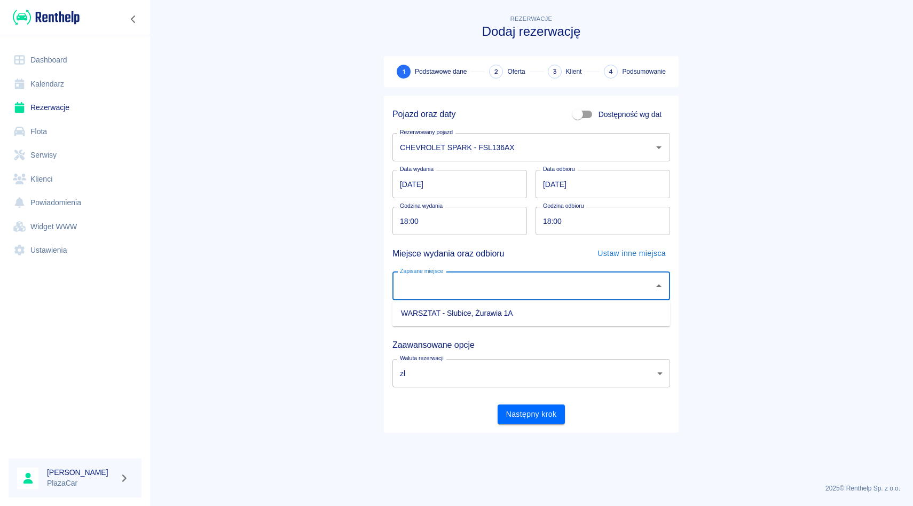
click at [445, 300] on ul "WARSZTAT - Słubice, Żurawia 1A" at bounding box center [532, 313] width 278 height 26
click at [445, 302] on ul "WARSZTAT - Słubice, Żurawia 1A" at bounding box center [532, 313] width 278 height 26
click at [445, 307] on li "WARSZTAT - Słubice, Żurawia 1A" at bounding box center [532, 313] width 278 height 18
type input "WARSZTAT - Słubice, Żurawia 1A"
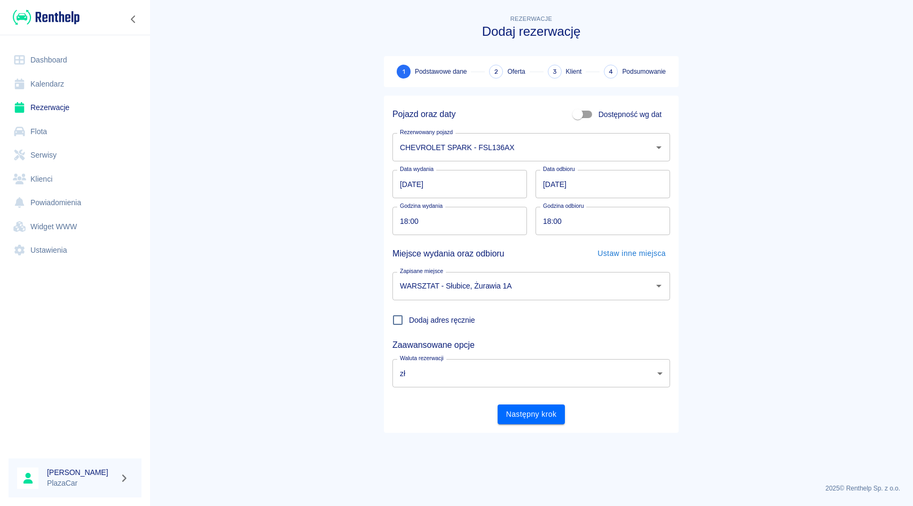
click at [515, 401] on div "Następny krok" at bounding box center [527, 410] width 286 height 28
click at [514, 414] on button "Następny krok" at bounding box center [532, 414] width 68 height 20
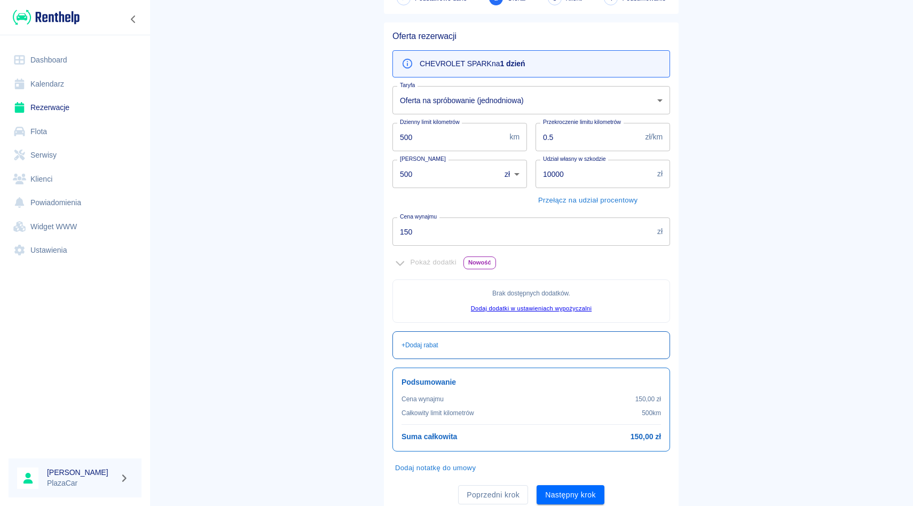
scroll to position [111, 0]
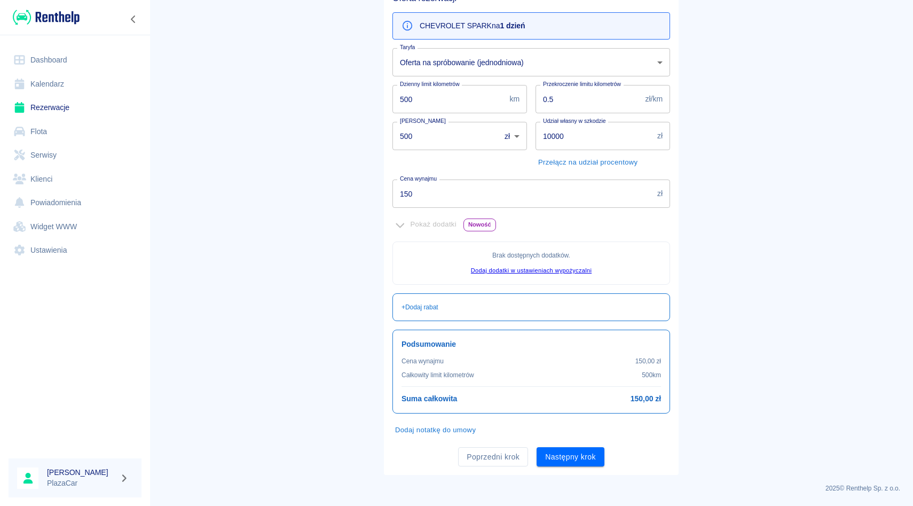
click at [427, 135] on input "500" at bounding box center [443, 136] width 100 height 28
type input "5"
type input "0"
click at [560, 457] on button "Następny krok" at bounding box center [571, 457] width 68 height 20
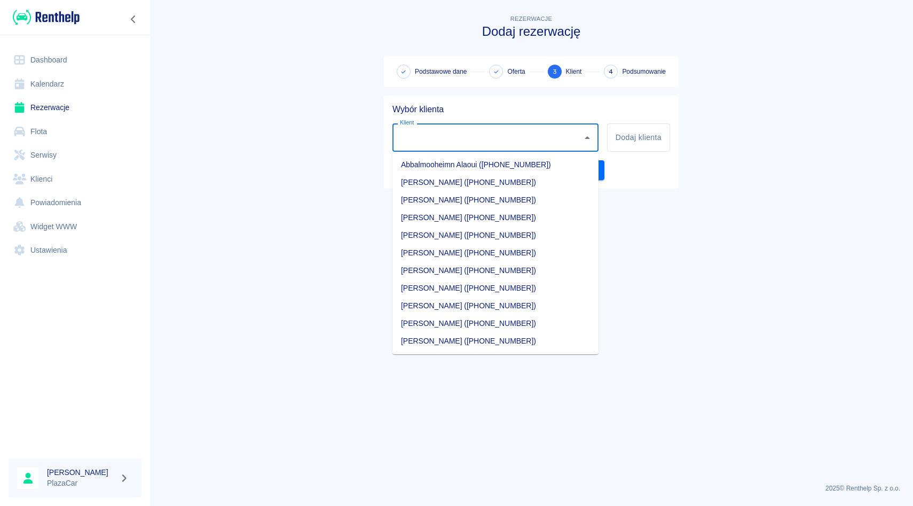
click at [524, 137] on input "Klient" at bounding box center [487, 137] width 181 height 19
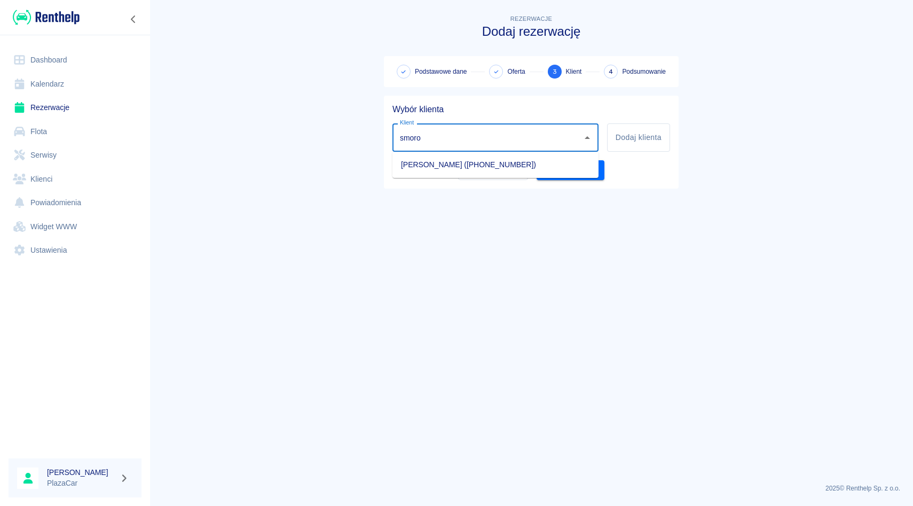
click at [510, 163] on li "[PERSON_NAME] ([PHONE_NUMBER])" at bounding box center [496, 165] width 206 height 18
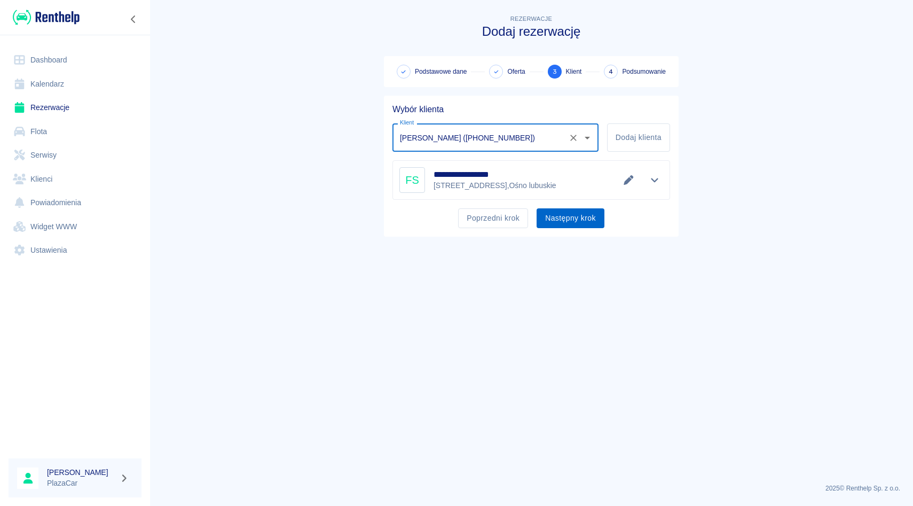
type input "[PERSON_NAME] ([PHONE_NUMBER])"
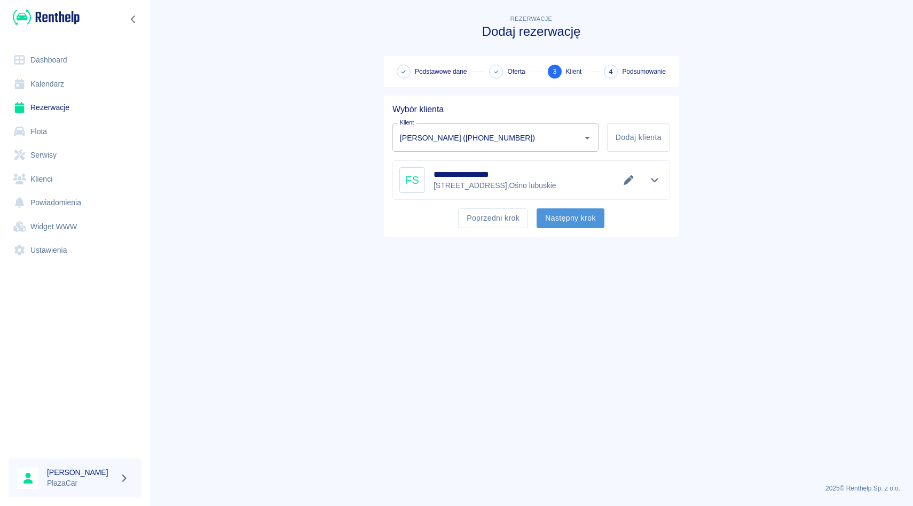
click at [568, 223] on button "Następny krok" at bounding box center [571, 218] width 68 height 20
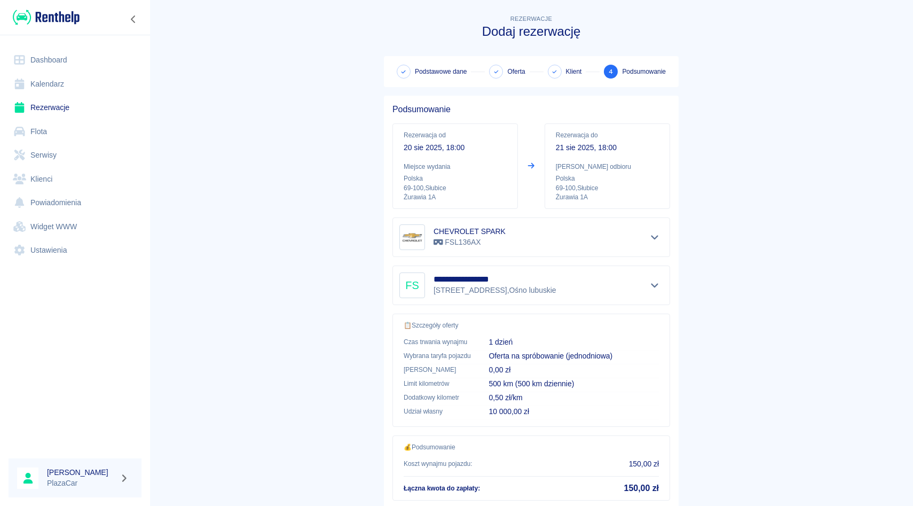
scroll to position [70, 0]
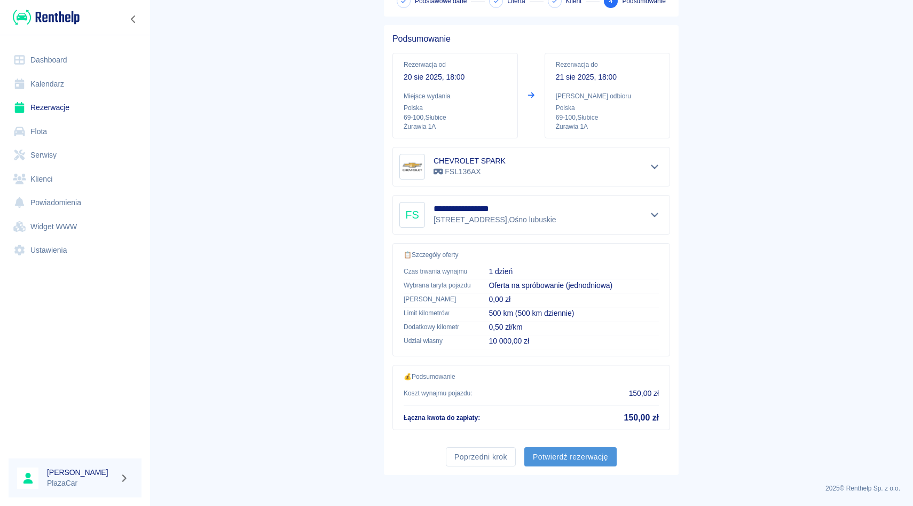
click at [553, 459] on button "Potwierdź rezerwację" at bounding box center [570, 457] width 92 height 20
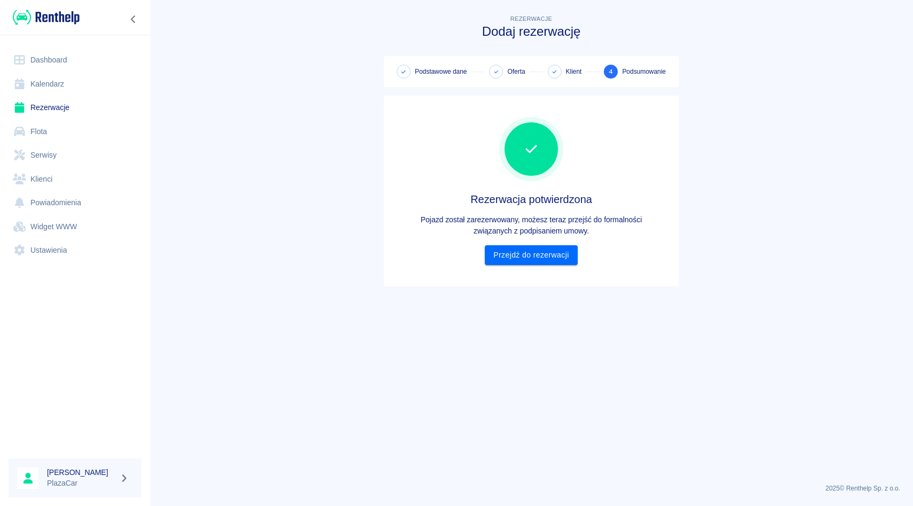
scroll to position [0, 0]
click at [539, 247] on link "Przejdź do rezerwacji" at bounding box center [531, 255] width 92 height 20
